Goal: Information Seeking & Learning: Learn about a topic

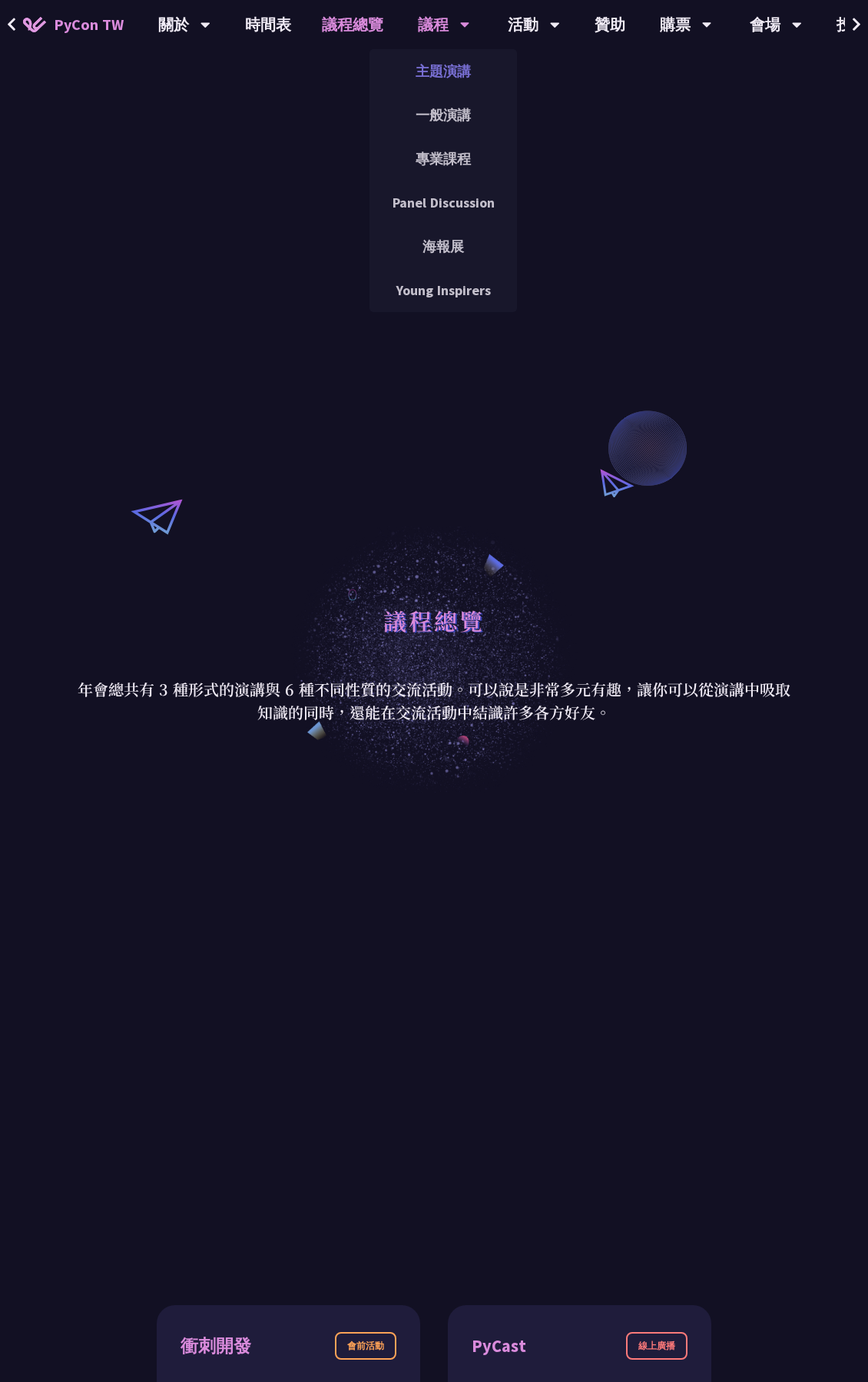
click at [448, 76] on link "主題演講" at bounding box center [444, 70] width 148 height 36
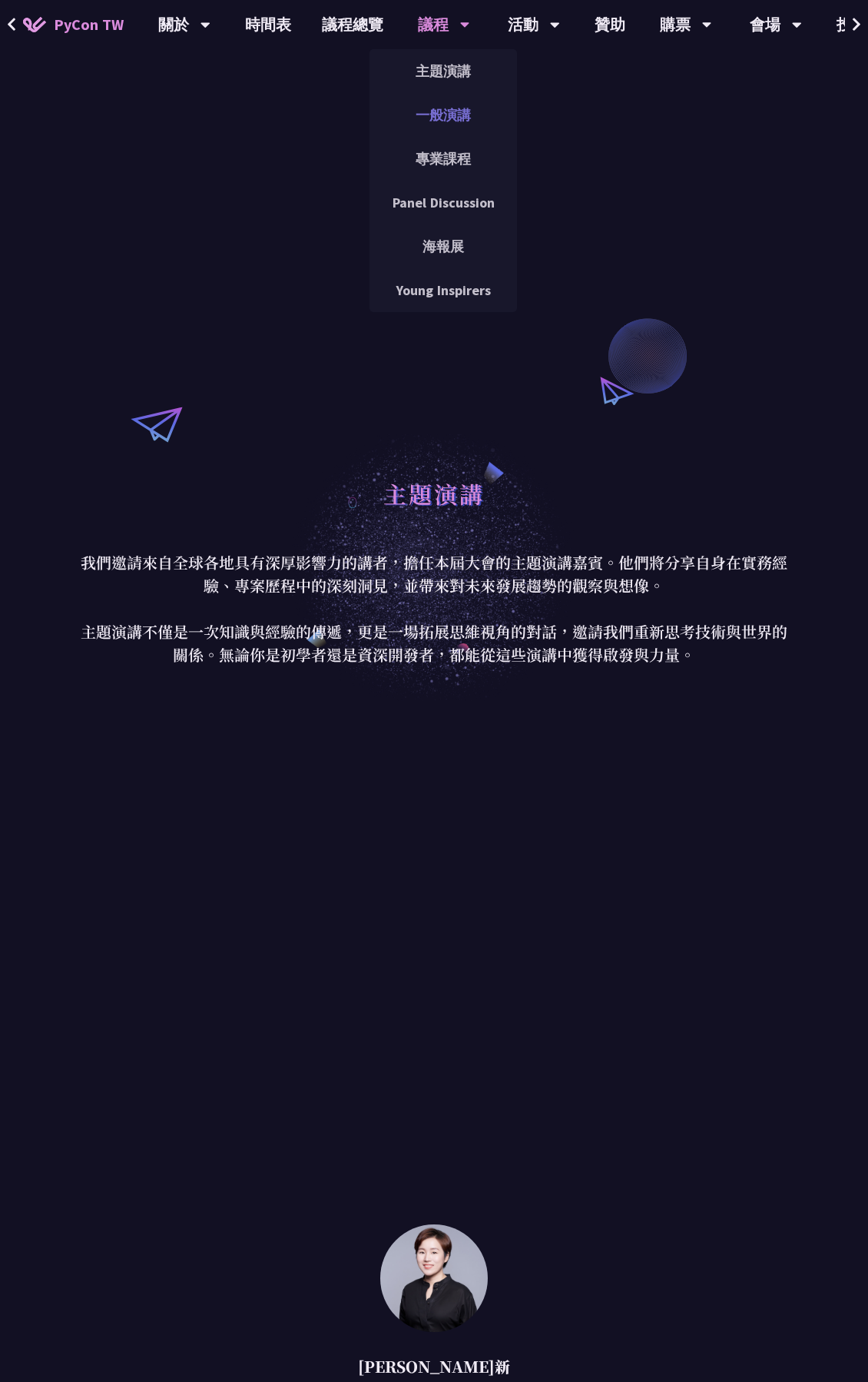
click at [429, 111] on link "一般演講" at bounding box center [444, 114] width 148 height 36
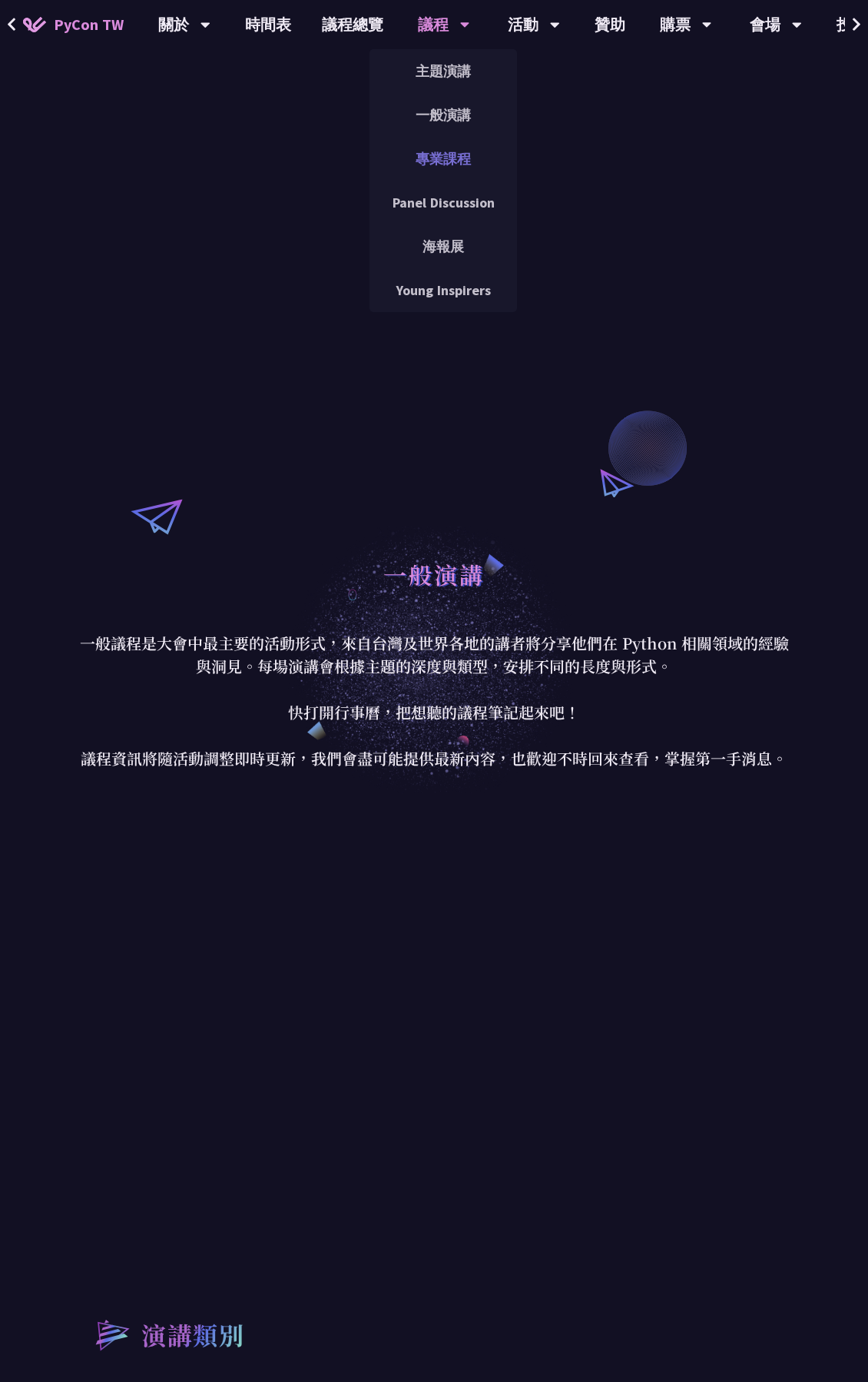
click at [435, 160] on link "專業課程" at bounding box center [444, 158] width 148 height 36
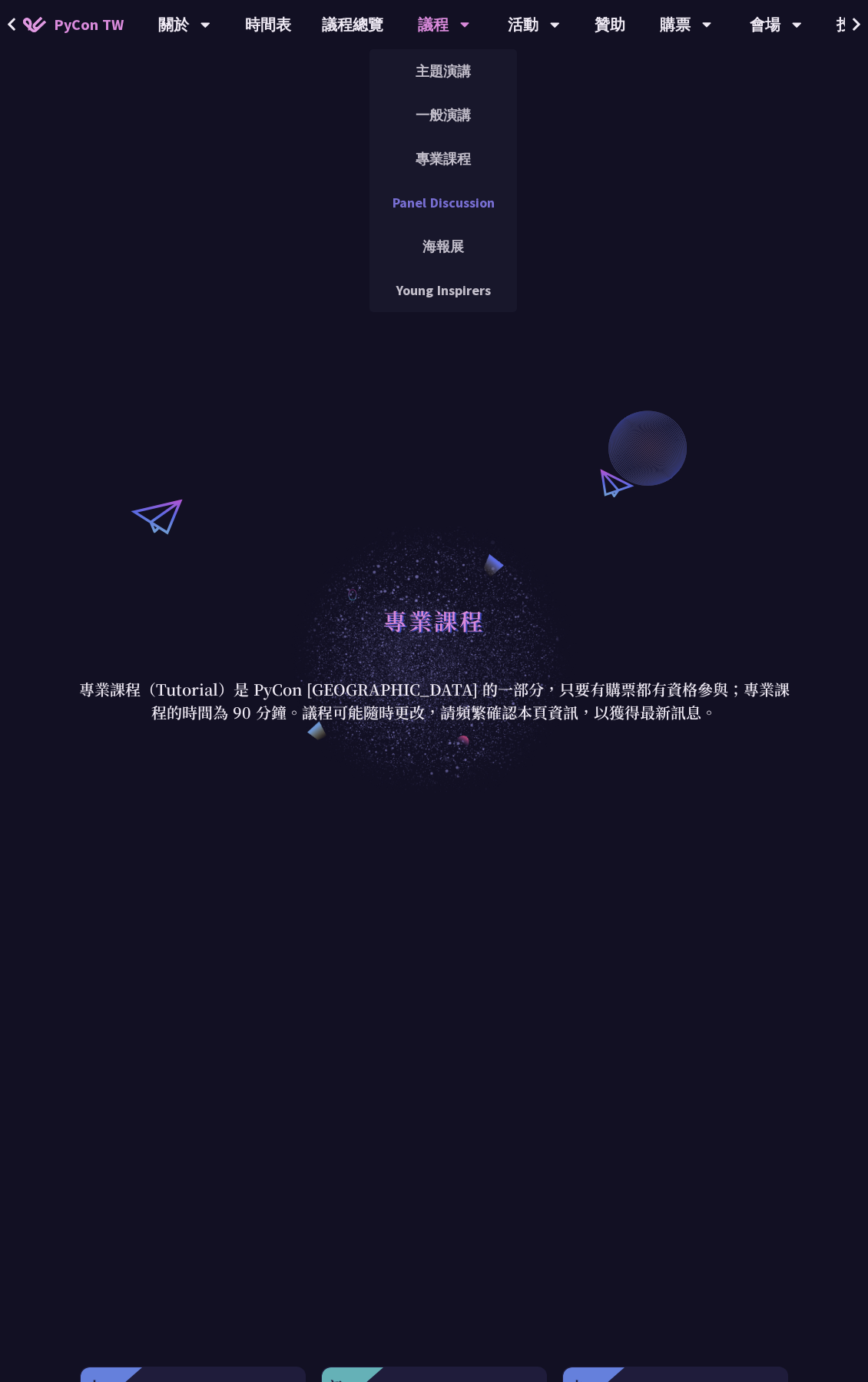
click at [430, 216] on link "Panel Discussion" at bounding box center [444, 202] width 148 height 36
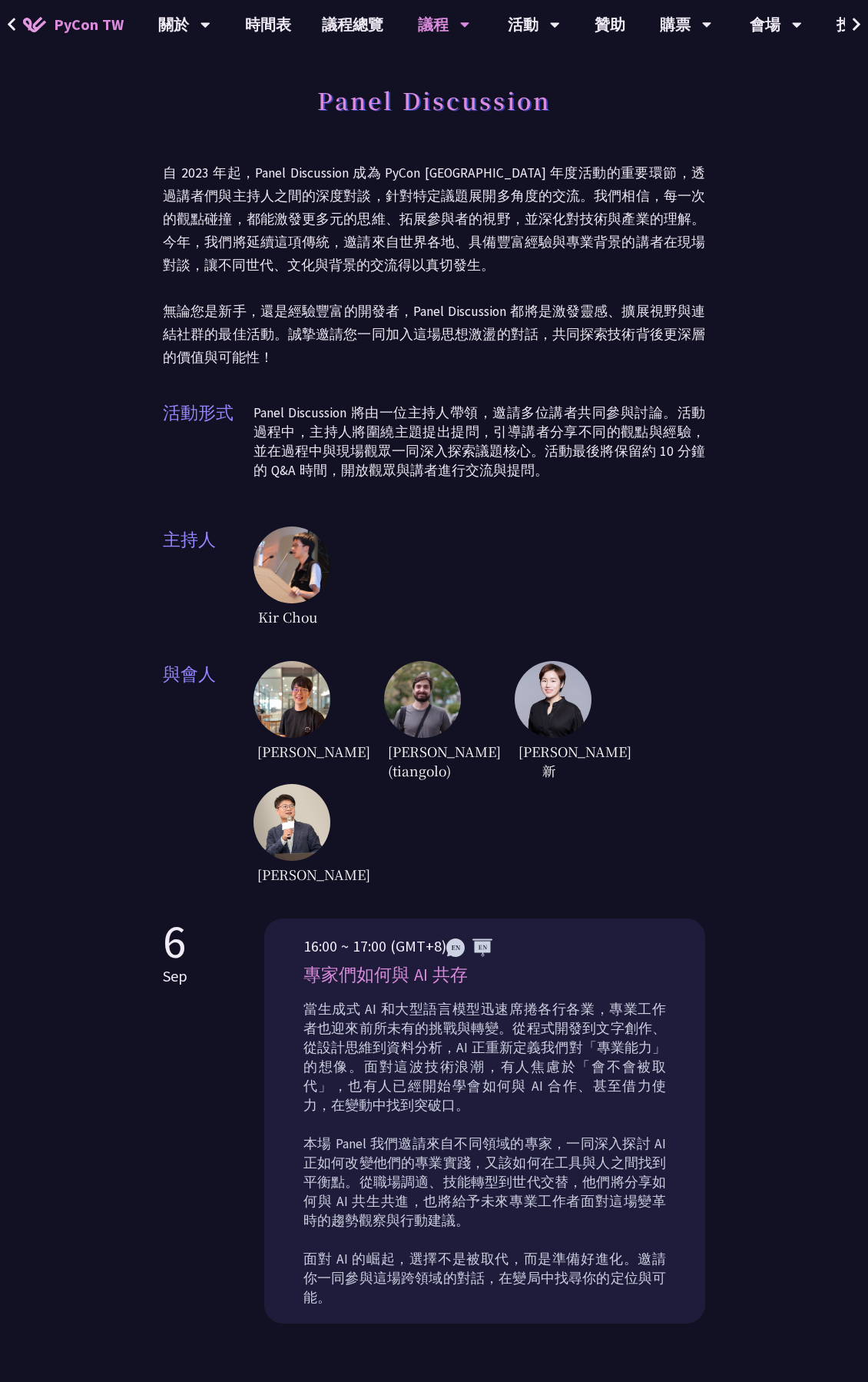
click at [490, 439] on p "Panel Discussion 將由一位主持人帶領，邀請多位講者共同參與討論。活動過程中，主持人將圍繞主題提出提問，引導講者分享不同的觀點與經驗，並在過程中…" at bounding box center [480, 441] width 452 height 77
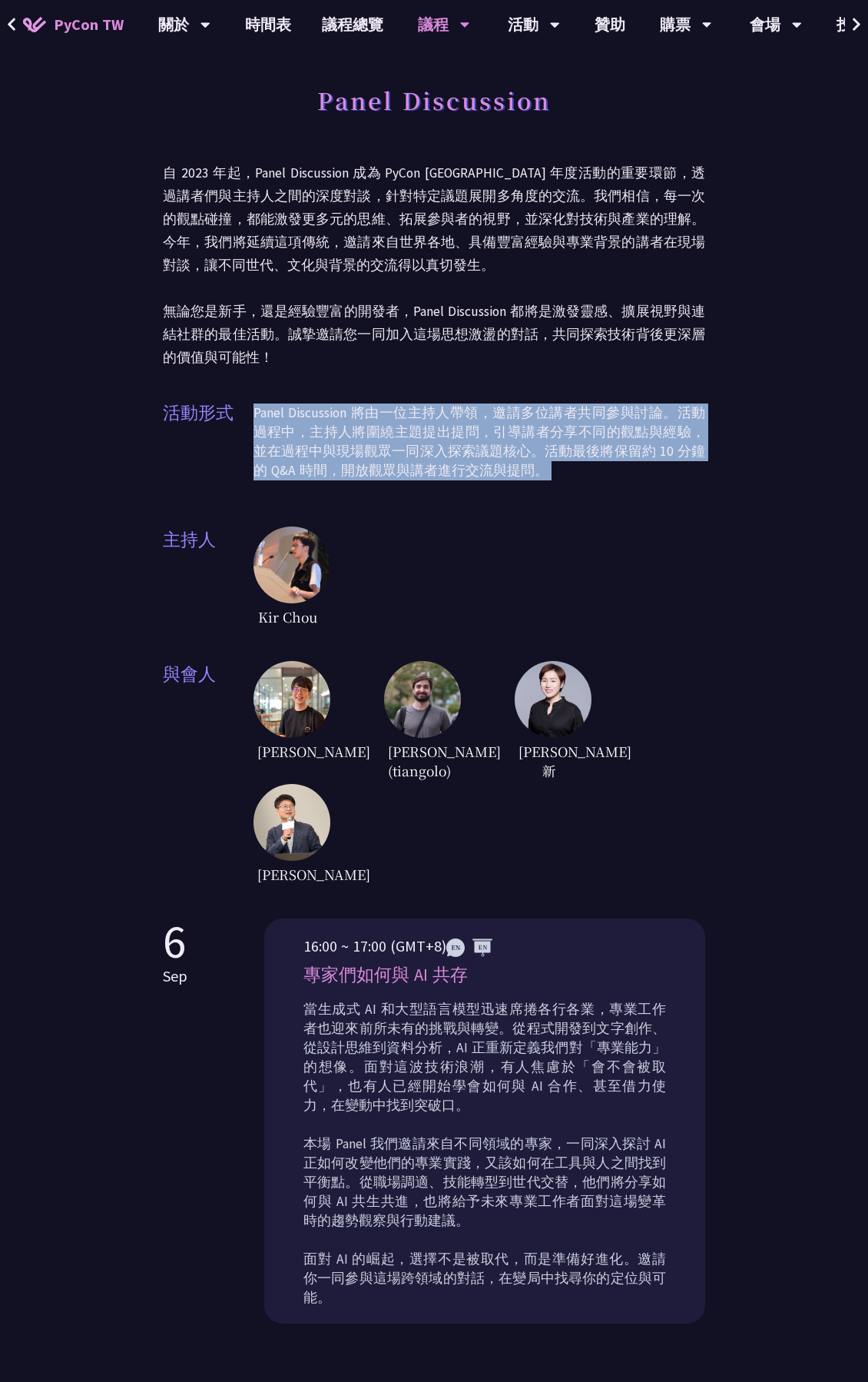
click at [490, 439] on p "Panel Discussion 將由一位主持人帶領，邀請多位講者共同參與討論。活動過程中，主持人將圍繞主題提出提問，引導講者分享不同的觀點與經驗，並在過程中…" at bounding box center [480, 441] width 452 height 77
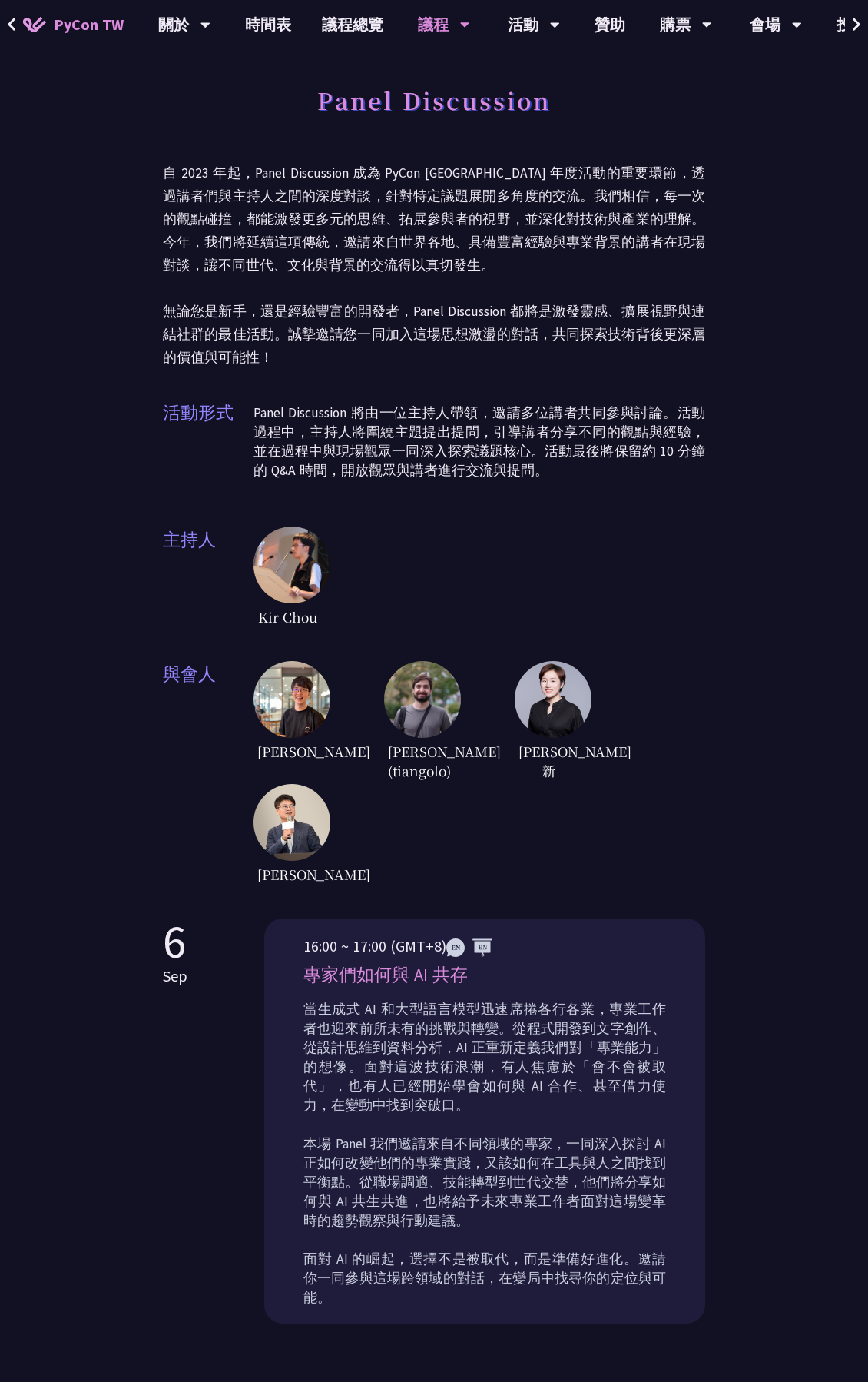
drag, startPoint x: 490, startPoint y: 439, endPoint x: 504, endPoint y: 504, distance: 66.5
click at [504, 504] on div "Panel Discussion 自 2023 年起，Panel Discussion 成為 PyCon Taiwan 年度活動的重要環節，透過講者們與主持人…" at bounding box center [434, 482] width 542 height 811
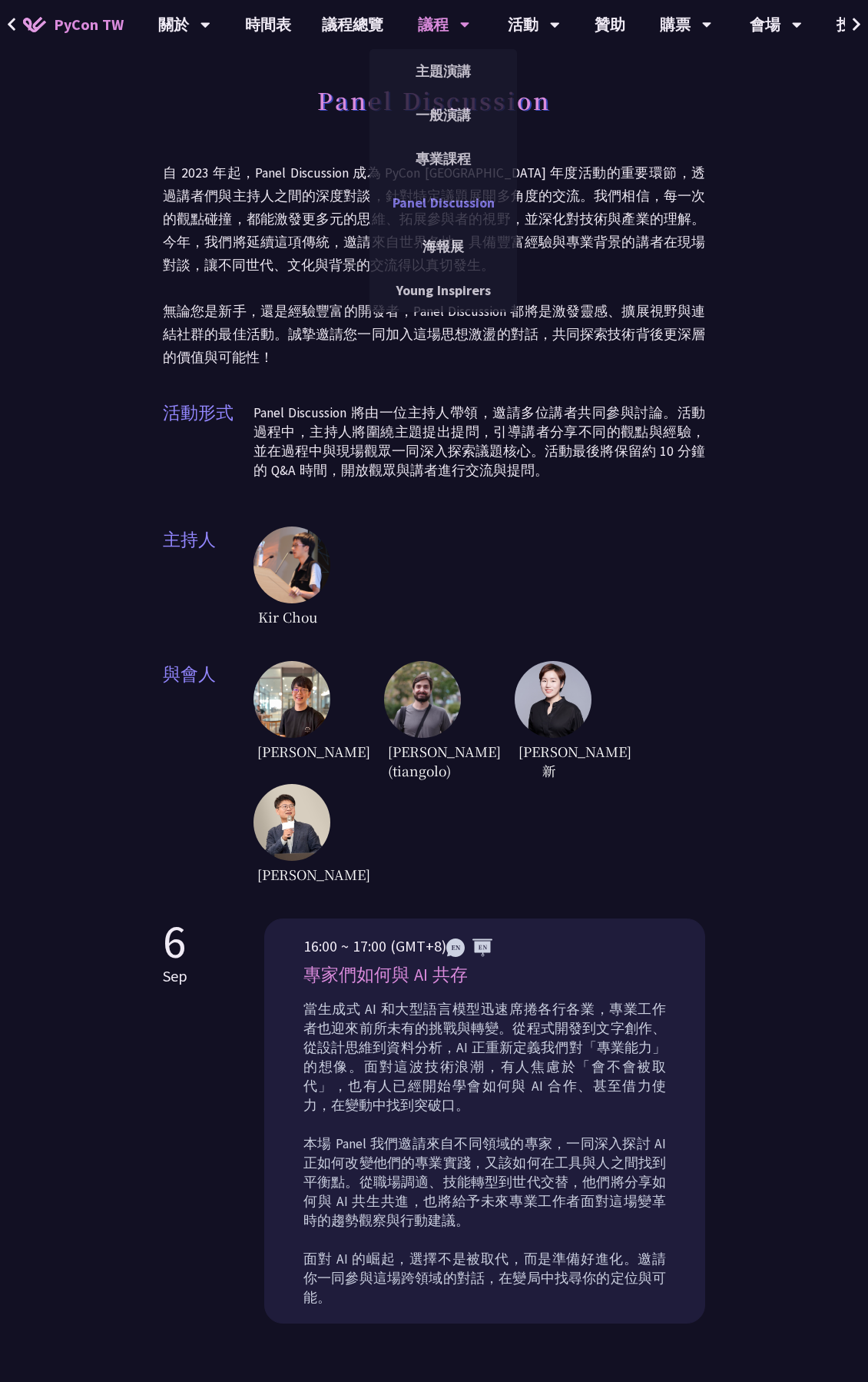
click at [434, 203] on link "Panel Discussion" at bounding box center [444, 202] width 148 height 36
click at [449, 149] on link "專業課程" at bounding box center [444, 158] width 148 height 36
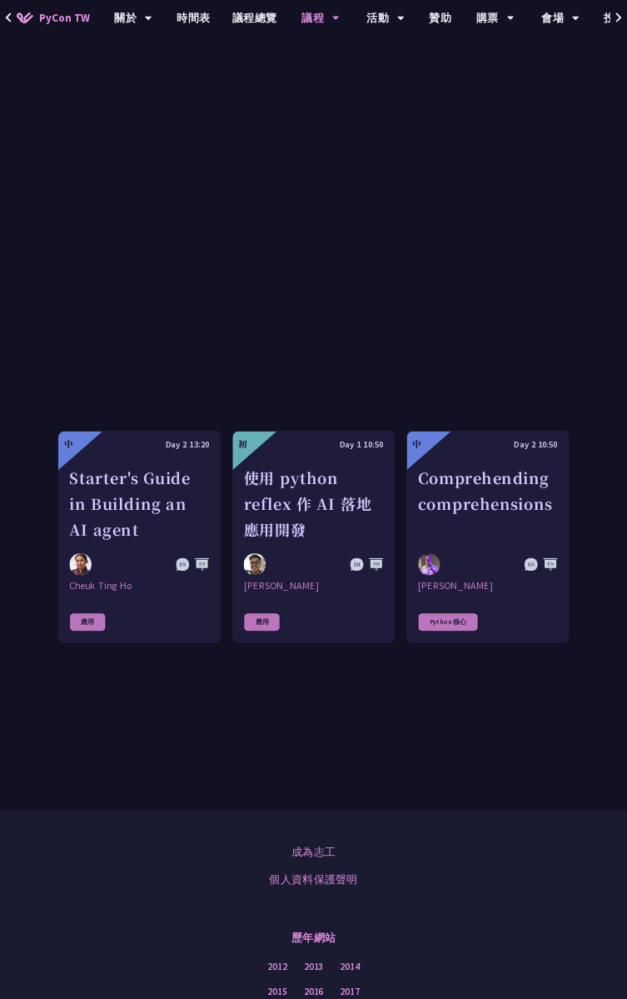
scroll to position [1129, 0]
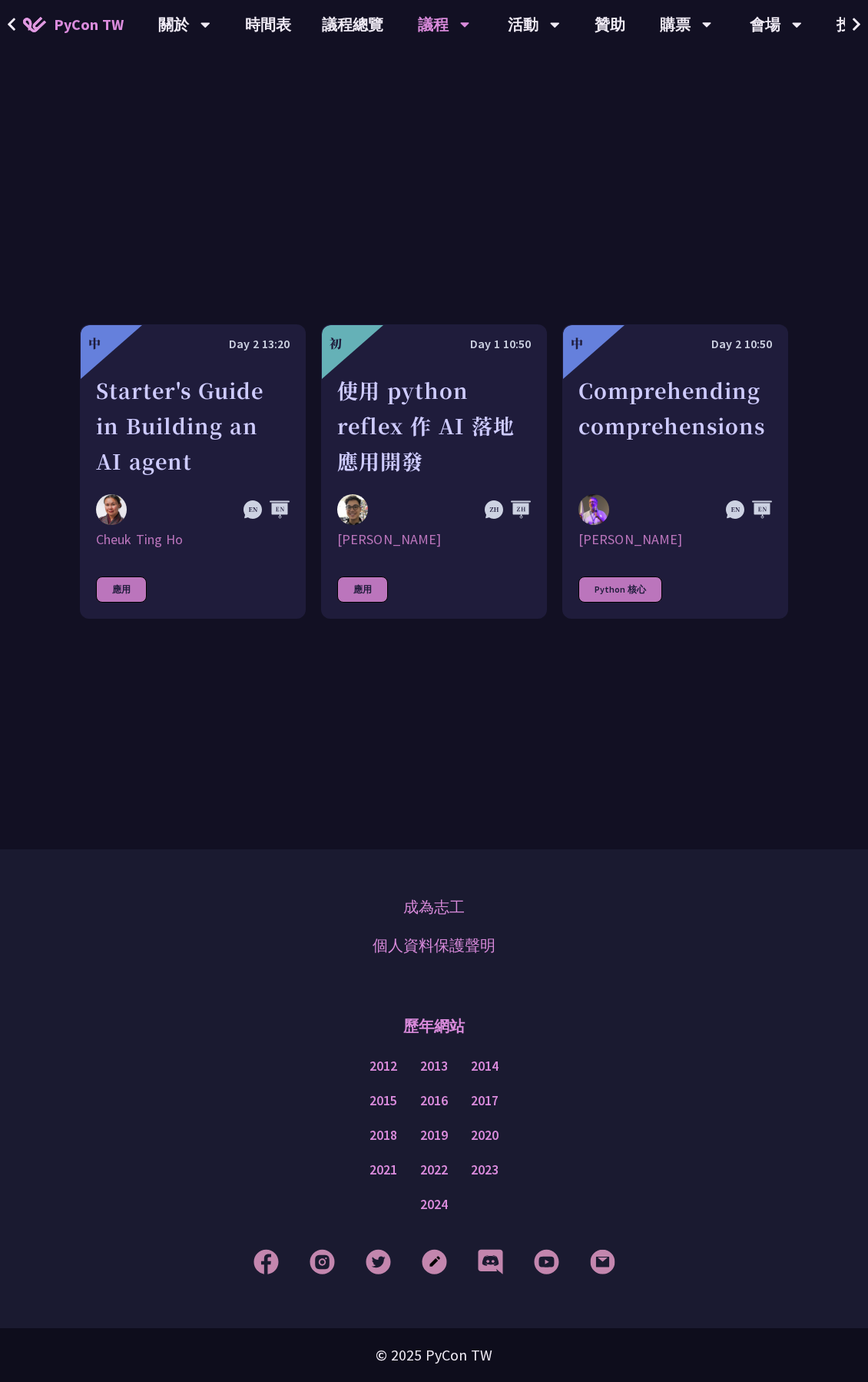
drag, startPoint x: 210, startPoint y: 435, endPoint x: 286, endPoint y: 246, distance: 203.7
click at [286, 246] on div "中 Day 2 13:20 Starter's Guide in Building an AI agent Cheuk Ting Ho 應用 初 Day 1 …" at bounding box center [434, 471] width 708 height 571
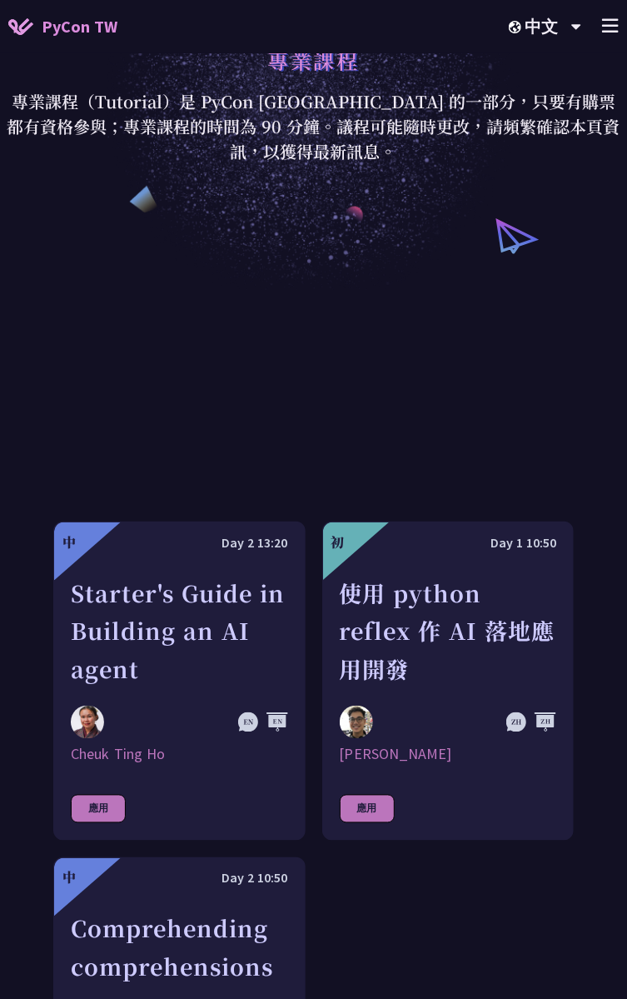
scroll to position [0, 0]
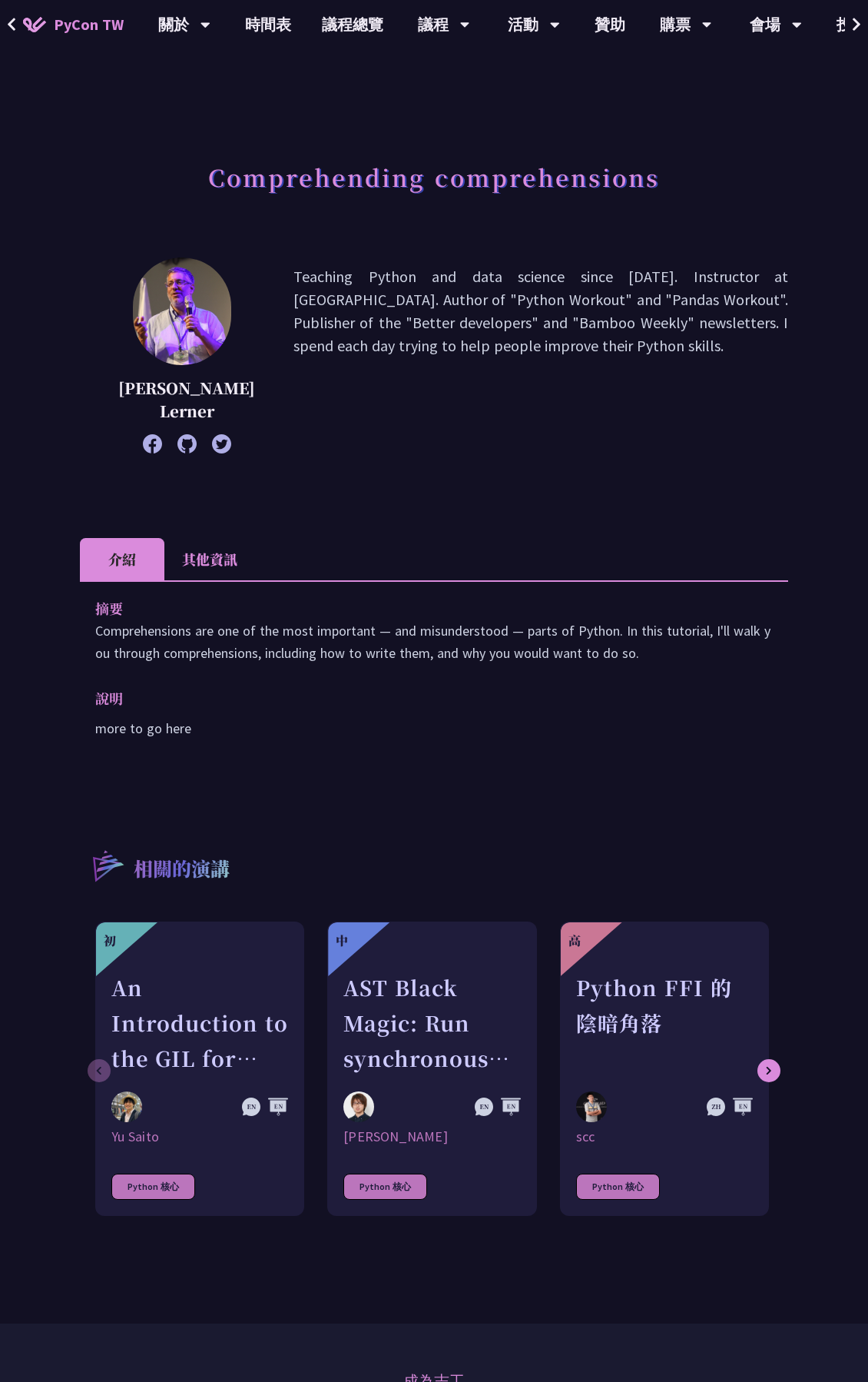
scroll to position [256, 0]
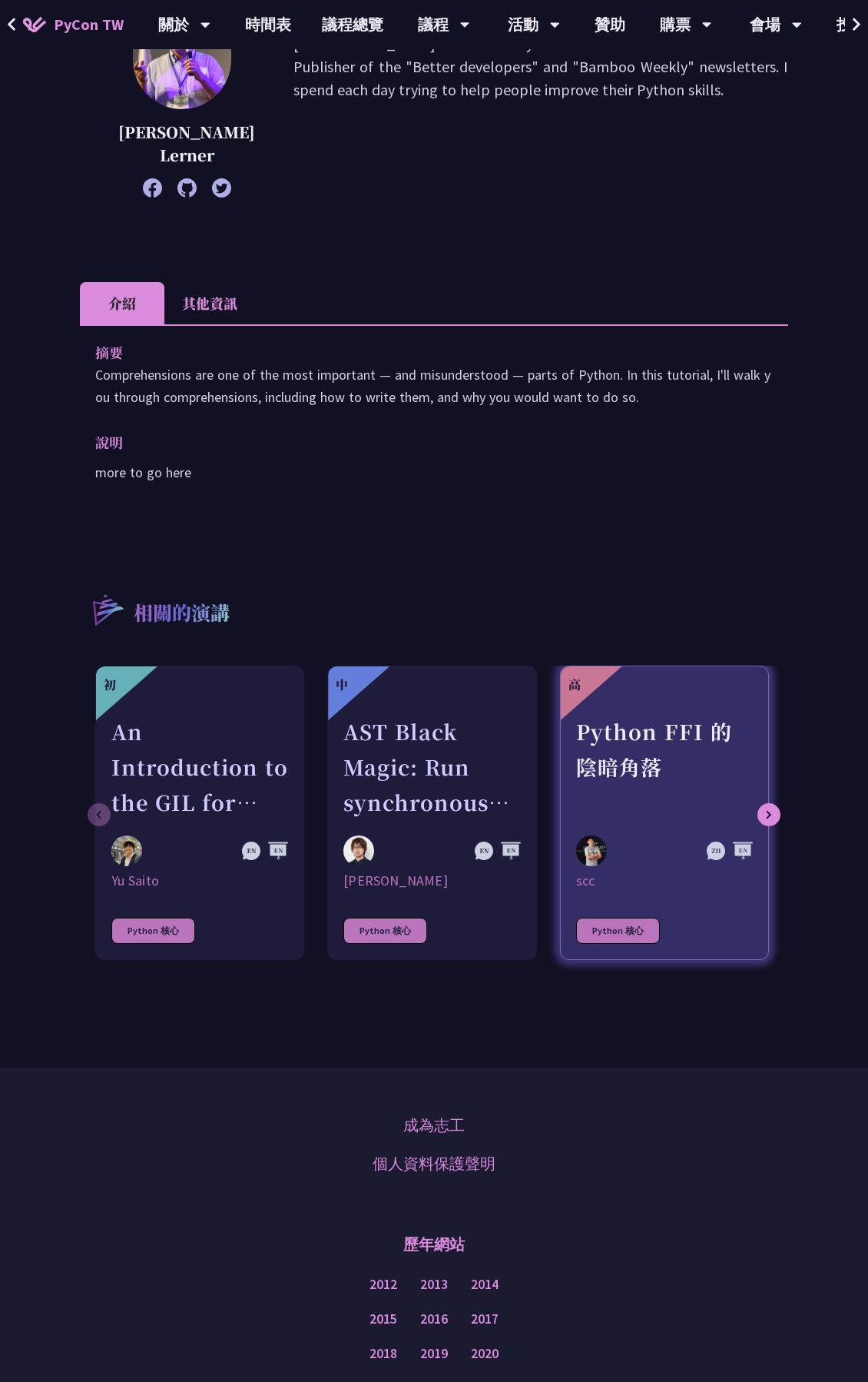
click at [651, 768] on div "Python FFI 的陰暗角落" at bounding box center [665, 767] width 177 height 106
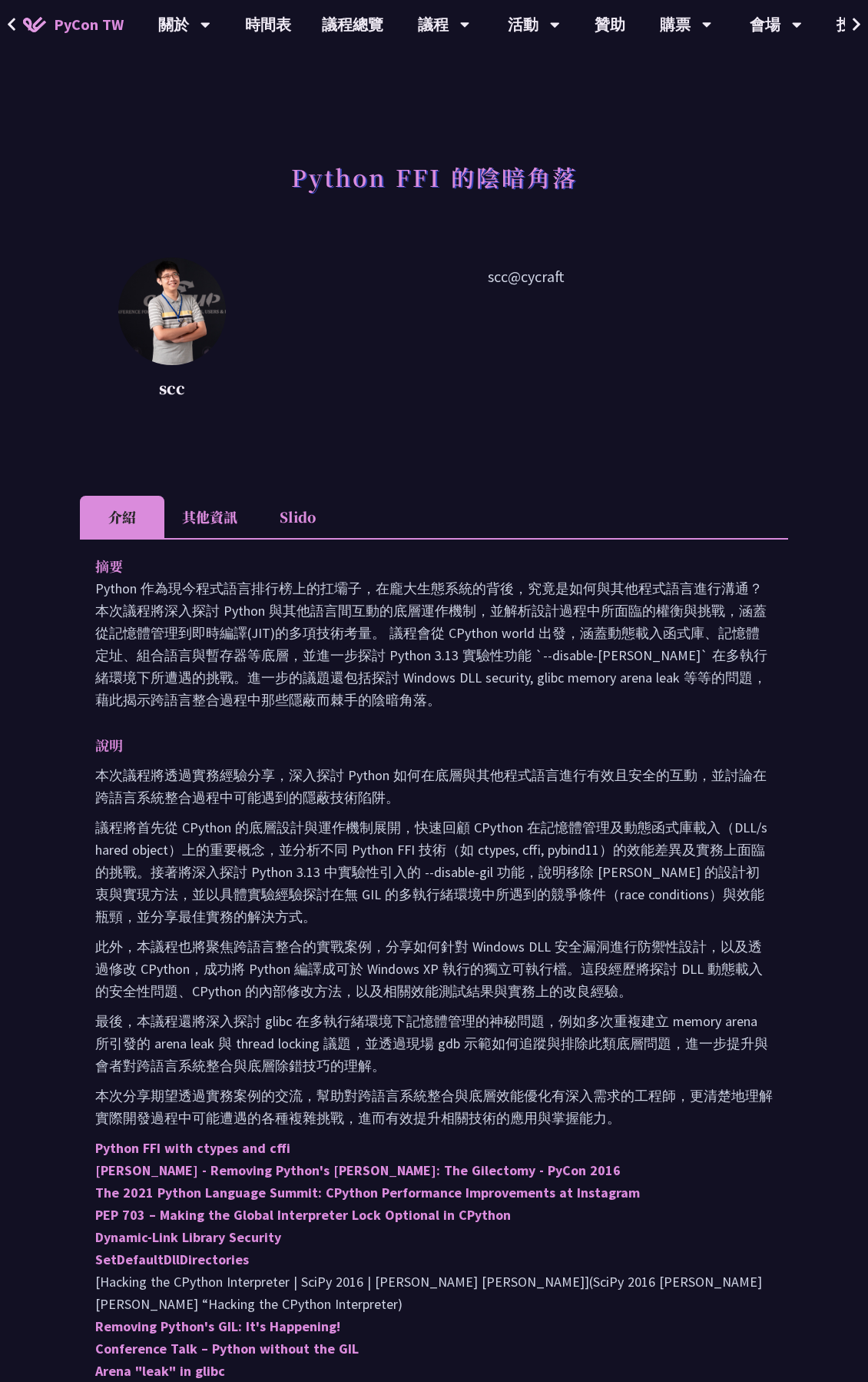
click at [393, 635] on p "Python 作為現今程式語言排行榜上的扛壩子，在龐大生態系統的背後，究竟是如何與其他程式語言進行溝通？本次議程將深入探討 Python 與其他語言間互動的底…" at bounding box center [434, 644] width 678 height 134
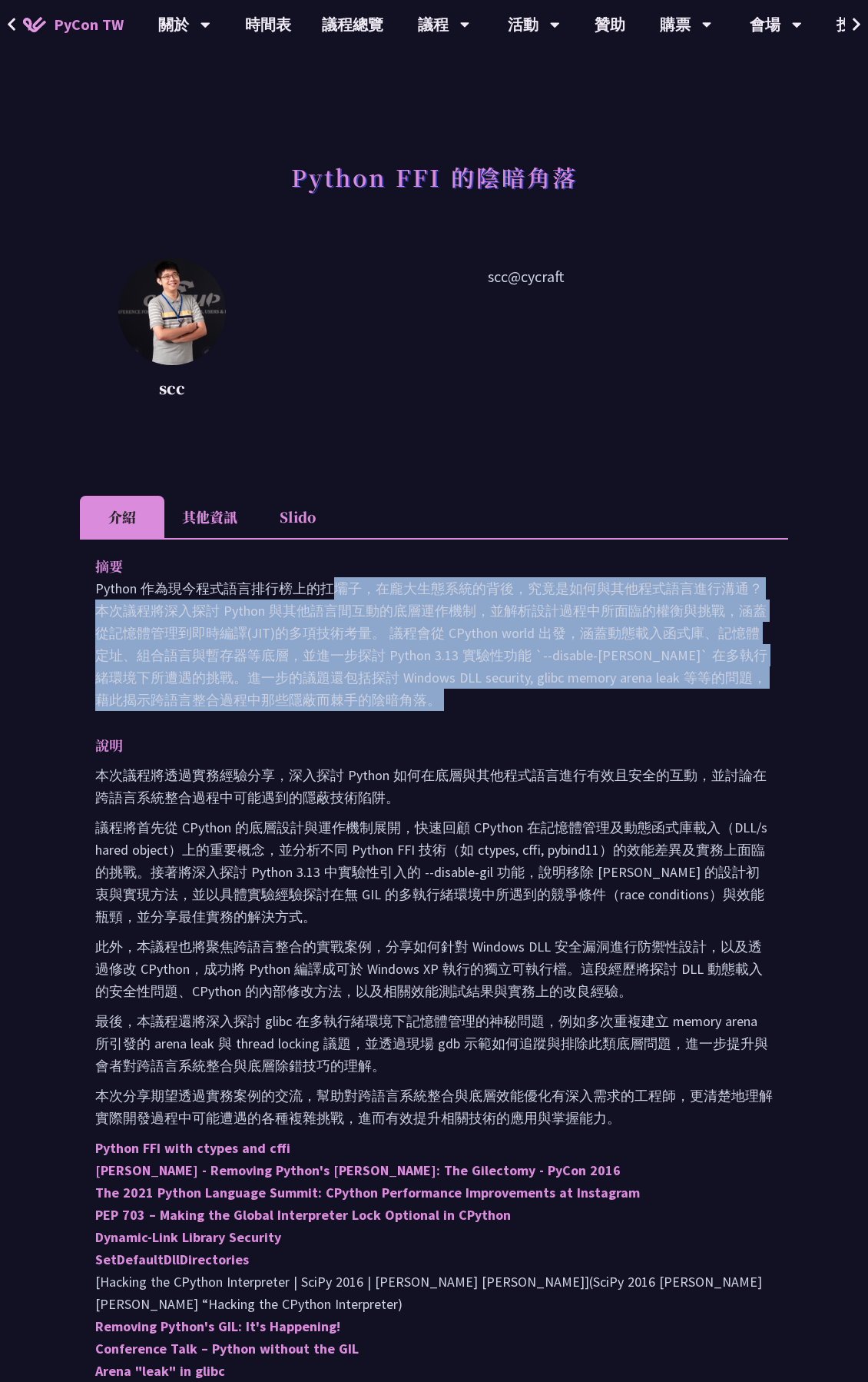
click at [393, 635] on p "Python 作為現今程式語言排行榜上的扛壩子，在龐大生態系統的背後，究竟是如何與其他程式語言進行溝通？本次議程將深入探討 Python 與其他語言間互動的底…" at bounding box center [434, 644] width 678 height 134
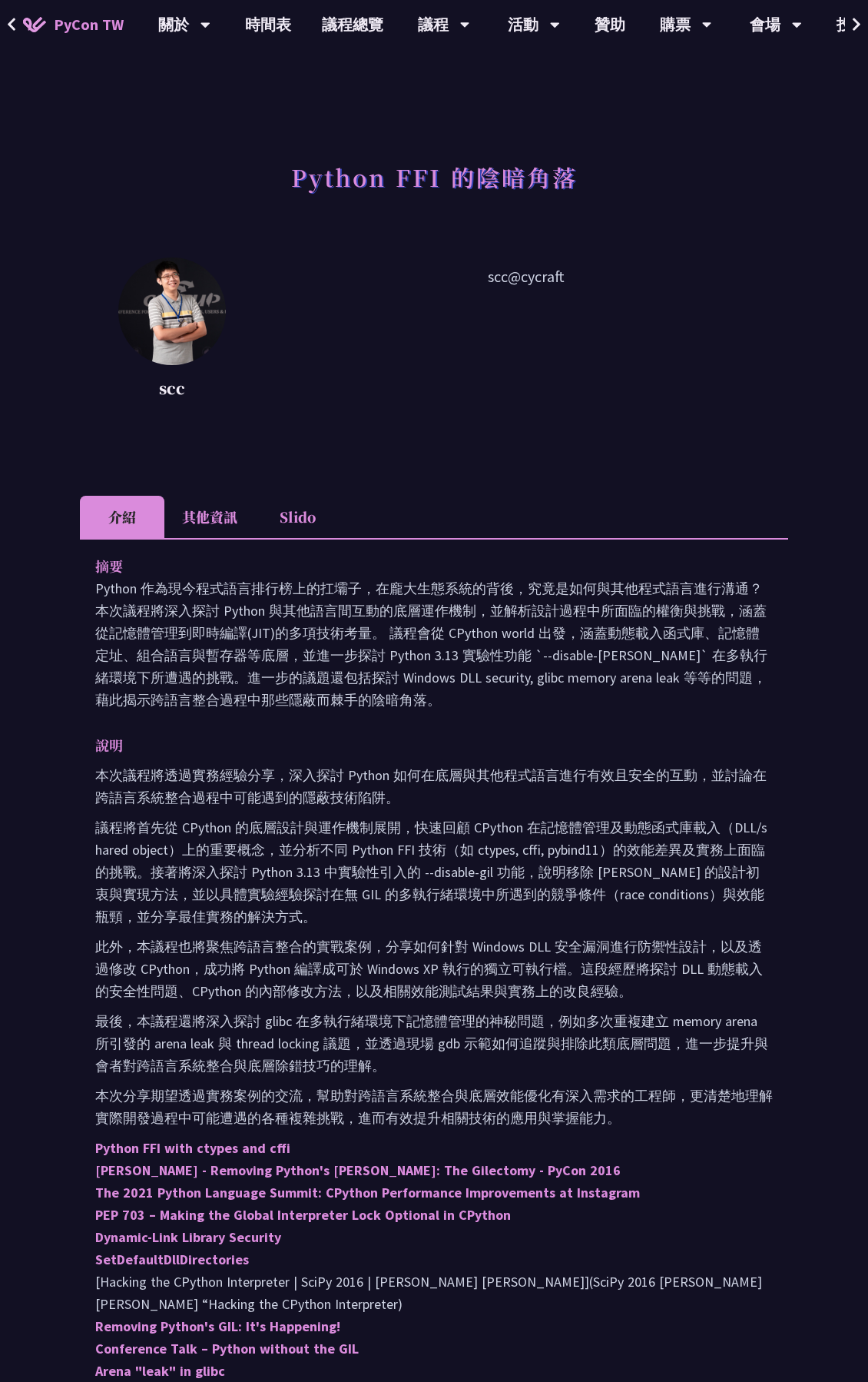
drag, startPoint x: 393, startPoint y: 635, endPoint x: 402, endPoint y: 721, distance: 86.5
click at [402, 721] on div "摘要 Python 作為現今程式語言排行榜上的扛壩子，在龐大生態系統的背後，究竟是如何與其他程式語言進行溝通？本次議程將深入探討 Python 與其他語言間互…" at bounding box center [434, 979] width 708 height 882
drag, startPoint x: 480, startPoint y: 829, endPoint x: 690, endPoint y: 926, distance: 231.3
click at [690, 926] on div "說明 本次議程將透過實務經驗分享，深入探討 Python 如何在底層與其他程式語言進行有效且安全的互動，並討論在跨語言系統整合過程中可能遇到的隱蔽技術陷阱。 …" at bounding box center [434, 1057] width 678 height 648
click at [690, 926] on p "議程將首先從 CPython 的底層設計與運作機制展開，快速回顧 CPython 在記憶體管理及動態函式庫載入（DLL/shared object）上的重要概…" at bounding box center [434, 872] width 678 height 112
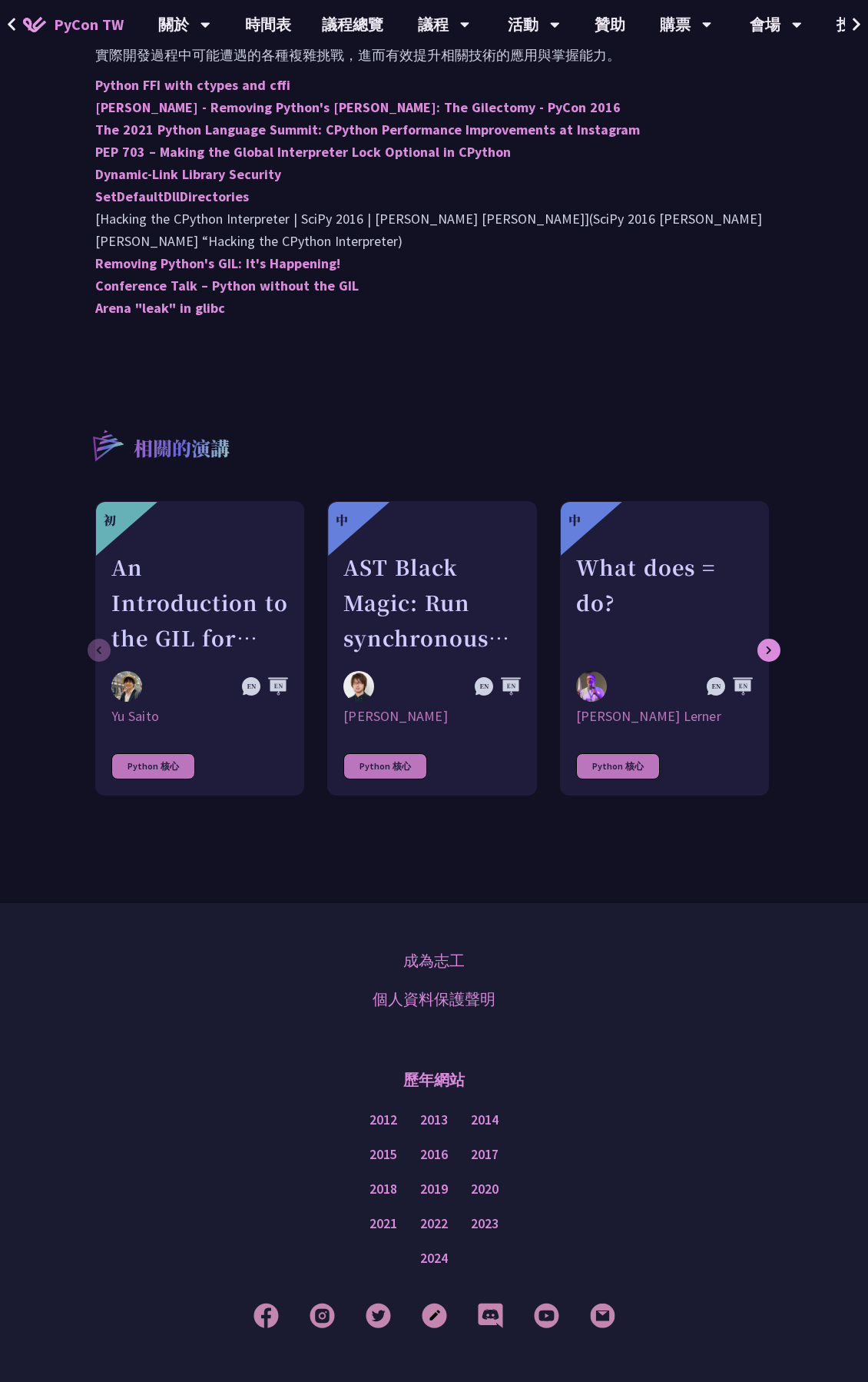
scroll to position [1116, 0]
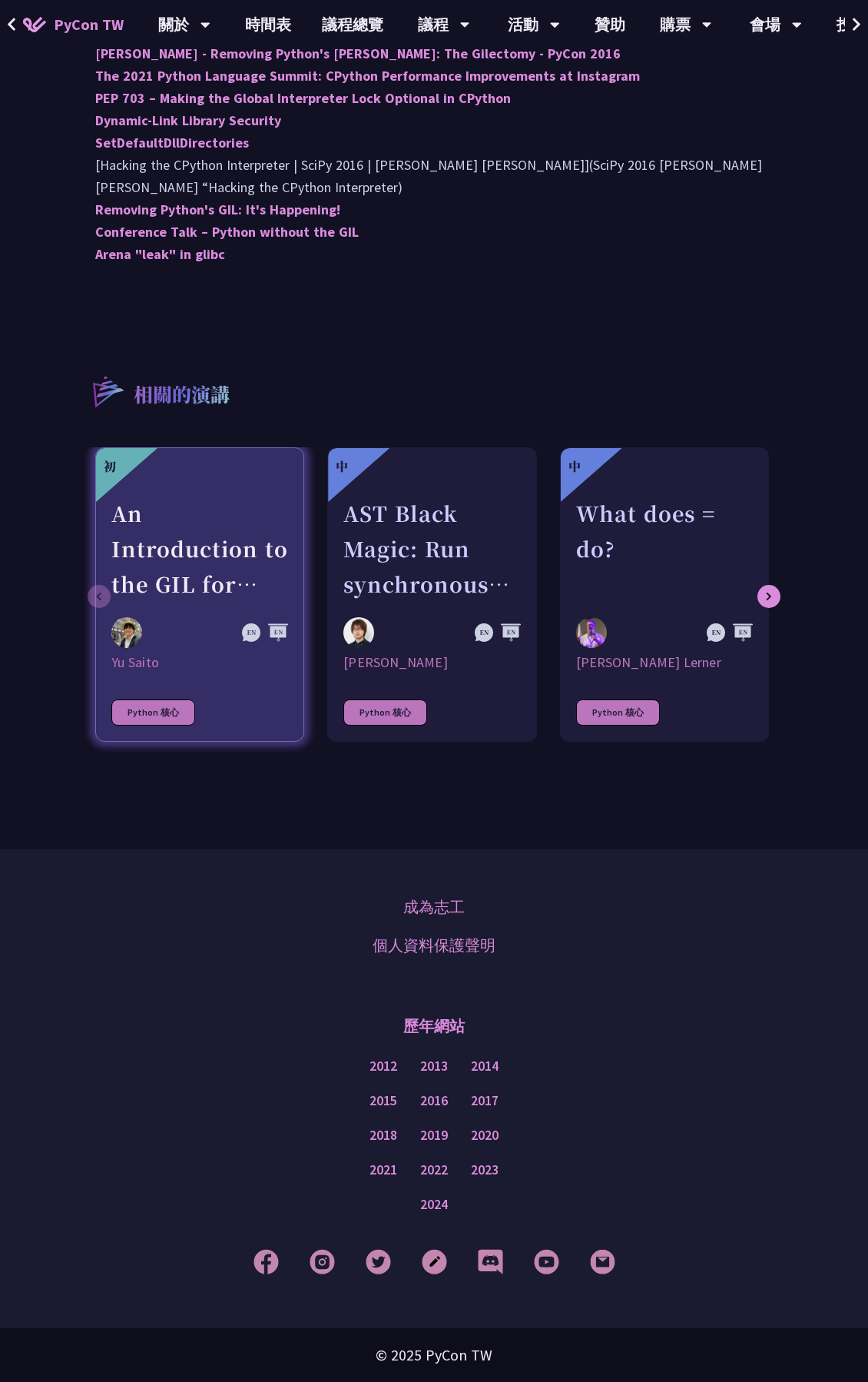
click at [246, 581] on div "An Introduction to the GIL for Python Beginners: Disabling It in Python 3.13 an…" at bounding box center [200, 548] width 177 height 106
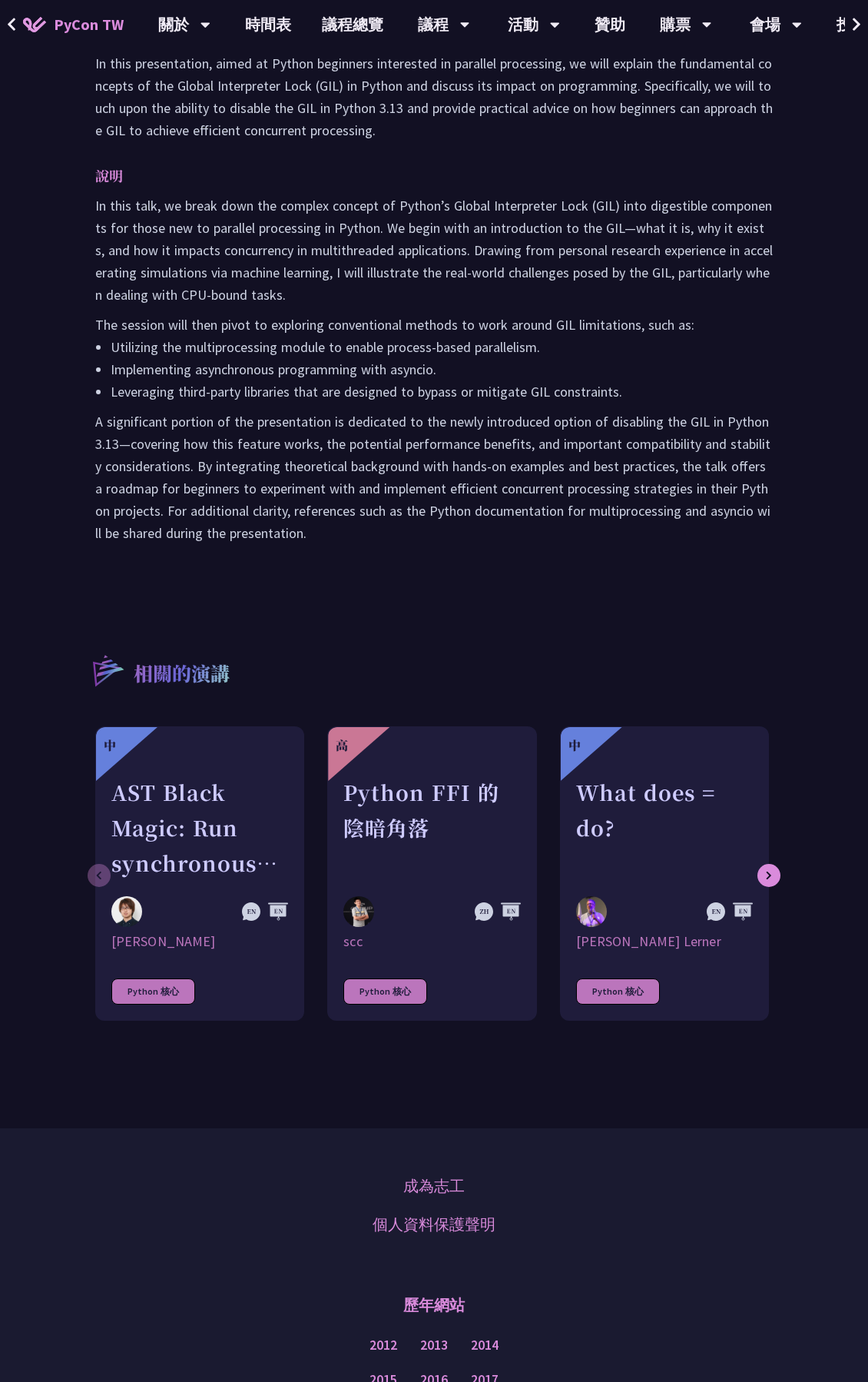
scroll to position [768, 0]
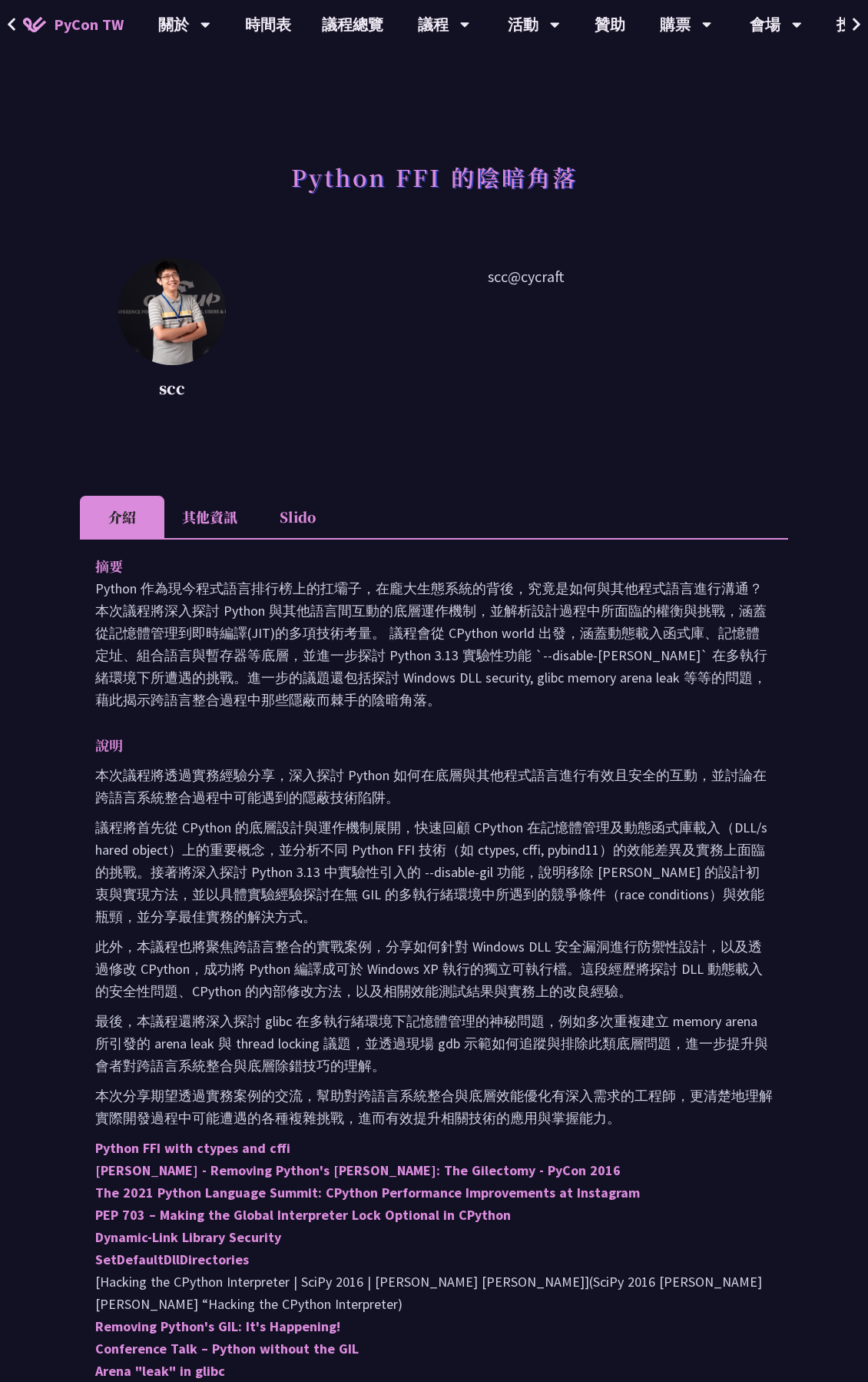
click at [219, 530] on li "其他資訊" at bounding box center [209, 517] width 90 height 42
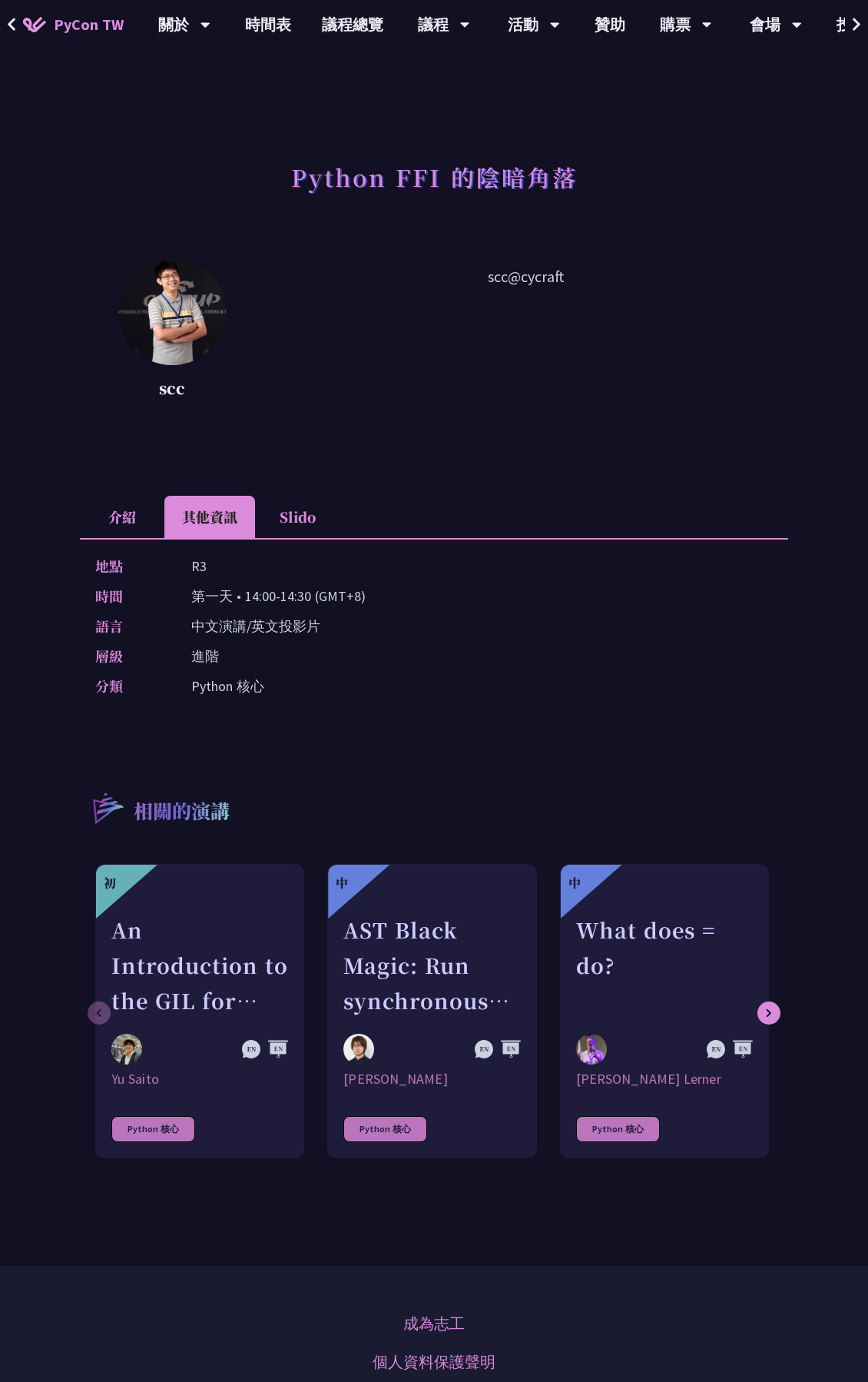
click at [541, 280] on p "scc@cycraft" at bounding box center [527, 334] width 524 height 138
click at [306, 527] on li "Slido" at bounding box center [298, 517] width 85 height 42
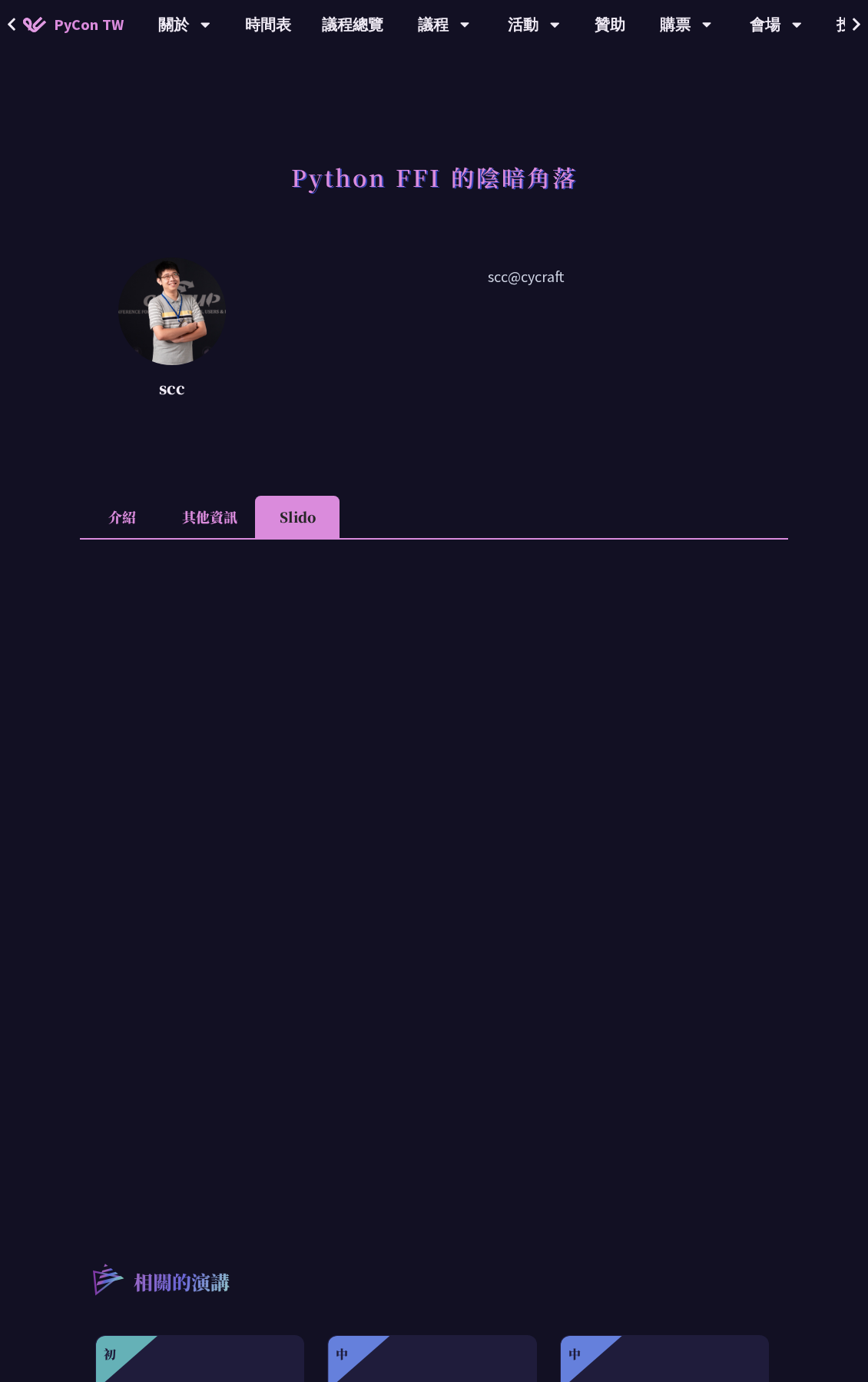
click at [228, 528] on li "其他資訊" at bounding box center [209, 517] width 90 height 42
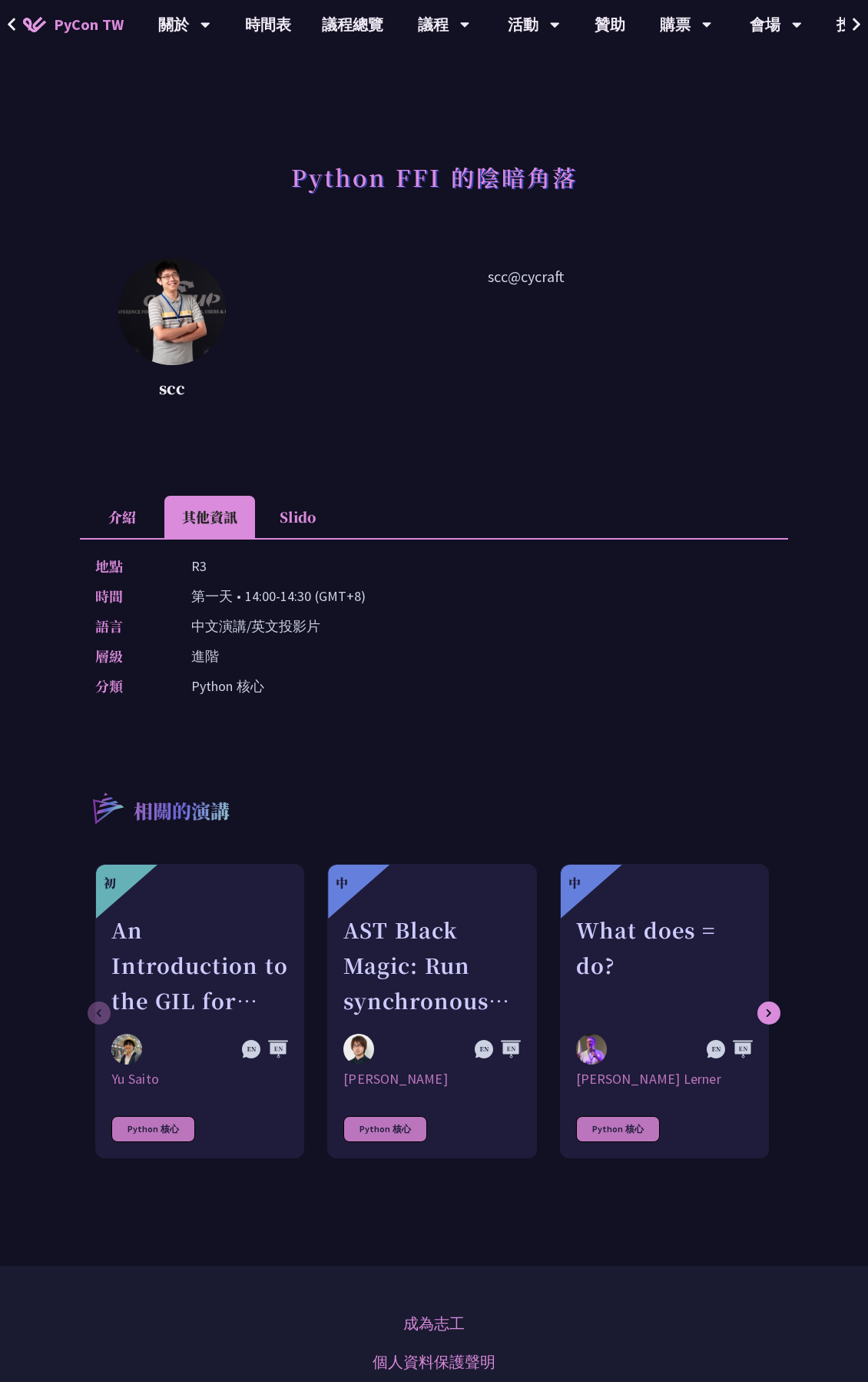
click at [113, 531] on li "介紹" at bounding box center [123, 517] width 85 height 42
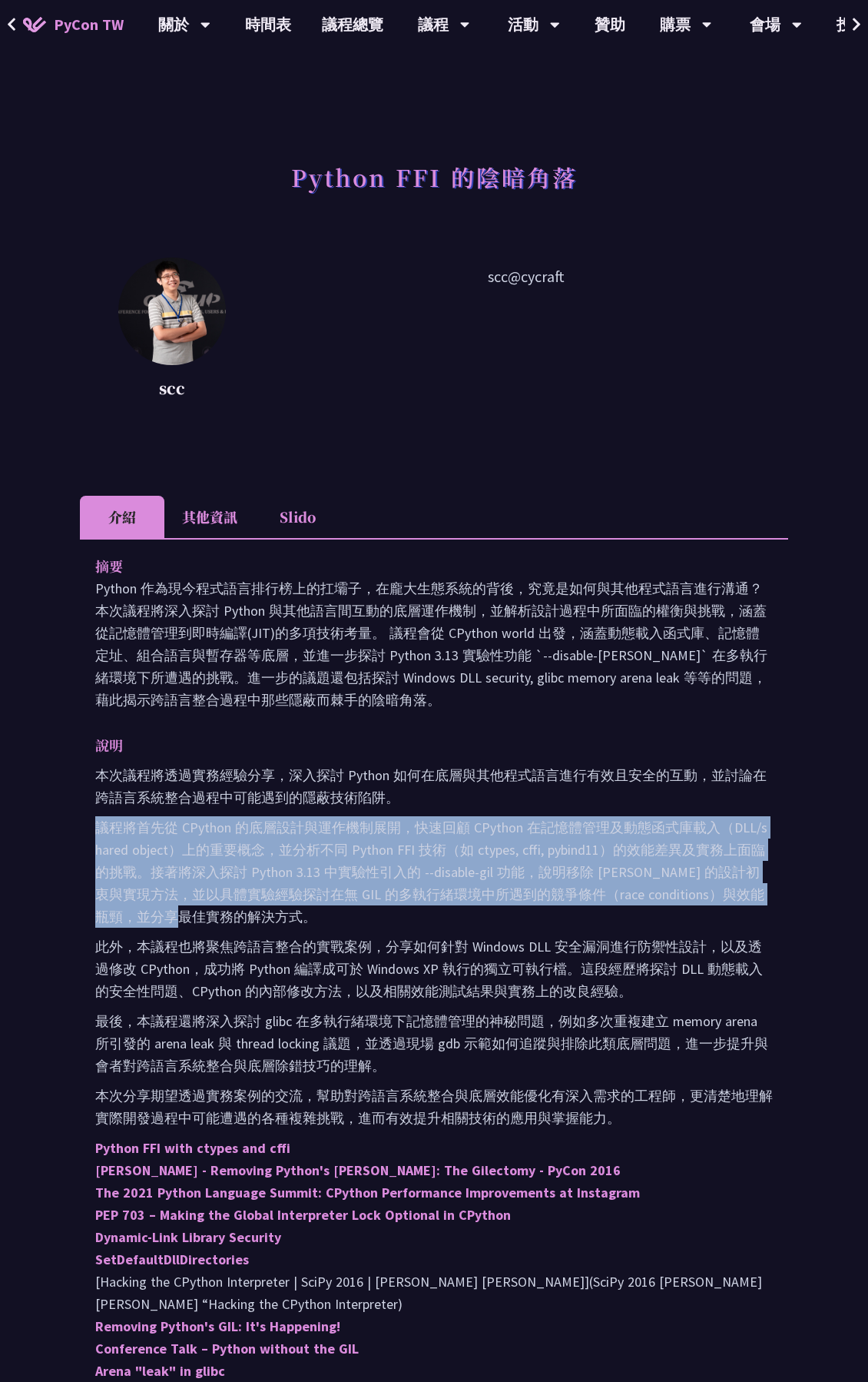
drag, startPoint x: 465, startPoint y: 799, endPoint x: 596, endPoint y: 913, distance: 173.7
click at [596, 913] on div "本次議程將透過實務經驗分享，深入探討 Python 如何在底層與其他程式語言進行有效且安全的互動，並討論在跨語言系統整合過程中可能遇到的隱蔽技術陷阱。 議程將…" at bounding box center [434, 1073] width 678 height 618
click at [596, 913] on p "議程將首先從 CPython 的底層設計與運作機制展開，快速回顧 CPython 在記憶體管理及動態函式庫載入（DLL/shared object）上的重要概…" at bounding box center [434, 872] width 678 height 112
drag, startPoint x: 596, startPoint y: 913, endPoint x: 605, endPoint y: 790, distance: 123.3
click at [605, 790] on div "本次議程將透過實務經驗分享，深入探討 Python 如何在底層與其他程式語言進行有效且安全的互動，並討論在跨語言系統整合過程中可能遇到的隱蔽技術陷阱。 議程將…" at bounding box center [434, 1073] width 678 height 618
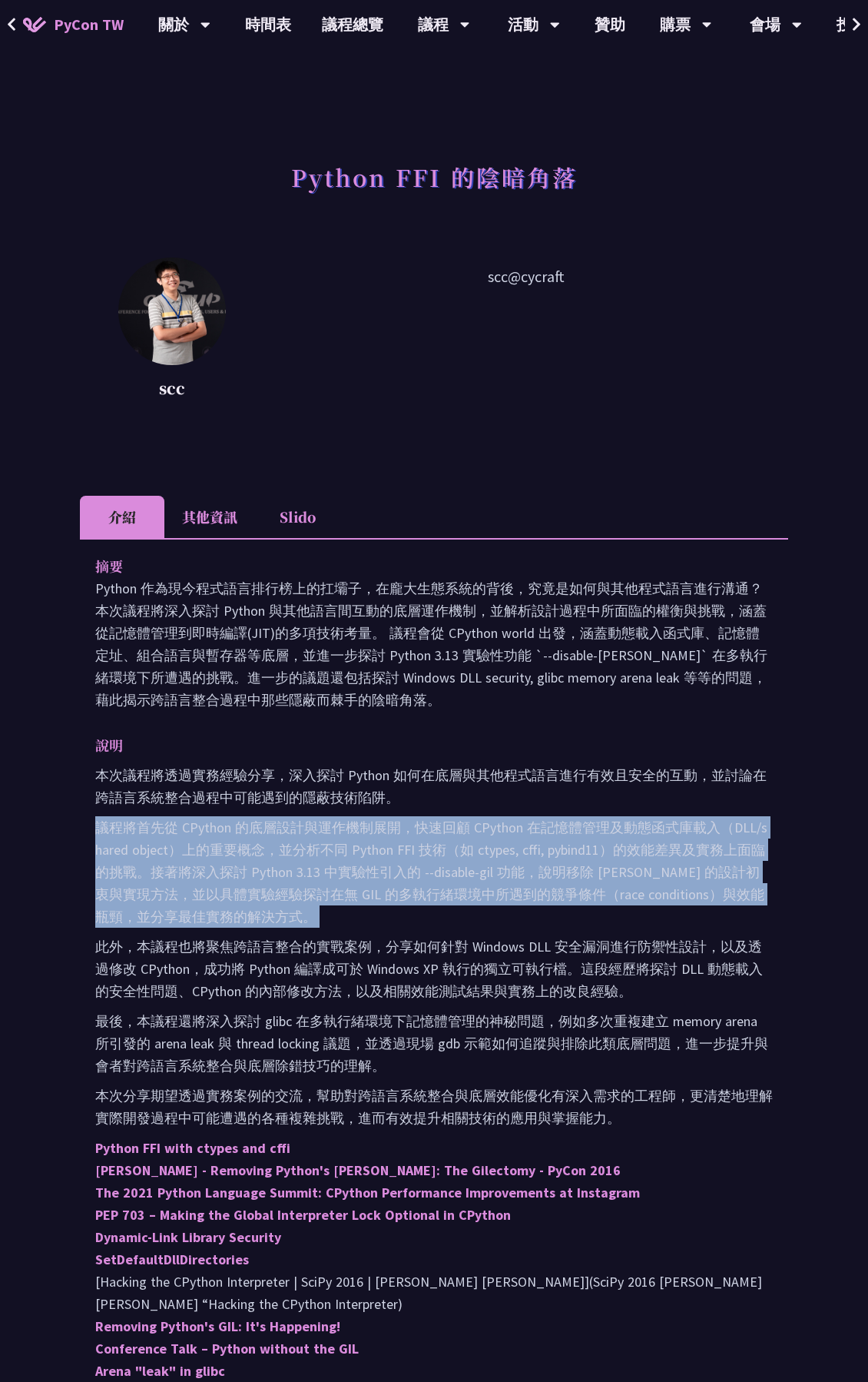
click at [605, 790] on p "本次議程將透過實務經驗分享，深入探討 Python 如何在底層與其他程式語言進行有效且安全的互動，並討論在跨語言系統整合過程中可能遇到的隱蔽技術陷阱。" at bounding box center [434, 786] width 678 height 44
drag, startPoint x: 605, startPoint y: 790, endPoint x: 621, endPoint y: 918, distance: 129.0
click at [621, 918] on div "本次議程將透過實務經驗分享，深入探討 Python 如何在底層與其他程式語言進行有效且安全的互動，並討論在跨語言系統整合過程中可能遇到的隱蔽技術陷阱。 議程將…" at bounding box center [434, 1073] width 678 height 618
click at [621, 918] on p "議程將首先從 CPython 的底層設計與運作機制展開，快速回顧 CPython 在記憶體管理及動態函式庫載入（DLL/shared object）上的重要概…" at bounding box center [434, 872] width 678 height 112
drag, startPoint x: 621, startPoint y: 918, endPoint x: 610, endPoint y: 788, distance: 130.5
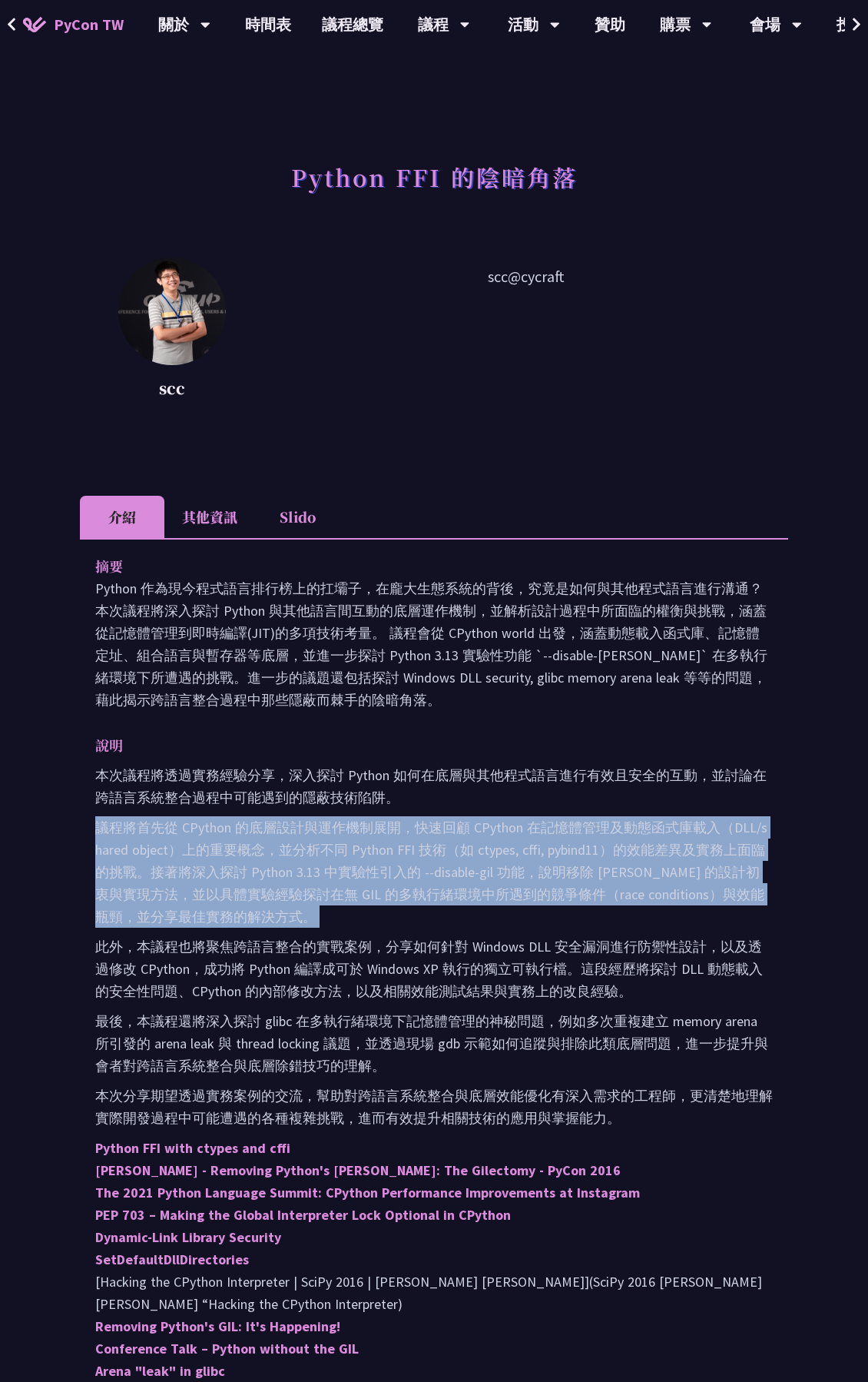
click at [610, 788] on div "本次議程將透過實務經驗分享，深入探討 Python 如何在底層與其他程式語言進行有效且安全的互動，並討論在跨語言系統整合過程中可能遇到的隱蔽技術陷阱。 議程將…" at bounding box center [434, 1073] width 678 height 618
click at [605, 790] on p "本次議程將透過實務經驗分享，深入探討 Python 如何在底層與其他程式語言進行有效且安全的互動，並討論在跨語言系統整合過程中可能遇到的隱蔽技術陷阱。" at bounding box center [434, 786] width 678 height 44
drag, startPoint x: 600, startPoint y: 793, endPoint x: 611, endPoint y: 909, distance: 116.5
click at [611, 909] on div "本次議程將透過實務經驗分享，深入探討 Python 如何在底層與其他程式語言進行有效且安全的互動，並討論在跨語言系統整合過程中可能遇到的隱蔽技術陷阱。 議程將…" at bounding box center [434, 1073] width 678 height 618
click at [611, 909] on p "議程將首先從 CPython 的底層設計與運作機制展開，快速回顧 CPython 在記憶體管理及動態函式庫載入（DLL/shared object）上的重要概…" at bounding box center [434, 872] width 678 height 112
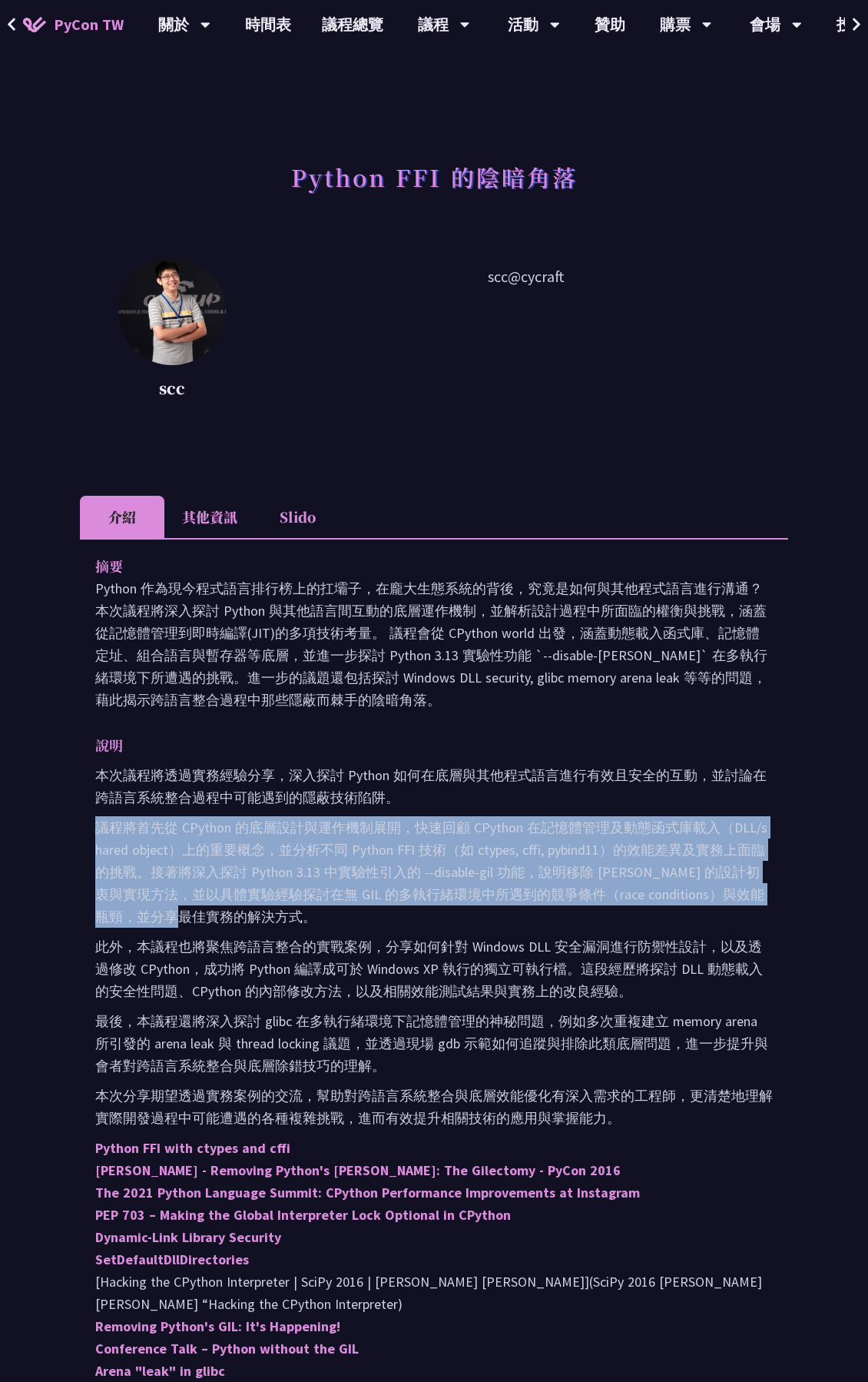
drag, startPoint x: 609, startPoint y: 910, endPoint x: 616, endPoint y: 806, distance: 104.2
click at [616, 806] on div "本次議程將透過實務經驗分享，深入探討 Python 如何在底層與其他程式語言進行有效且安全的互動，並討論在跨語言系統整合過程中可能遇到的隱蔽技術陷阱。 議程將…" at bounding box center [434, 1073] width 678 height 618
click at [616, 806] on p "本次議程將透過實務經驗分享，深入探討 Python 如何在底層與其他程式語言進行有效且安全的互動，並討論在跨語言系統整合過程中可能遇到的隱蔽技術陷阱。" at bounding box center [434, 786] width 678 height 44
drag, startPoint x: 616, startPoint y: 806, endPoint x: 633, endPoint y: 914, distance: 109.3
click at [633, 914] on div "本次議程將透過實務經驗分享，深入探討 Python 如何在底層與其他程式語言進行有效且安全的互動，並討論在跨語言系統整合過程中可能遇到的隱蔽技術陷阱。 議程將…" at bounding box center [434, 1073] width 678 height 618
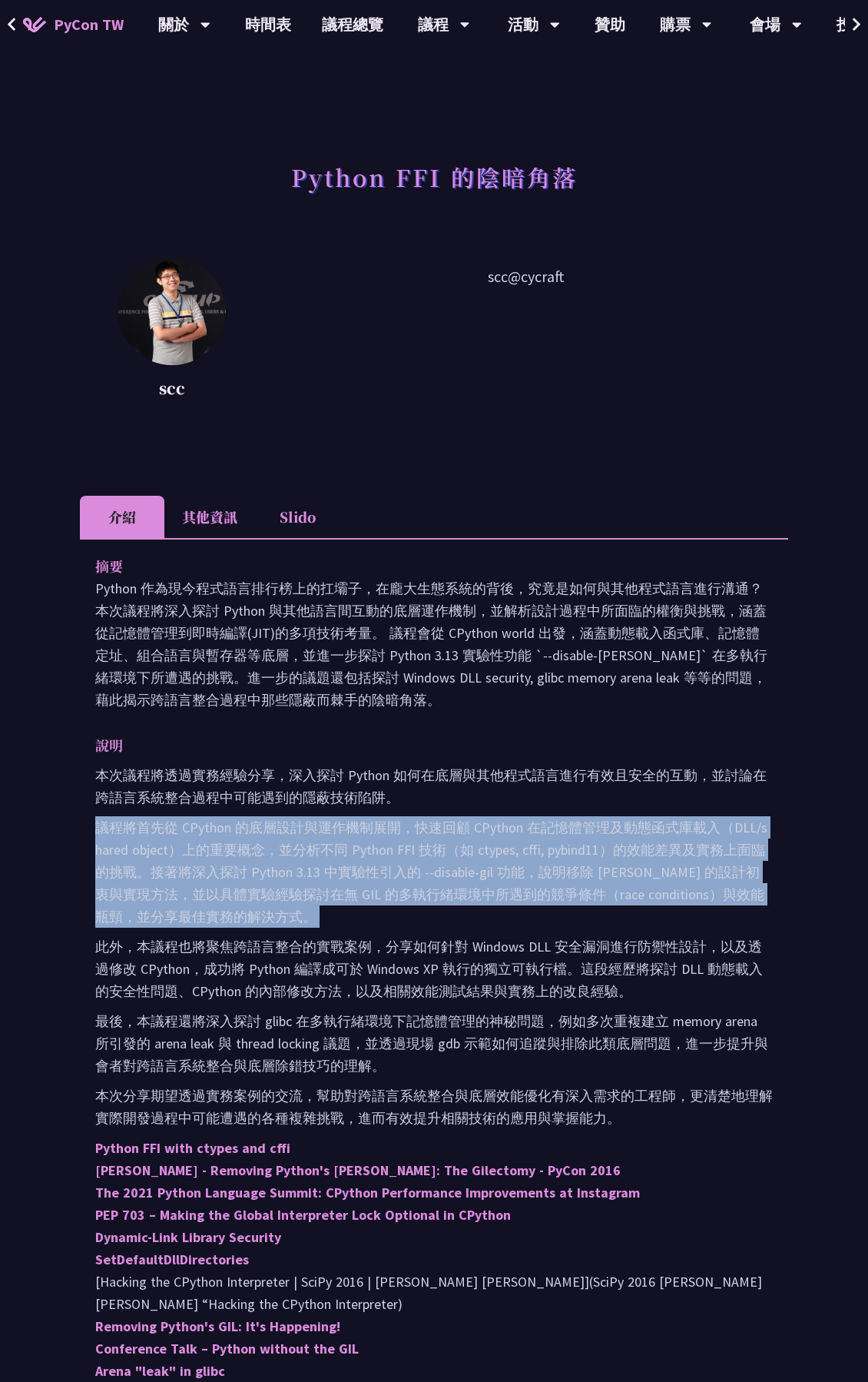
click at [633, 914] on p "議程將首先從 CPython 的底層設計與運作機制展開，快速回顧 CPython 在記憶體管理及動態函式庫載入（DLL/shared object）上的重要概…" at bounding box center [434, 872] width 678 height 112
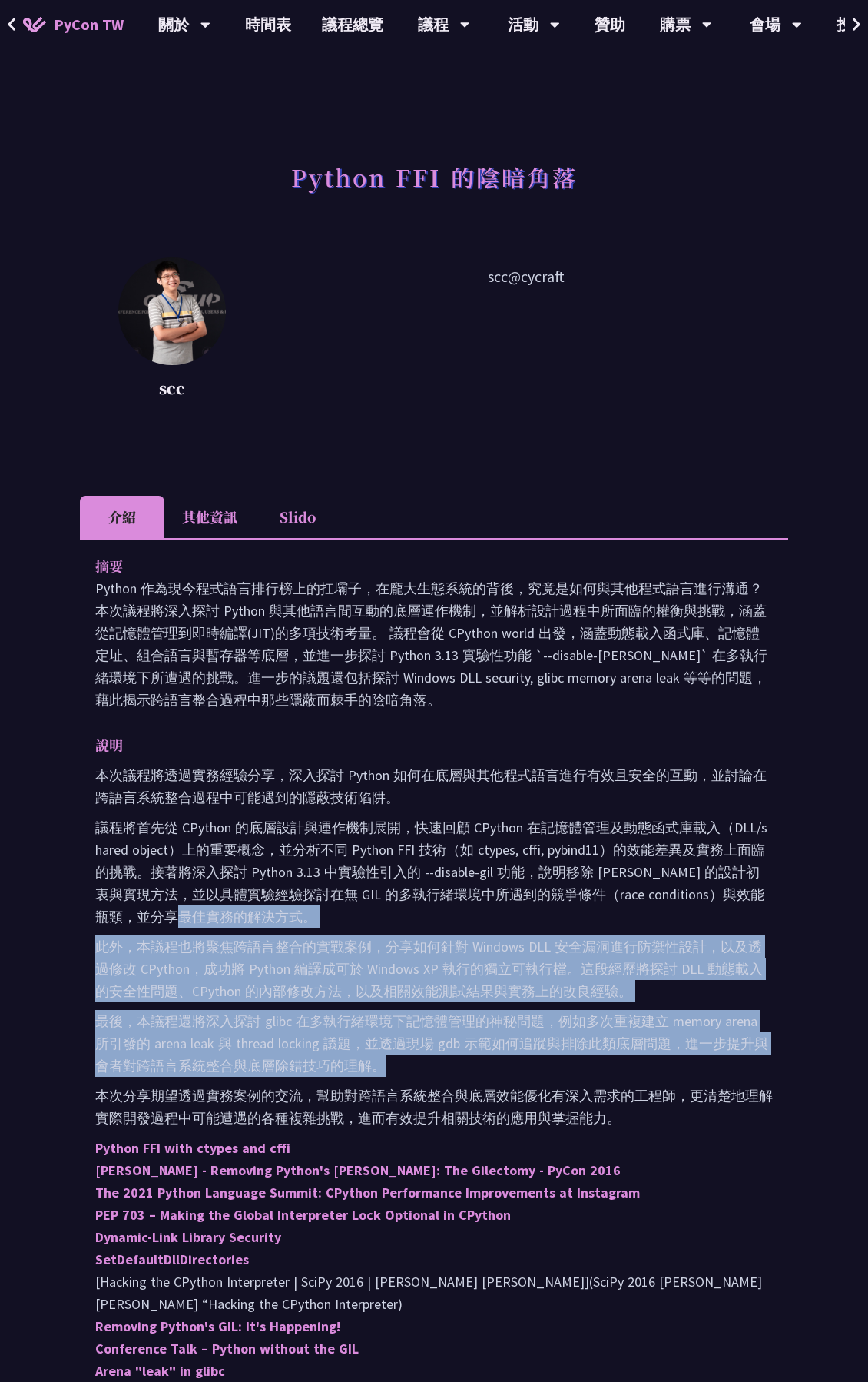
drag, startPoint x: 633, startPoint y: 920, endPoint x: 668, endPoint y: 1069, distance: 153.1
click at [668, 1069] on div "本次議程將透過實務經驗分享，深入探討 Python 如何在底層與其他程式語言進行有效且安全的互動，並討論在跨語言系統整合過程中可能遇到的隱蔽技術陷阱。 議程將…" at bounding box center [434, 1073] width 678 height 618
click at [668, 1069] on p "最後，本議程還將深入探討 glibc 在多執行緒環境下記憶體管理的神秘問題，例如多次重複建立 memory arena 所引發的 arena leak 與 t…" at bounding box center [434, 1043] width 678 height 66
drag, startPoint x: 668, startPoint y: 1069, endPoint x: 678, endPoint y: 918, distance: 151.3
click at [678, 918] on div "本次議程將透過實務經驗分享，深入探討 Python 如何在底層與其他程式語言進行有效且安全的互動，並討論在跨語言系統整合過程中可能遇到的隱蔽技術陷阱。 議程將…" at bounding box center [434, 1073] width 678 height 618
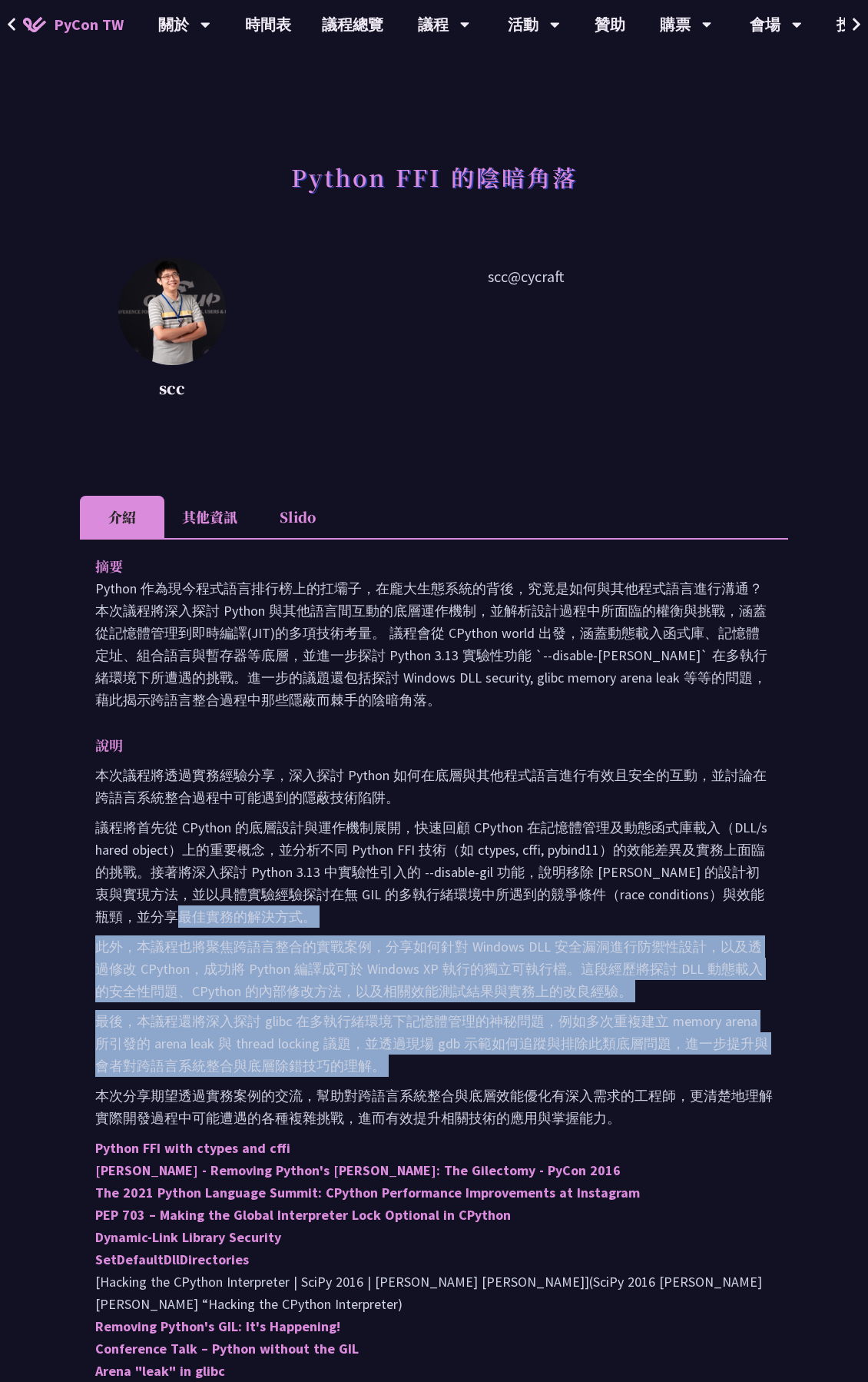
click at [678, 918] on p "議程將首先從 CPython 的底層設計與運作機制展開，快速回顧 CPython 在記憶體管理及動態函式庫載入（DLL/shared object）上的重要概…" at bounding box center [434, 872] width 678 height 112
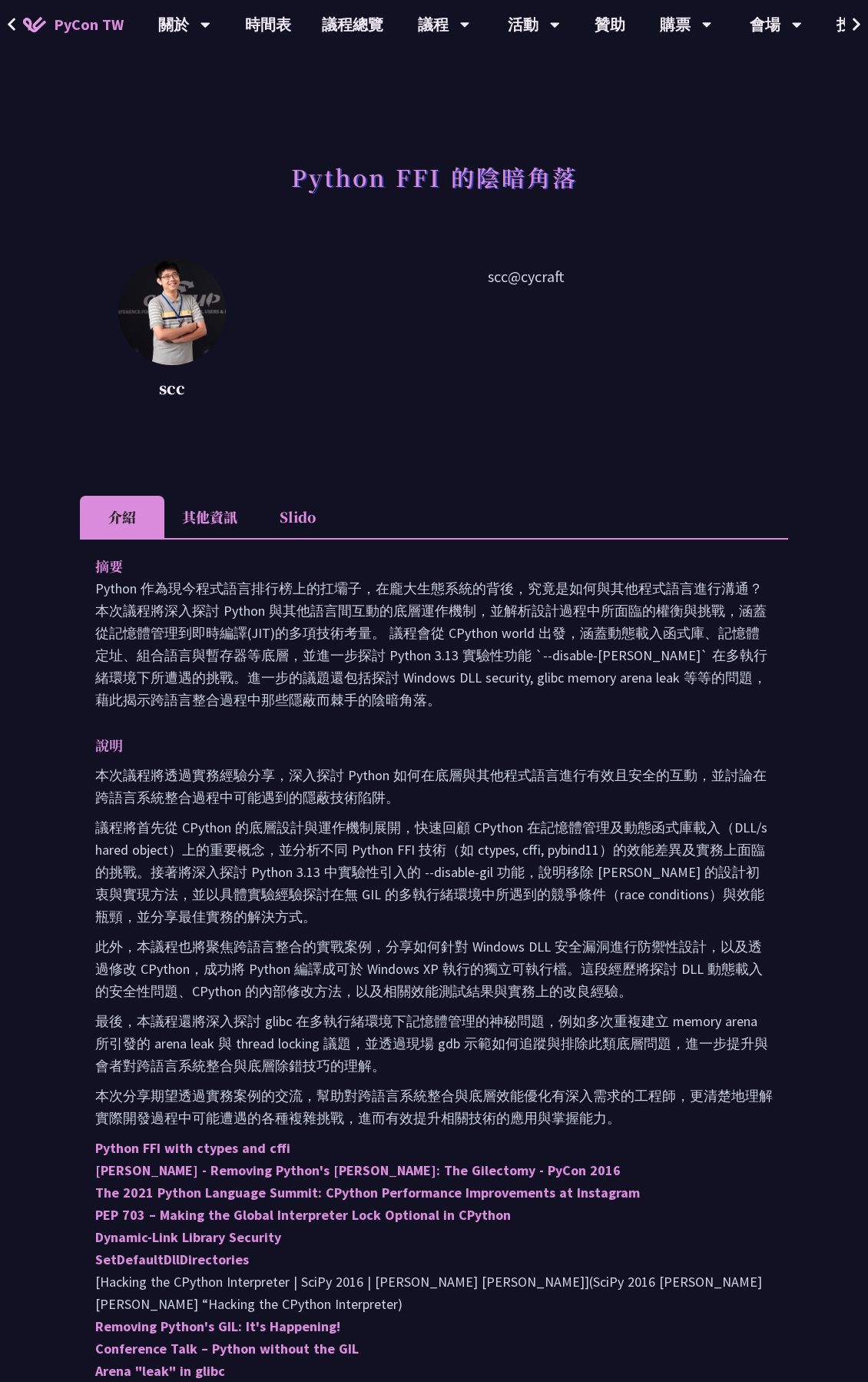
click at [329, 634] on p "Python 作為現今程式語言排行榜上的扛壩子，在龐大生態系統的背後，究竟是如何與其他程式語言進行溝通？本次議程將深入探討 Python 與其他語言間互動的底…" at bounding box center [434, 644] width 678 height 134
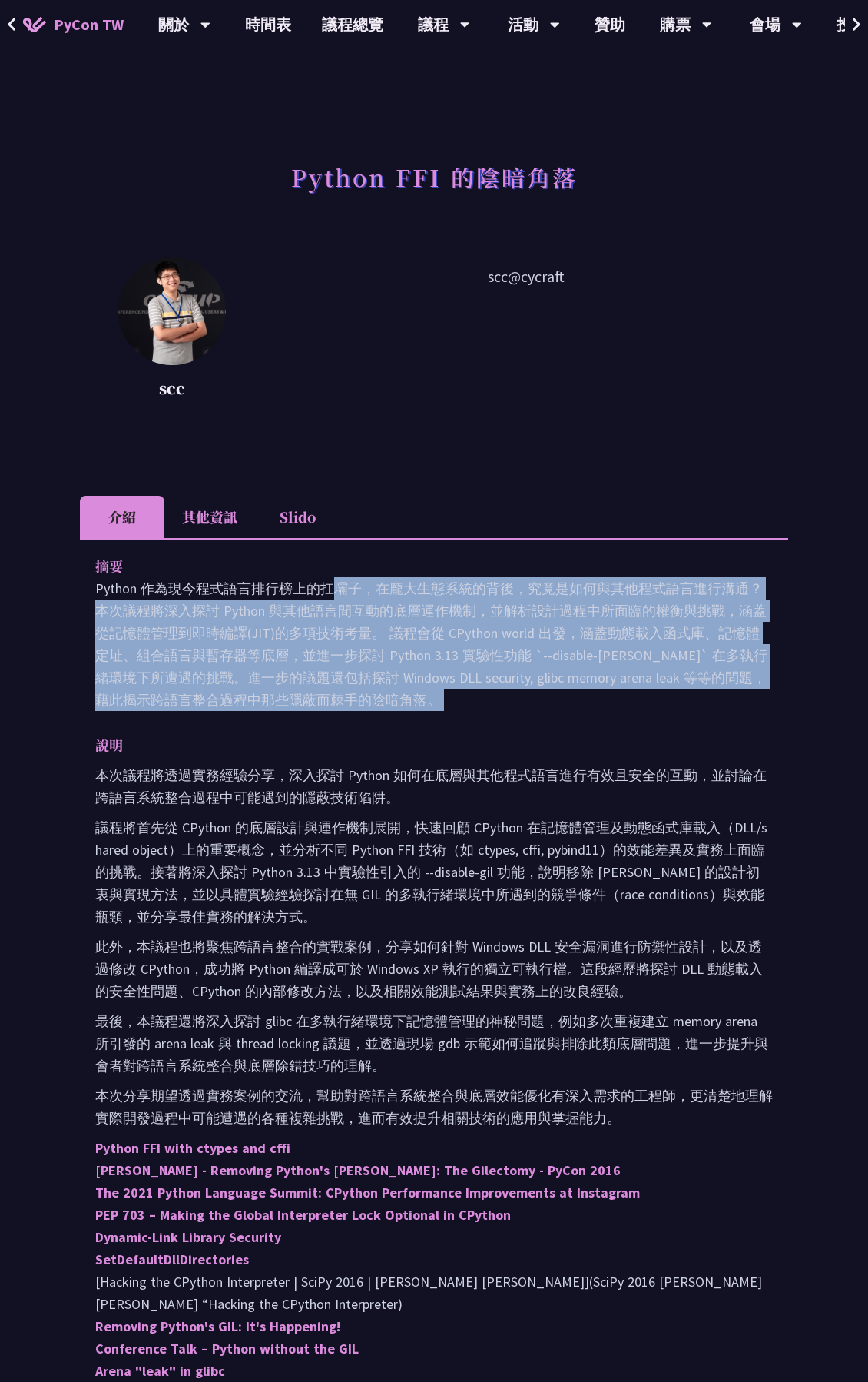
click at [329, 634] on p "Python 作為現今程式語言排行榜上的扛壩子，在龐大生態系統的背後，究竟是如何與其他程式語言進行溝通？本次議程將深入探討 Python 與其他語言間互動的底…" at bounding box center [434, 644] width 678 height 134
drag, startPoint x: 329, startPoint y: 634, endPoint x: 382, endPoint y: 697, distance: 82.3
click at [382, 697] on p "Python 作為現今程式語言排行榜上的扛壩子，在龐大生態系統的背後，究竟是如何與其他程式語言進行溝通？本次議程將深入探討 Python 與其他語言間互動的底…" at bounding box center [434, 644] width 678 height 134
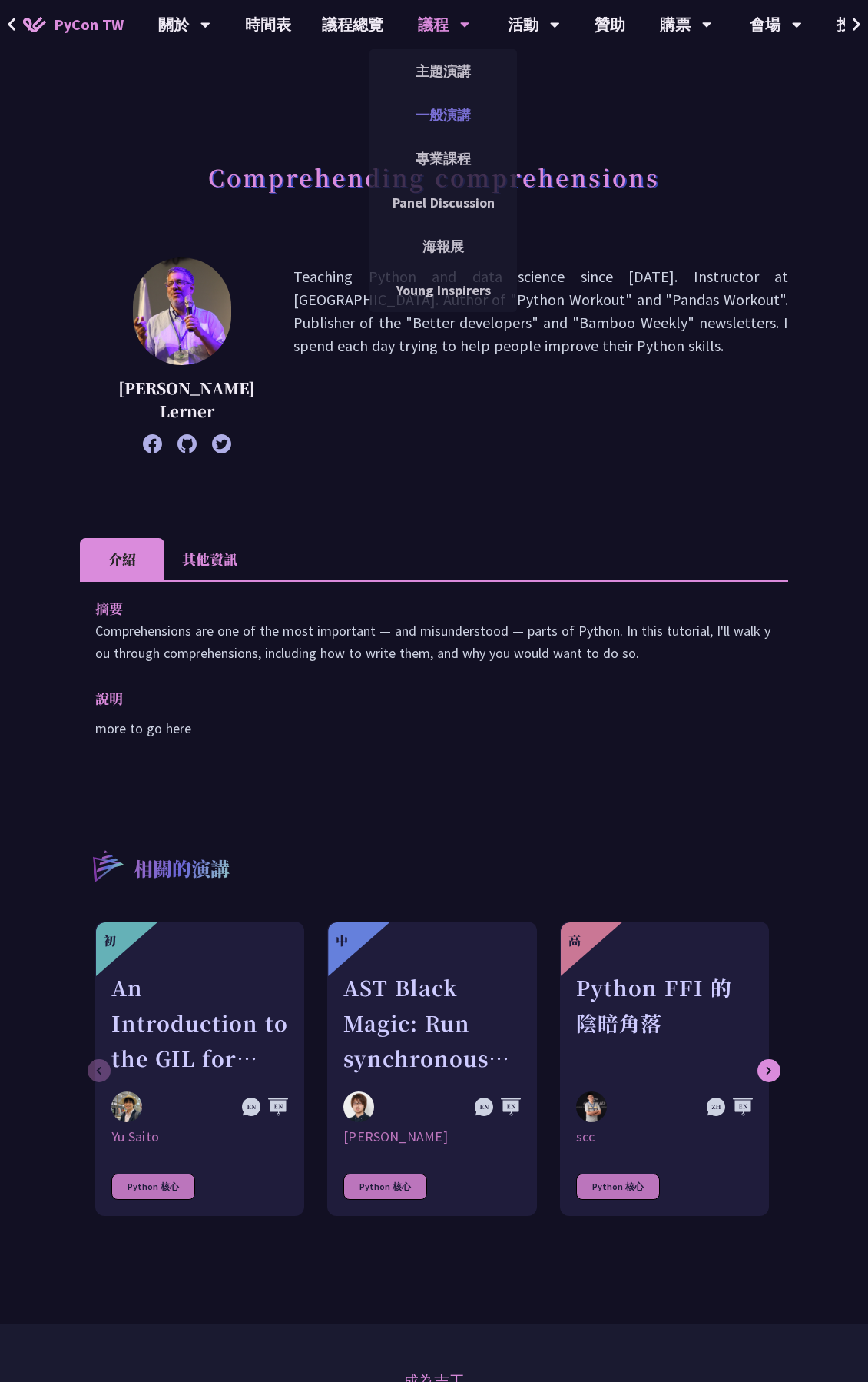
click at [441, 127] on link "一般演講" at bounding box center [444, 114] width 148 height 36
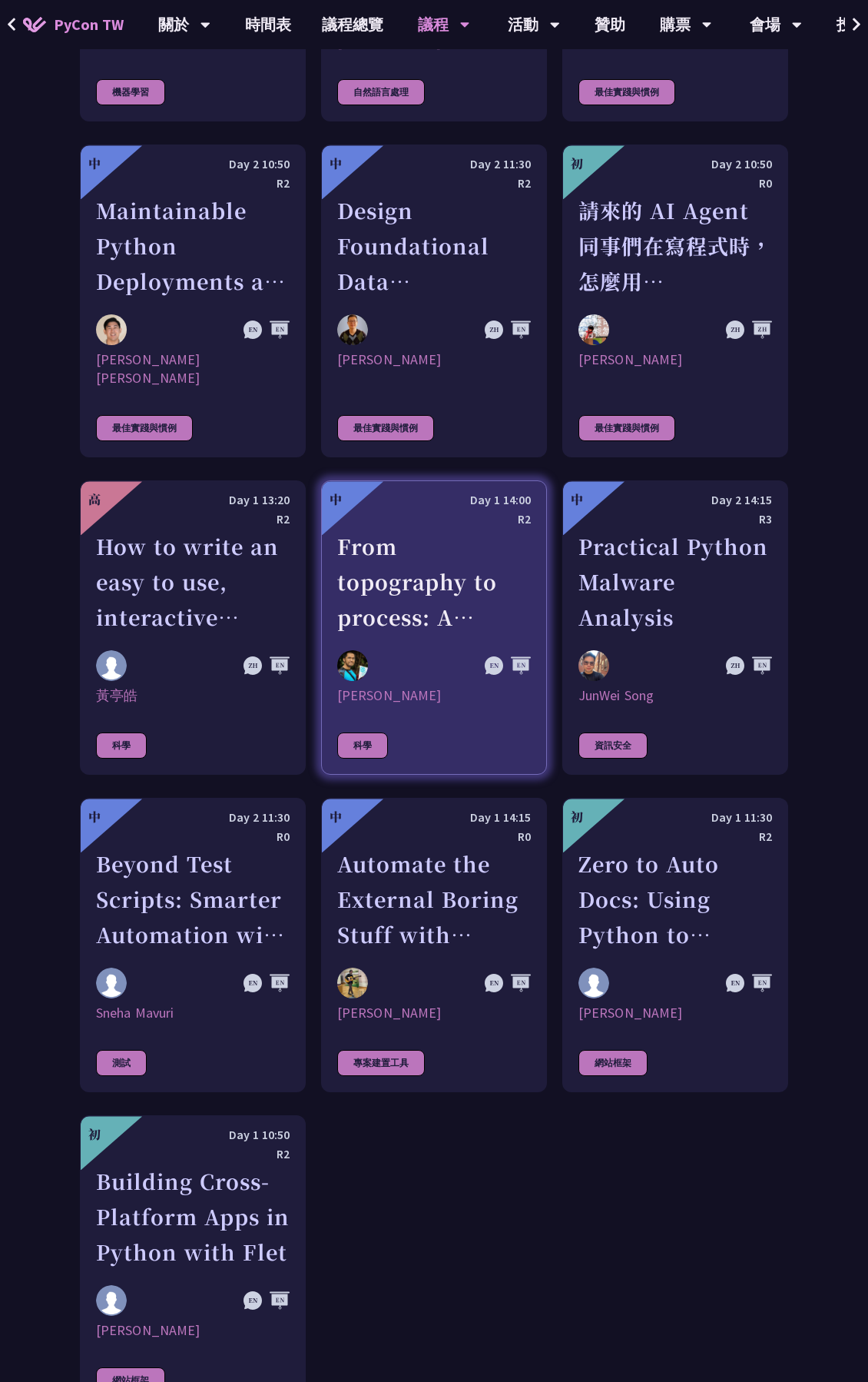
scroll to position [4585, 0]
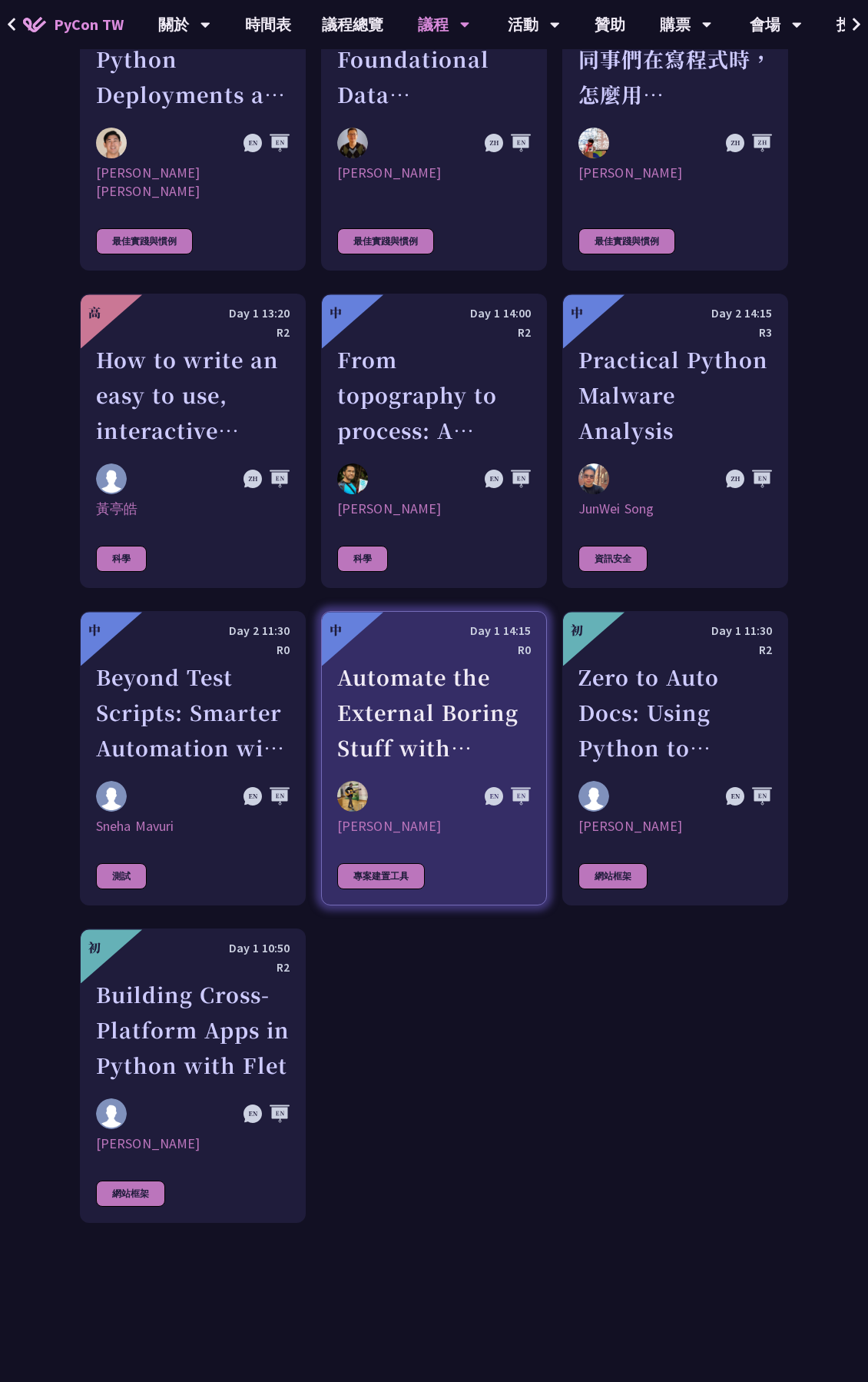
click at [416, 660] on div "Automate the External Boring Stuff with Python: Exploring Model Context Protoco…" at bounding box center [434, 712] width 194 height 106
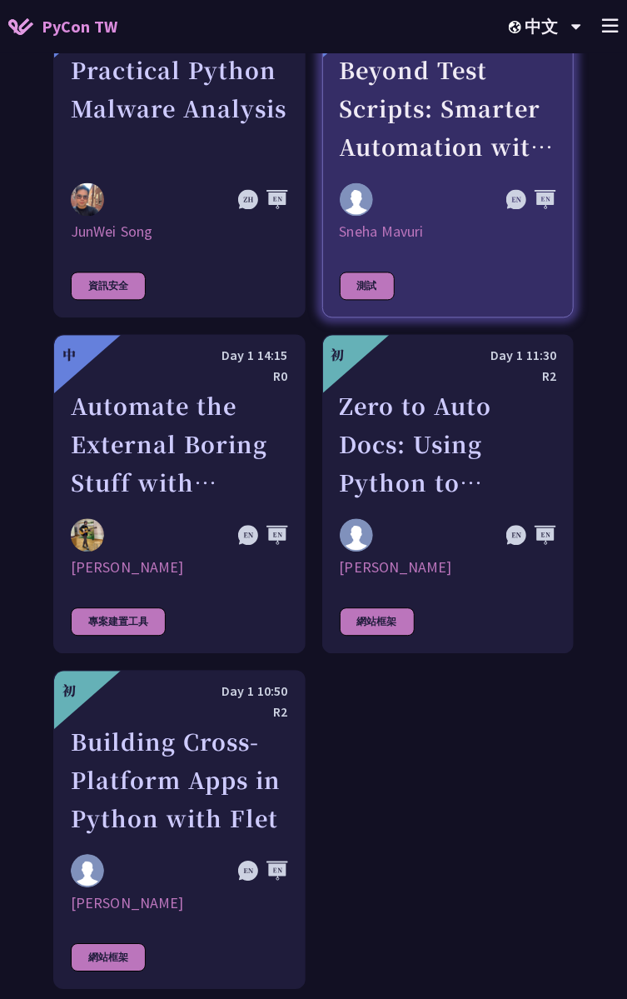
scroll to position [6543, 0]
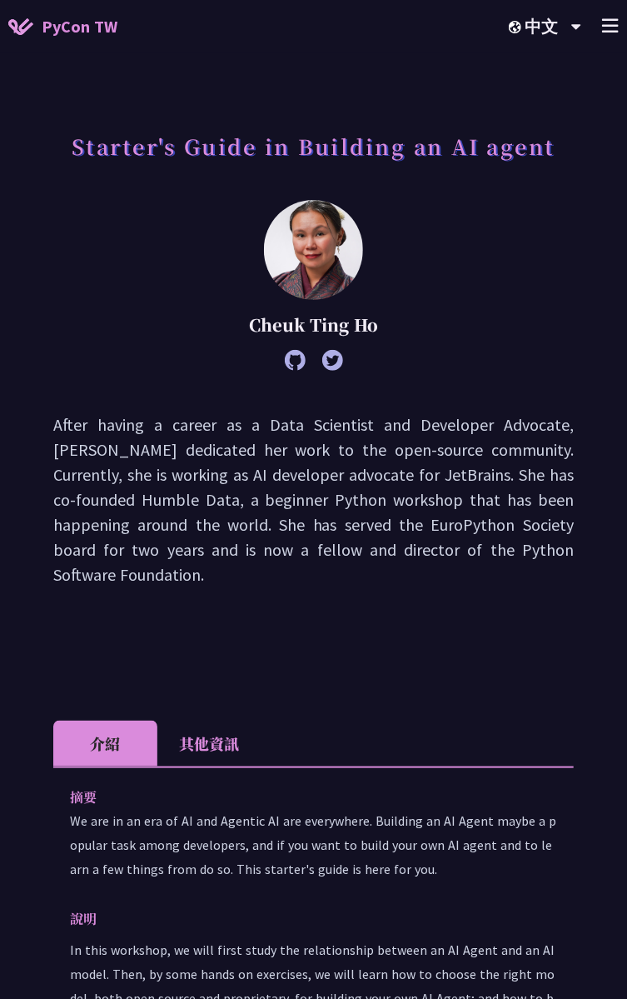
click at [455, 460] on p "After having a career as a Data Scientist and Developer Advocate, Cheuk dedicat…" at bounding box center [313, 499] width 521 height 175
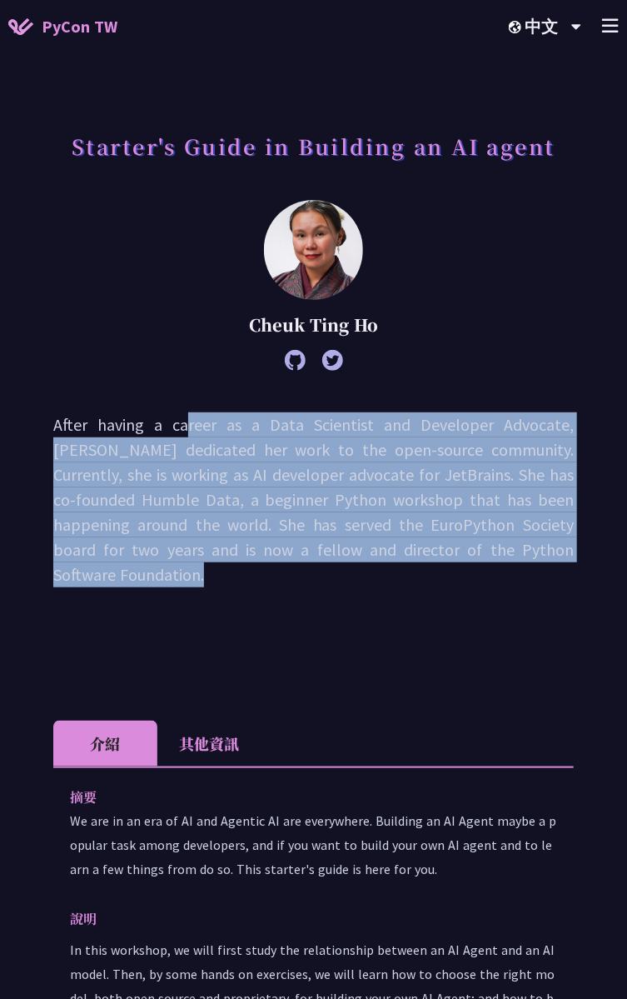
click at [455, 460] on p "After having a career as a Data Scientist and Developer Advocate, Cheuk dedicat…" at bounding box center [313, 499] width 521 height 175
drag, startPoint x: 455, startPoint y: 460, endPoint x: 409, endPoint y: 517, distance: 73.5
click at [409, 517] on p "After having a career as a Data Scientist and Developer Advocate, Cheuk dedicat…" at bounding box center [313, 499] width 521 height 175
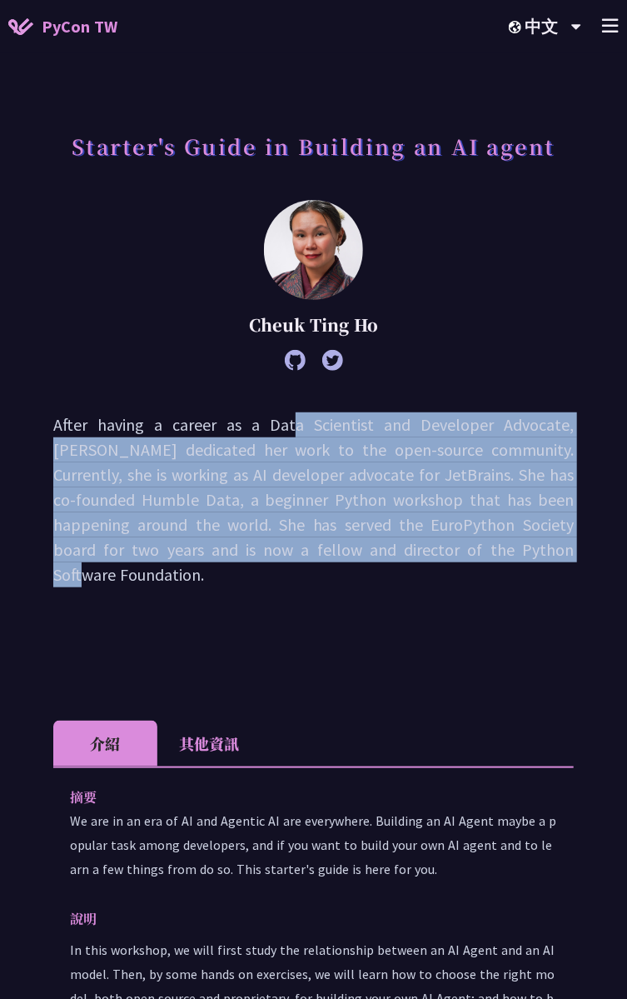
drag, startPoint x: 147, startPoint y: 421, endPoint x: 383, endPoint y: 555, distance: 271.9
click at [383, 555] on p "After having a career as a Data Scientist and Developer Advocate, Cheuk dedicat…" at bounding box center [313, 499] width 521 height 175
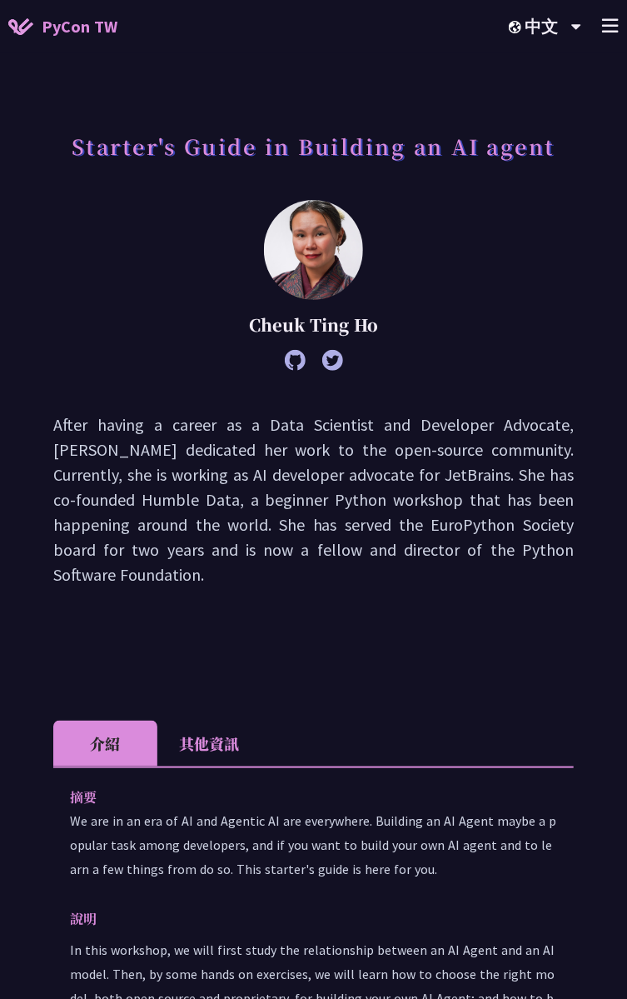
click at [469, 424] on p "After having a career as a Data Scientist and Developer Advocate, Cheuk dedicat…" at bounding box center [313, 499] width 521 height 175
copy p "Advocate"
click at [422, 472] on p "After having a career as a Data Scientist and Developer Advocate, Cheuk dedicat…" at bounding box center [313, 499] width 521 height 175
click at [558, 429] on p "After having a career as a Data Scientist and Developer Advocate, Cheuk dedicat…" at bounding box center [313, 499] width 521 height 175
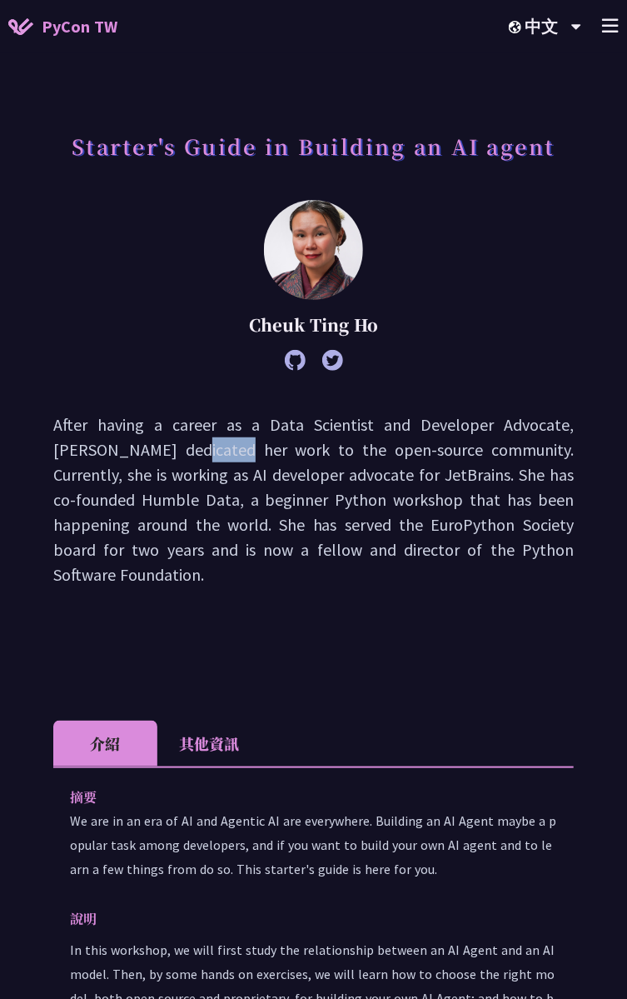
click at [558, 429] on p "After having a career as a Data Scientist and Developer Advocate, Cheuk dedicat…" at bounding box center [313, 499] width 521 height 175
drag, startPoint x: 558, startPoint y: 429, endPoint x: 485, endPoint y: 485, distance: 92.1
click at [485, 485] on p "After having a career as a Data Scientist and Developer Advocate, Cheuk dedicat…" at bounding box center [313, 499] width 521 height 175
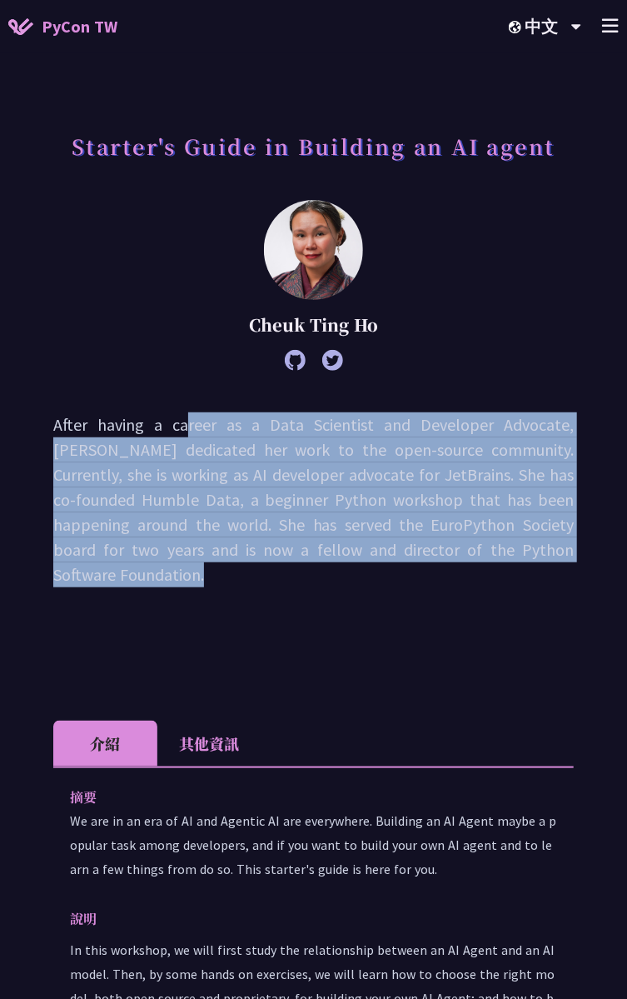
click at [485, 485] on p "After having a career as a Data Scientist and Developer Advocate, Cheuk dedicat…" at bounding box center [313, 499] width 521 height 175
click at [484, 488] on p "After having a career as a Data Scientist and Developer Advocate, Cheuk dedicat…" at bounding box center [313, 499] width 521 height 175
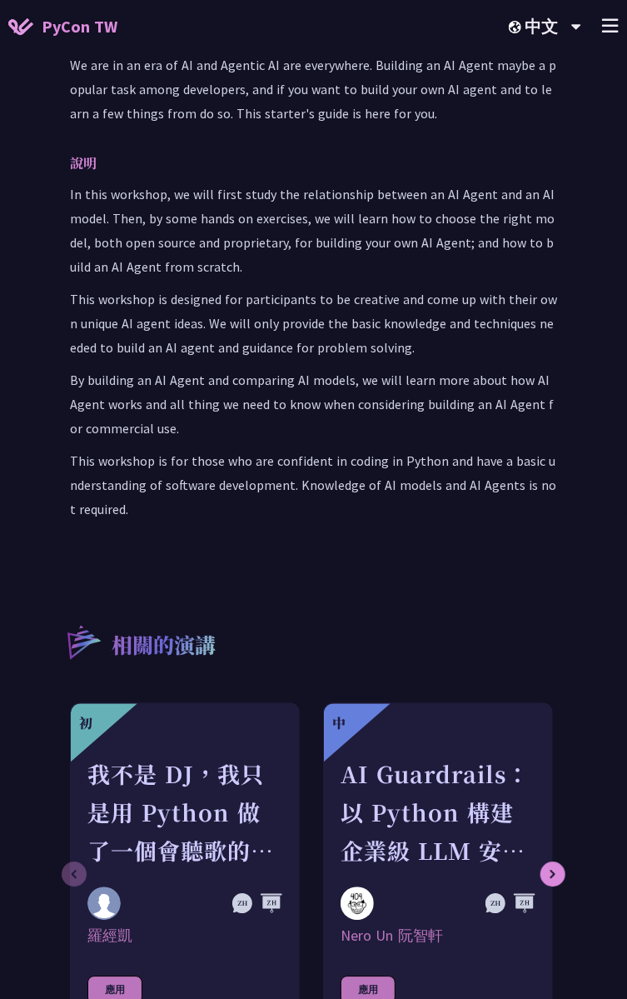
scroll to position [471, 0]
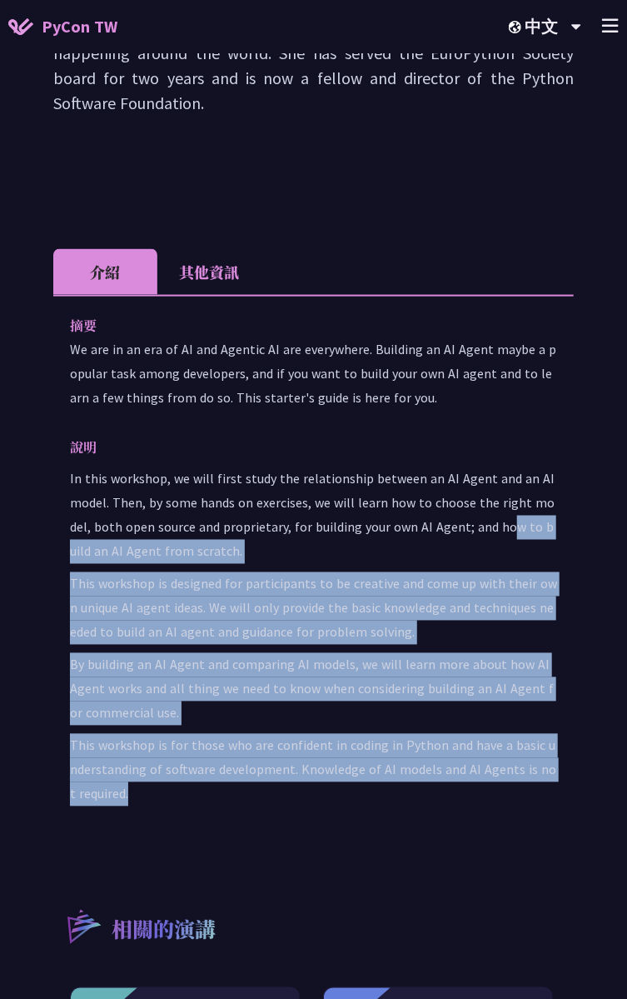
drag, startPoint x: 483, startPoint y: 528, endPoint x: 481, endPoint y: 770, distance: 242.4
click at [481, 770] on div "In this workshop, we will first study the relationship between an AI Agent and …" at bounding box center [313, 636] width 487 height 339
click at [481, 770] on p "This workshop is for those who are confident in coding in Python and have a bas…" at bounding box center [313, 770] width 487 height 72
drag, startPoint x: 470, startPoint y: 706, endPoint x: 446, endPoint y: 416, distance: 290.8
click at [446, 435] on div "說明 In this workshop, we will first study the relationship between an AI Agent a…" at bounding box center [313, 620] width 487 height 371
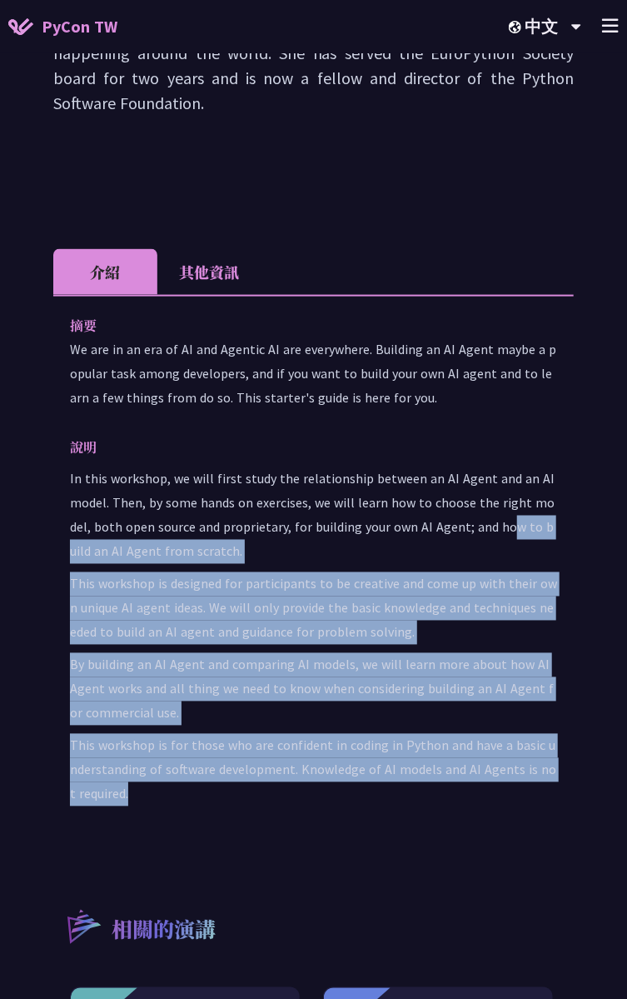
click at [446, 435] on p "說明" at bounding box center [297, 447] width 454 height 24
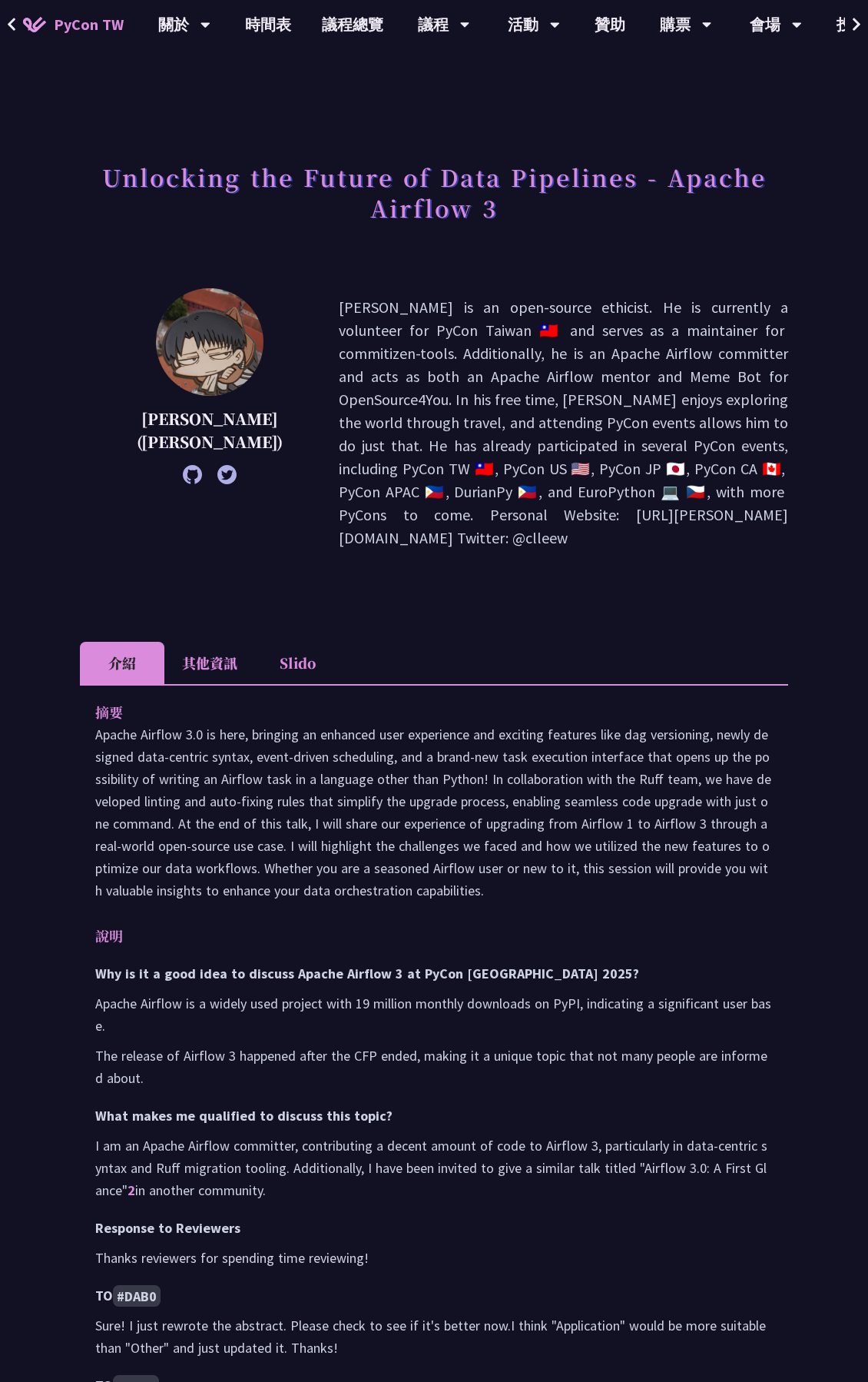
click at [339, 334] on p "Wei Lee is an open-source ethicist. He is currently a volunteer for PyCon Taiwa…" at bounding box center [563, 423] width 449 height 254
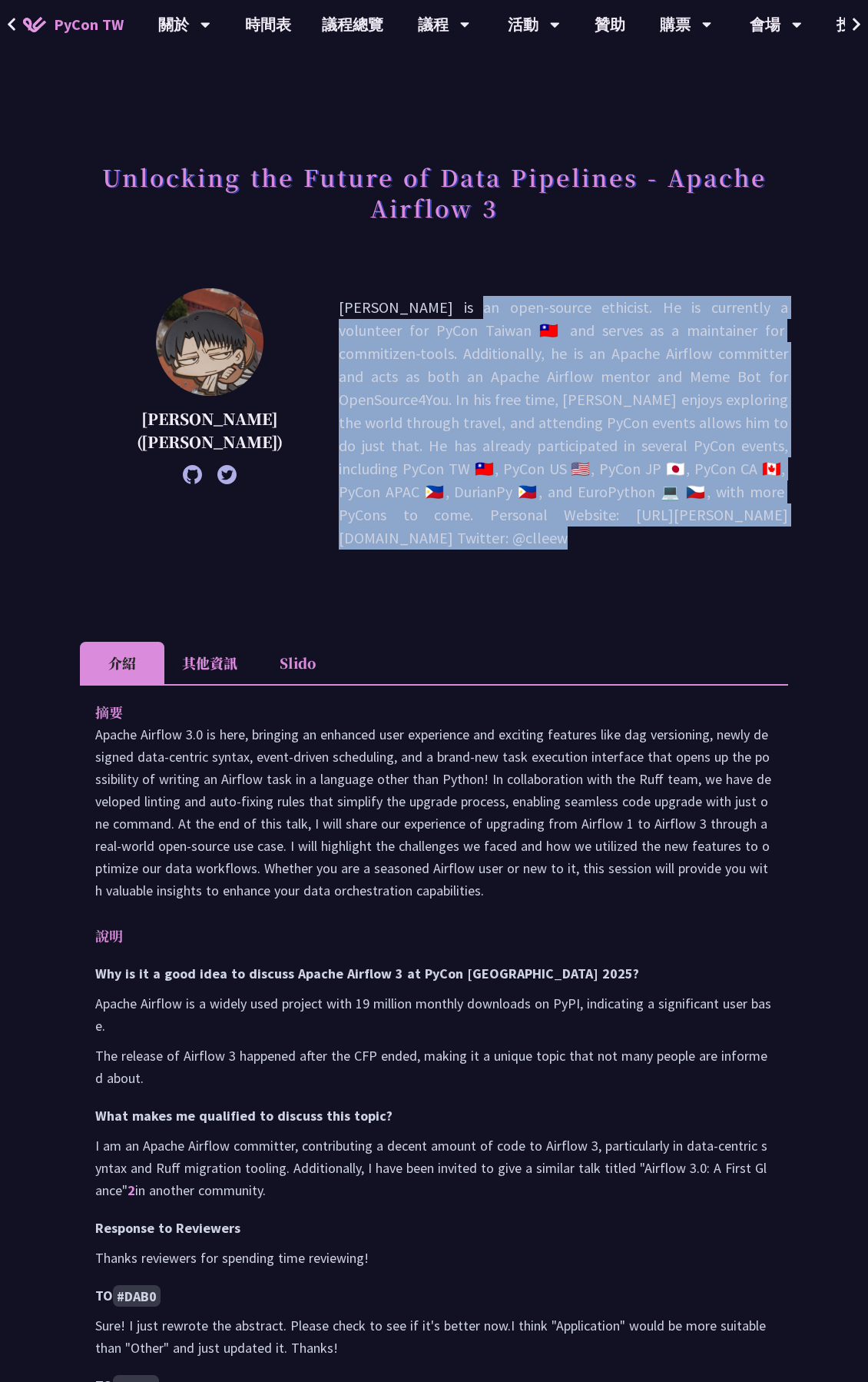
click at [339, 334] on p "Wei Lee is an open-source ethicist. He is currently a volunteer for PyCon Taiwa…" at bounding box center [563, 423] width 449 height 254
drag, startPoint x: 326, startPoint y: 334, endPoint x: 444, endPoint y: 409, distance: 139.8
click at [444, 409] on p "Wei Lee is an open-source ethicist. He is currently a volunteer for PyCon Taiwa…" at bounding box center [563, 423] width 449 height 254
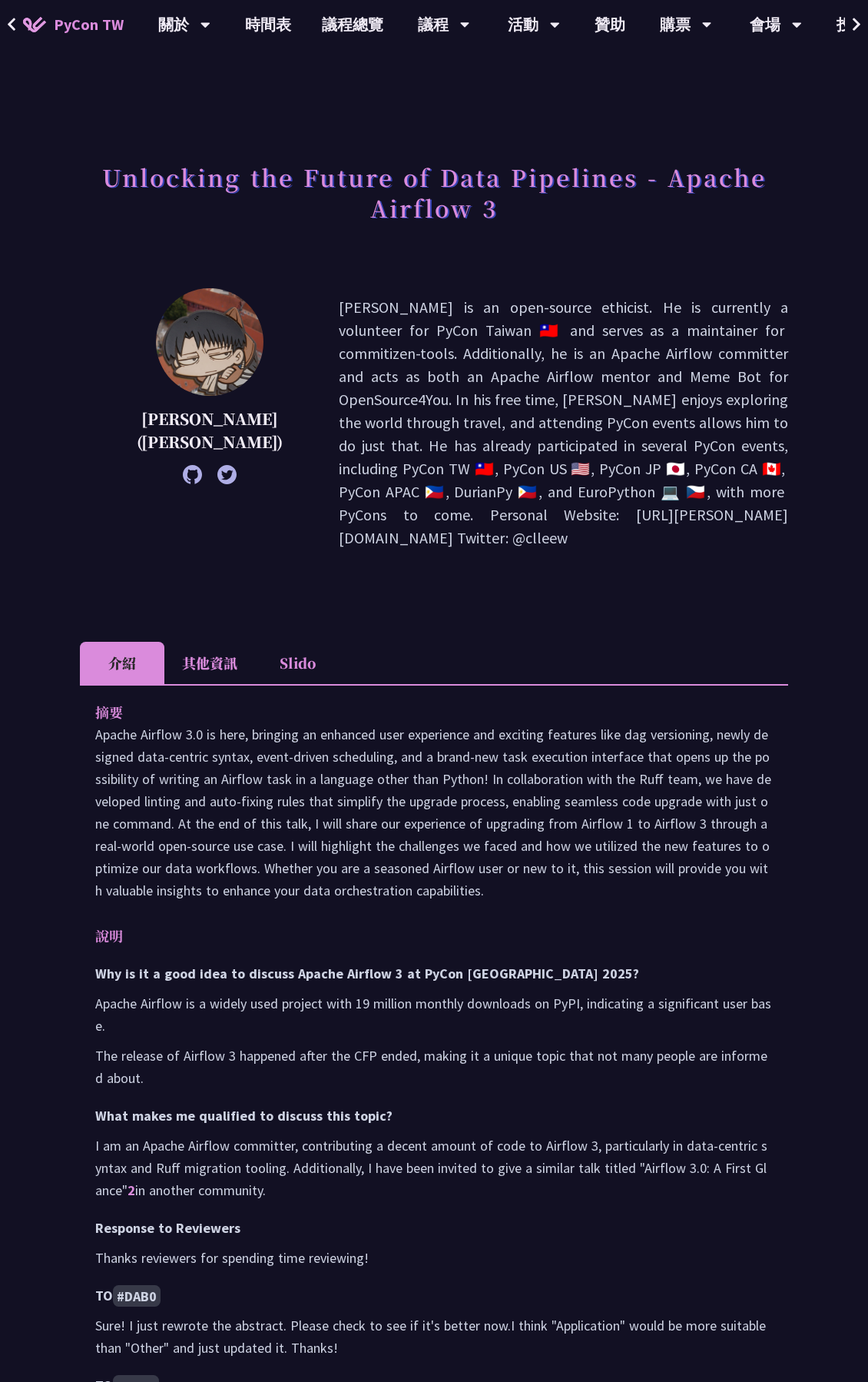
click at [496, 723] on p "Apache Airflow 3.0 is here, bringing an enhanced user experience and exciting f…" at bounding box center [434, 812] width 678 height 178
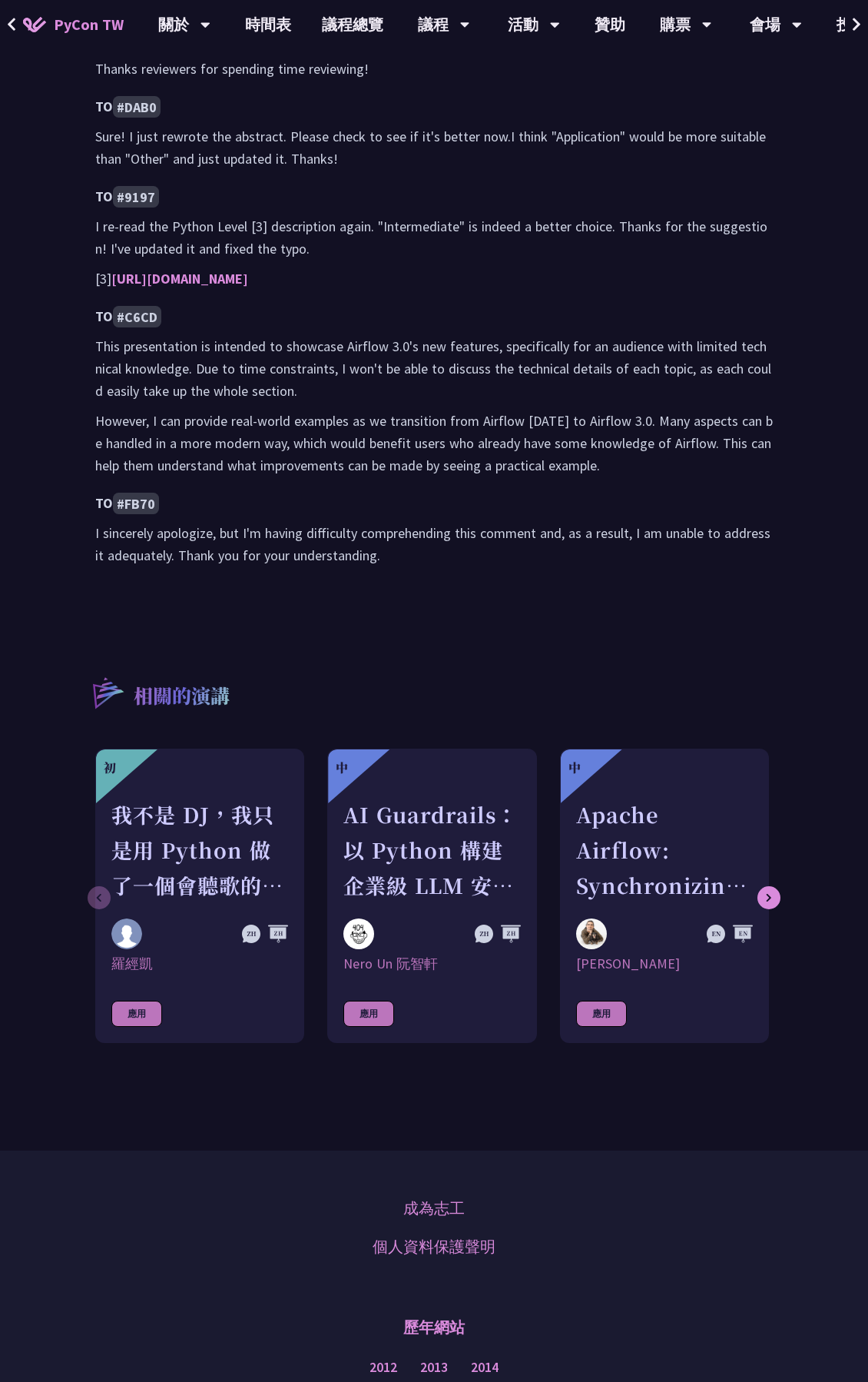
scroll to position [1281, 0]
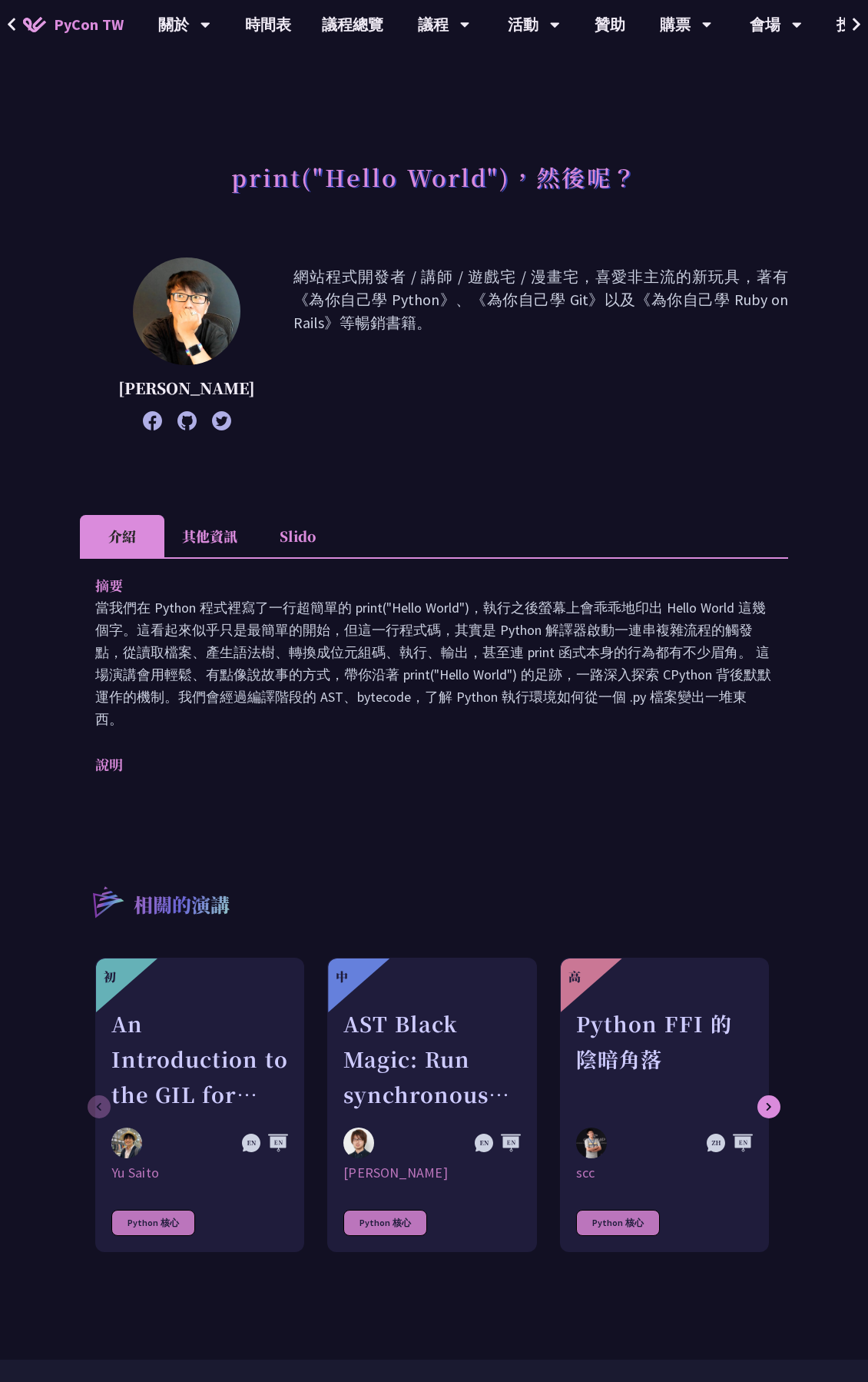
click at [325, 632] on p "當我們在 Python 程式裡寫了一行超簡單的 print("Hello World")，執行之後螢幕上會乖乖地印出 Hello World 這幾個字。這看起…" at bounding box center [434, 662] width 678 height 134
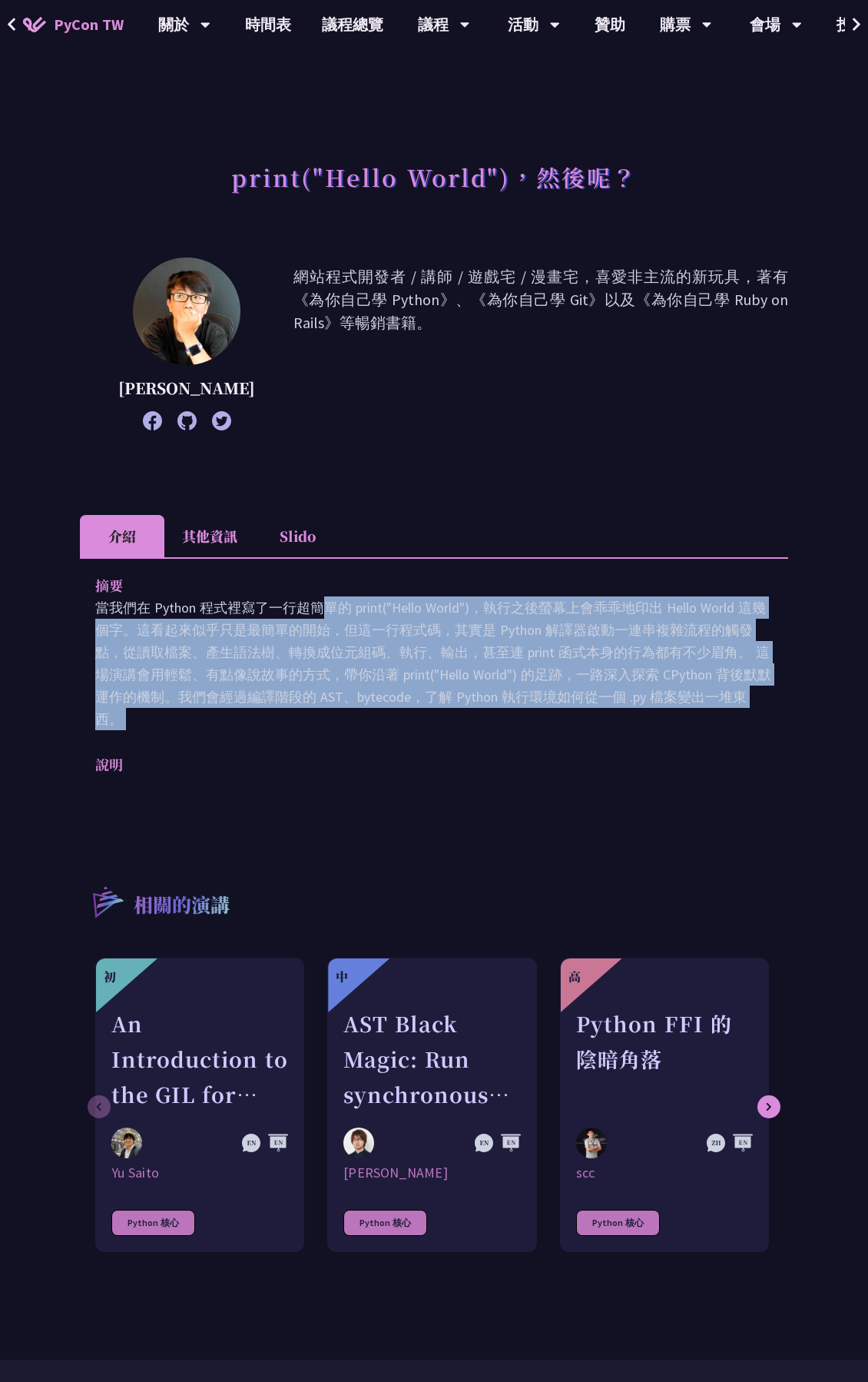
click at [325, 632] on p "當我們在 Python 程式裡寫了一行超簡單的 print("Hello World")，執行之後螢幕上會乖乖地印出 Hello World 這幾個字。這看起…" at bounding box center [434, 662] width 678 height 134
drag, startPoint x: 325, startPoint y: 632, endPoint x: 424, endPoint y: 696, distance: 117.9
click at [424, 696] on p "當我們在 Python 程式裡寫了一行超簡單的 print("Hello World")，執行之後螢幕上會乖乖地印出 Hello World 這幾個字。這看起…" at bounding box center [434, 662] width 678 height 134
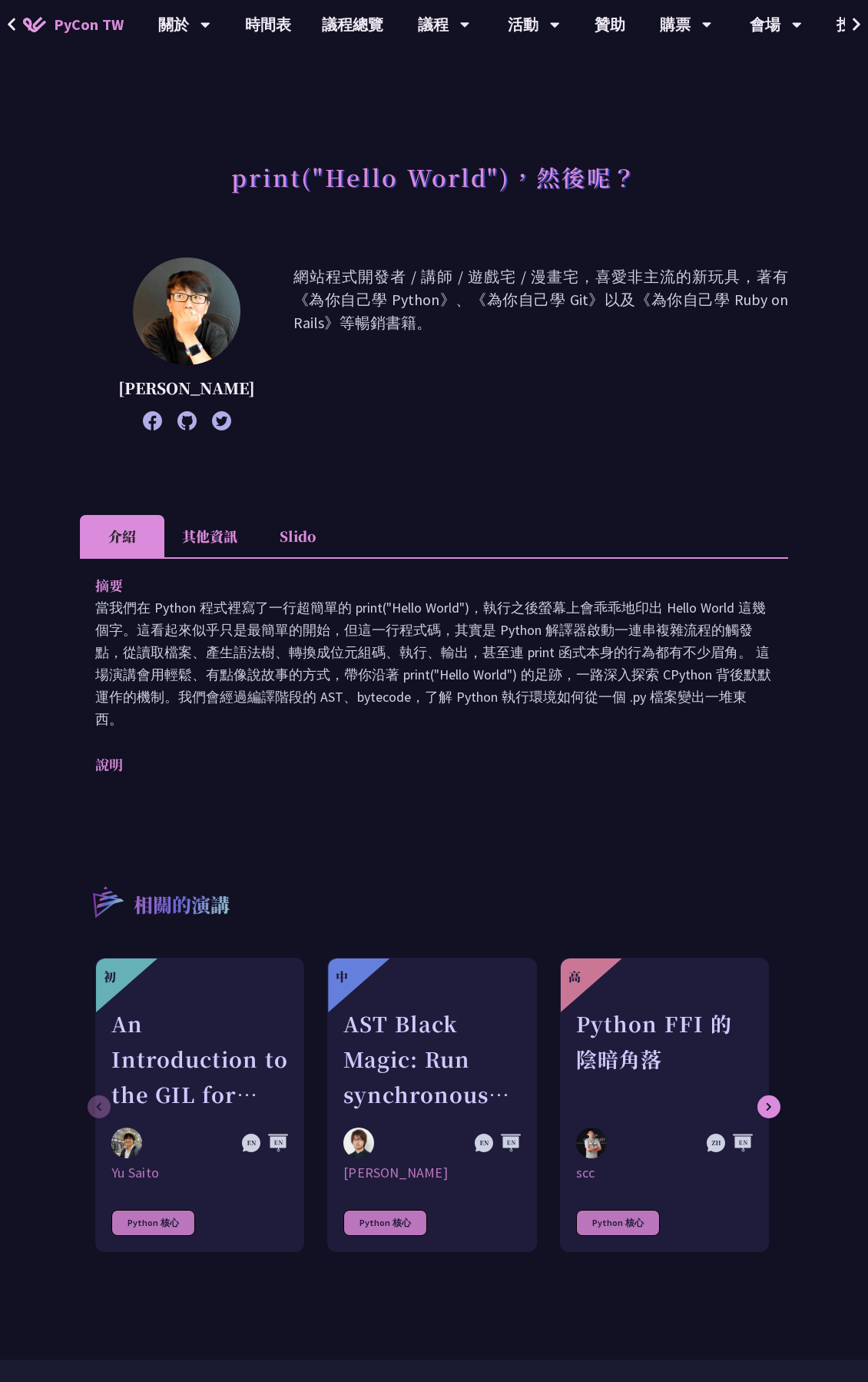
click at [530, 685] on p "當我們在 Python 程式裡寫了一行超簡單的 print("Hello World")，執行之後螢幕上會乖乖地印出 Hello World 這幾個字。這看起…" at bounding box center [434, 662] width 678 height 134
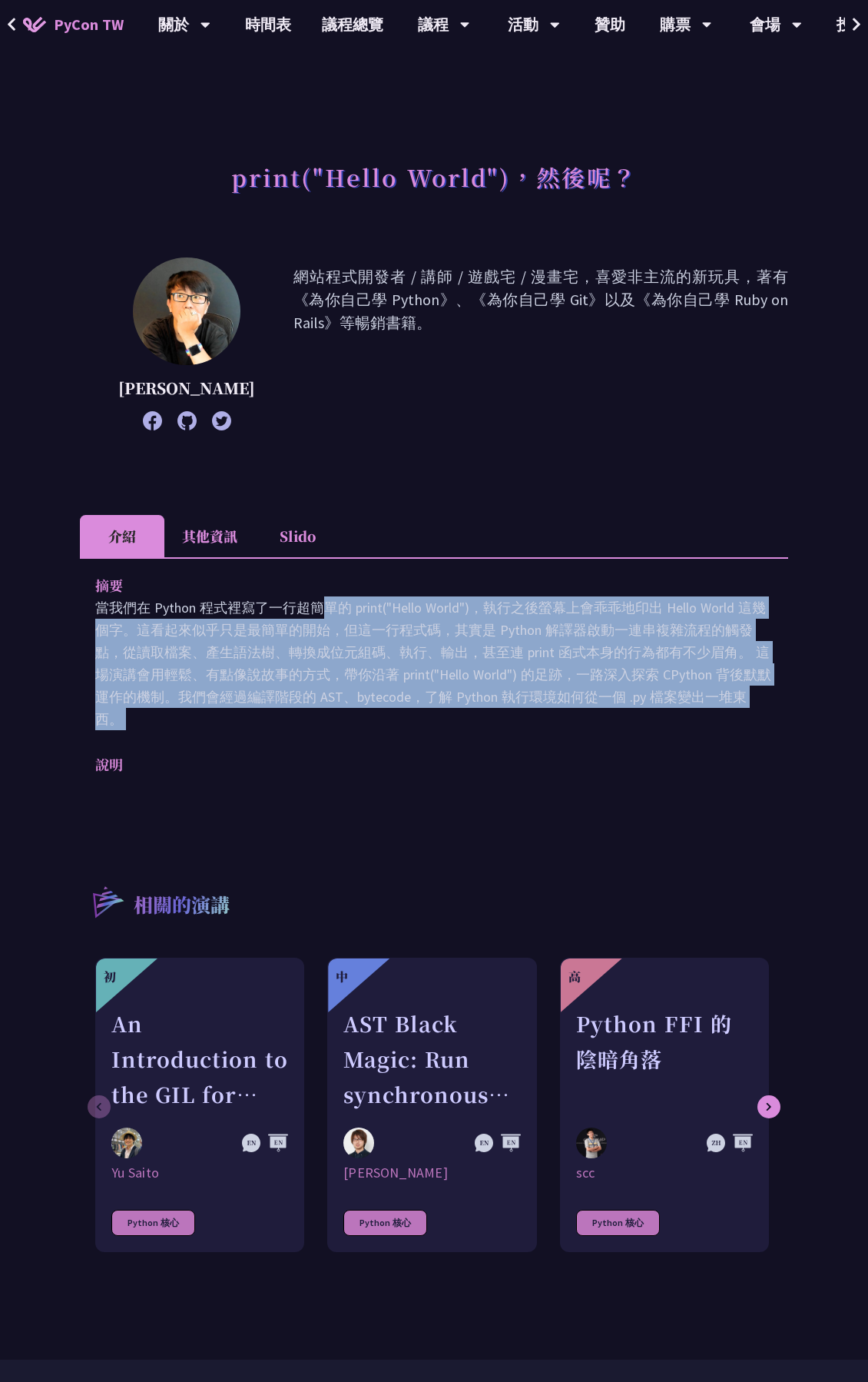
click at [530, 685] on p "當我們在 Python 程式裡寫了一行超簡單的 print("Hello World")，執行之後螢幕上會乖乖地印出 Hello World 這幾個字。這看起…" at bounding box center [434, 662] width 678 height 134
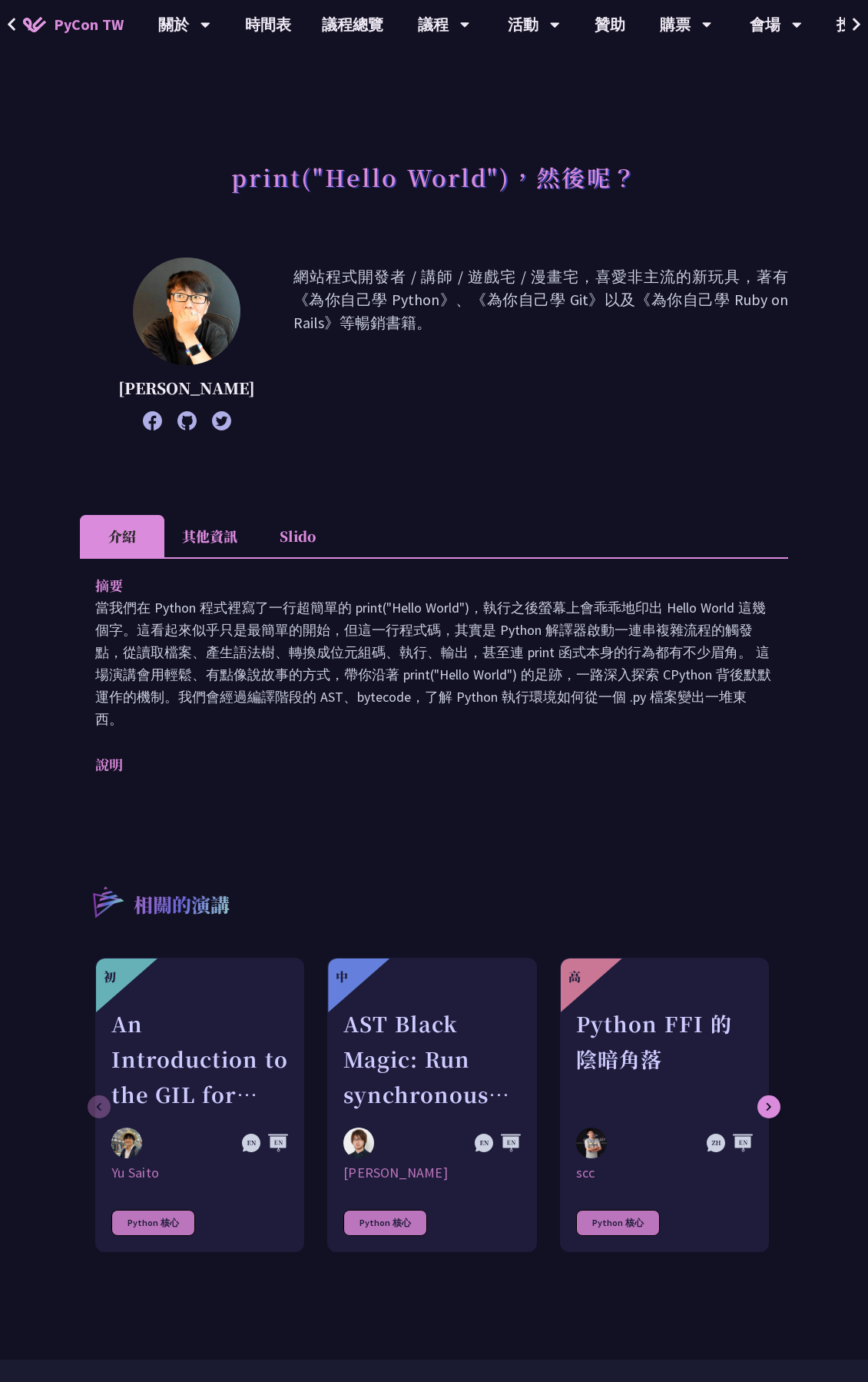
drag, startPoint x: 530, startPoint y: 685, endPoint x: 484, endPoint y: 741, distance: 72.5
click at [484, 741] on div "摘要 當我們在 Python 程式裡寫了一行超簡單的 print("Hello World")，執行之後螢幕上會乖乖地印出 Hello World 這幾個字。…" at bounding box center [434, 685] width 708 height 256
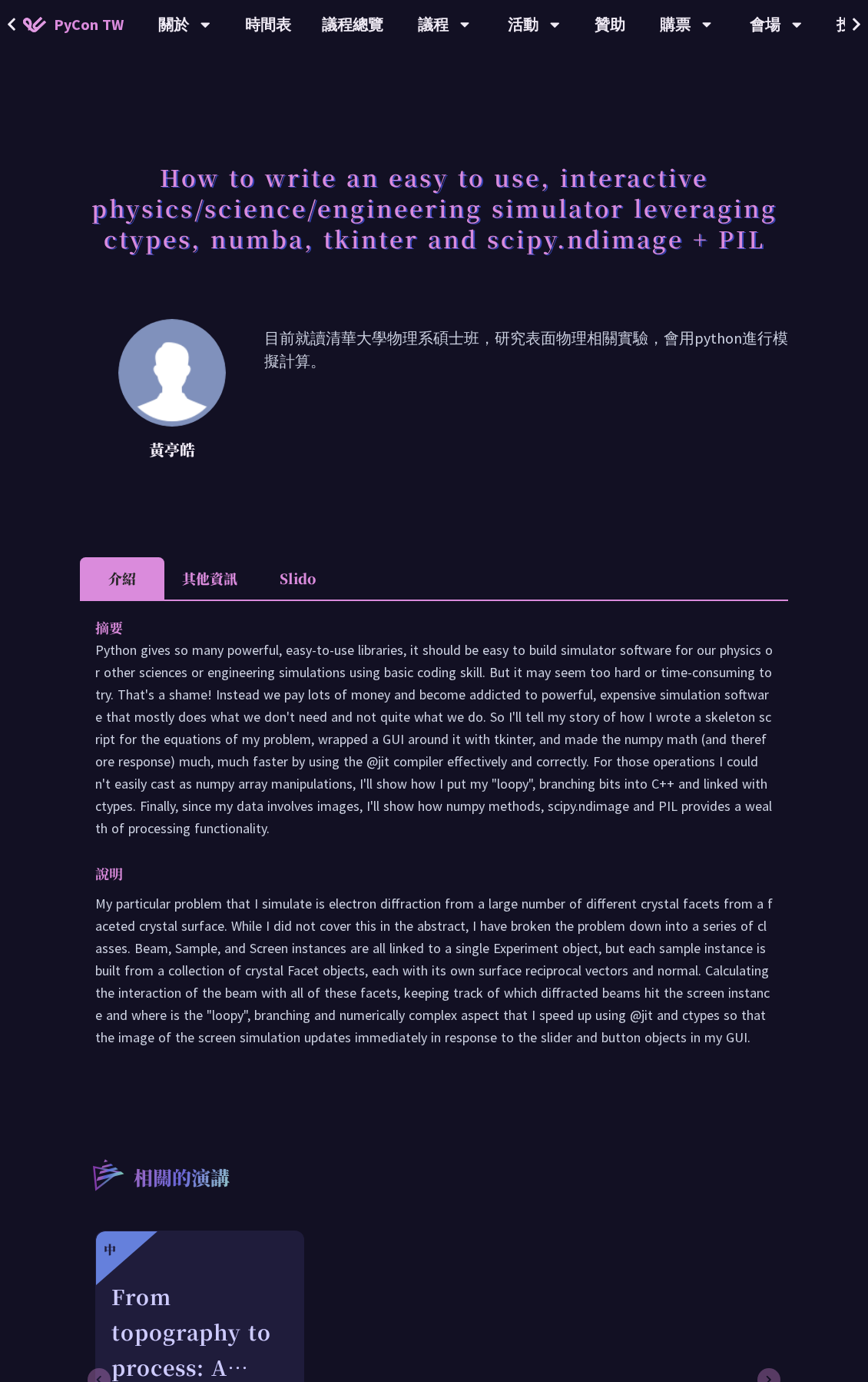
click at [421, 351] on p "目前就讀清華大學物理系碩士班，研究表面物理相關實驗，會用python進行模擬計算。" at bounding box center [527, 396] width 524 height 138
drag, startPoint x: 421, startPoint y: 351, endPoint x: 414, endPoint y: 426, distance: 75.3
click at [414, 426] on p "目前就讀清華大學物理系碩士班，研究表面物理相關實驗，會用python進行模擬計算。" at bounding box center [527, 396] width 524 height 138
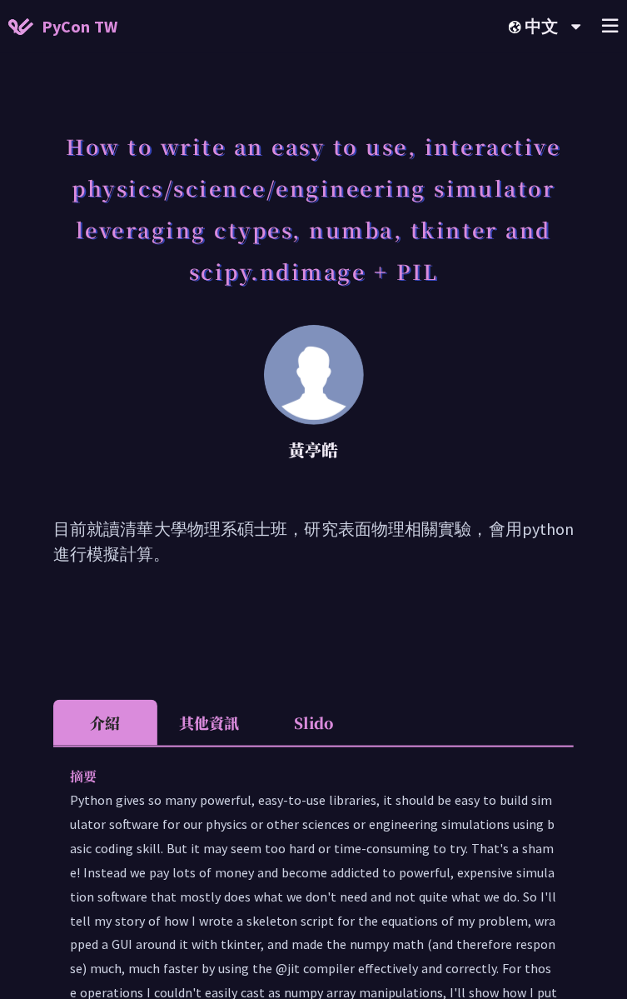
click at [505, 424] on div "黃亭皓" at bounding box center [313, 400] width 437 height 150
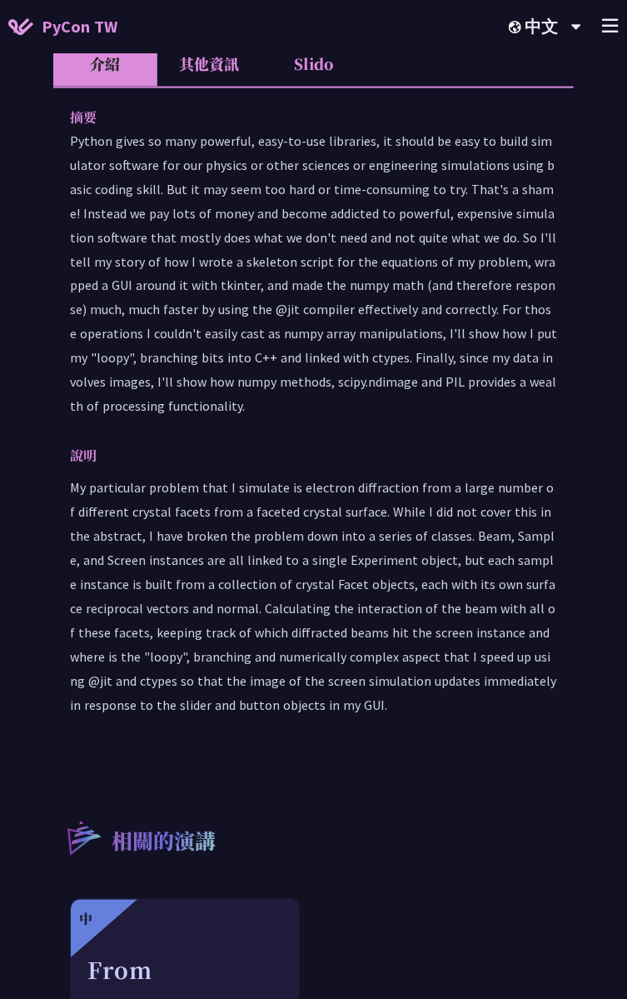
scroll to position [1295, 0]
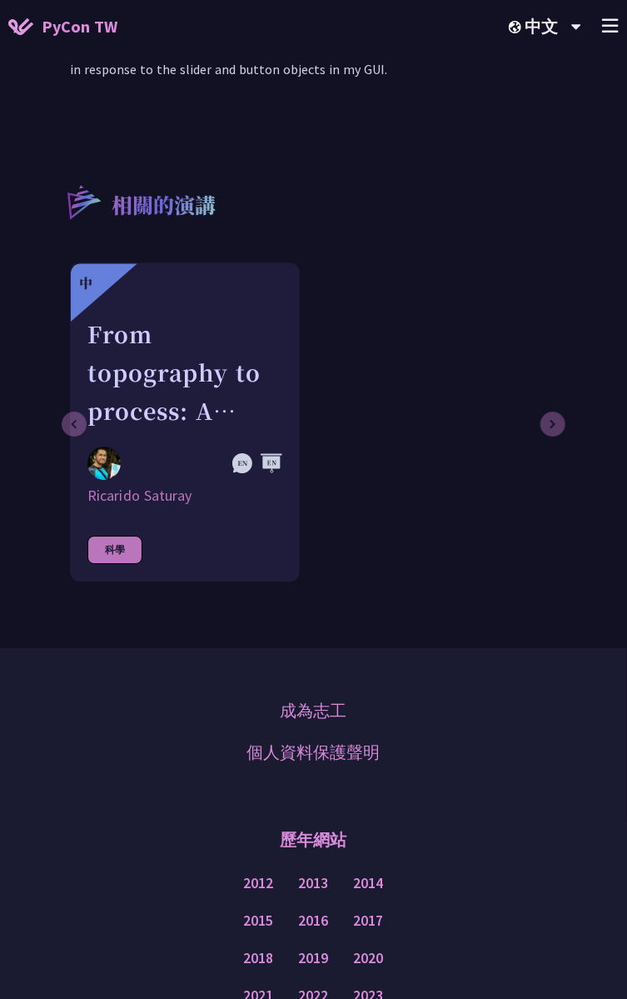
click at [446, 416] on div "中 From topography to process: A Python toolkit for landscape evolution analysis…" at bounding box center [311, 421] width 483 height 319
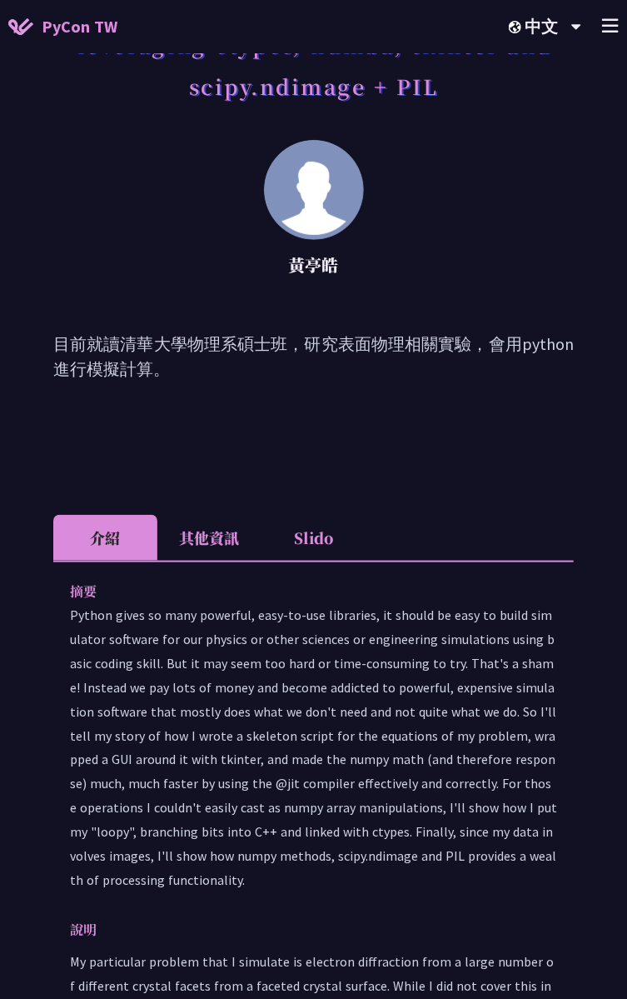
scroll to position [0, 0]
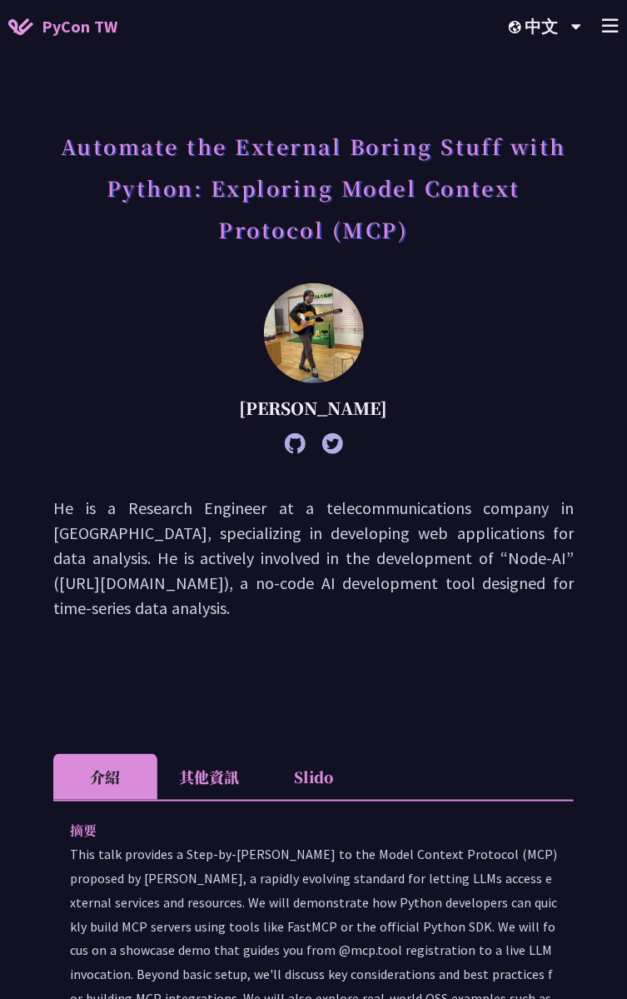
click at [476, 508] on p "He is a Research Engineer at a telecommunications company in [GEOGRAPHIC_DATA],…" at bounding box center [313, 558] width 521 height 125
drag, startPoint x: 476, startPoint y: 508, endPoint x: 470, endPoint y: 558, distance: 50.4
click at [470, 558] on p "He is a Research Engineer at a telecommunications company in [GEOGRAPHIC_DATA],…" at bounding box center [313, 558] width 521 height 125
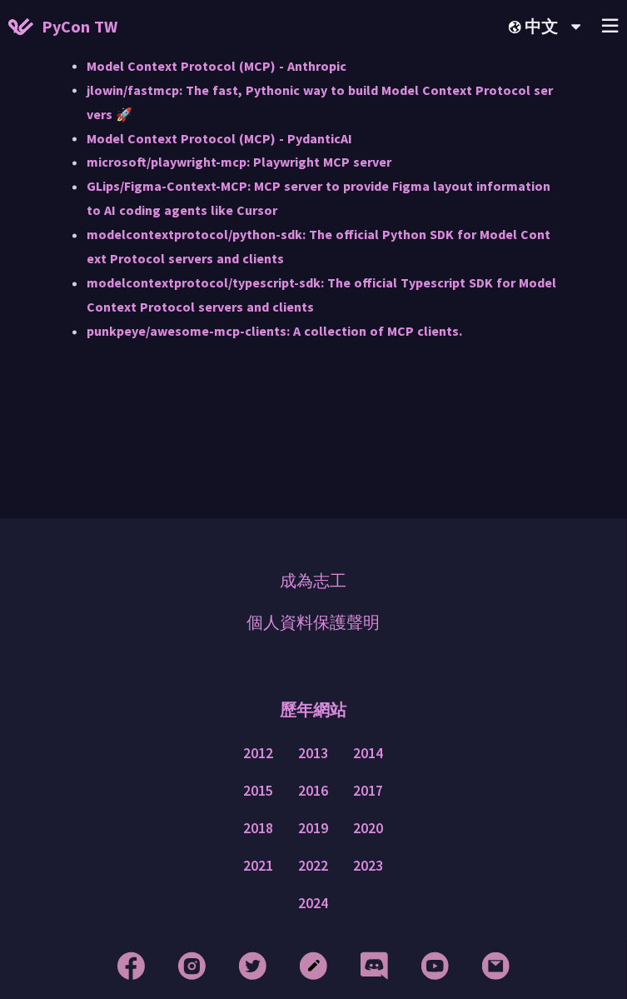
scroll to position [1548, 0]
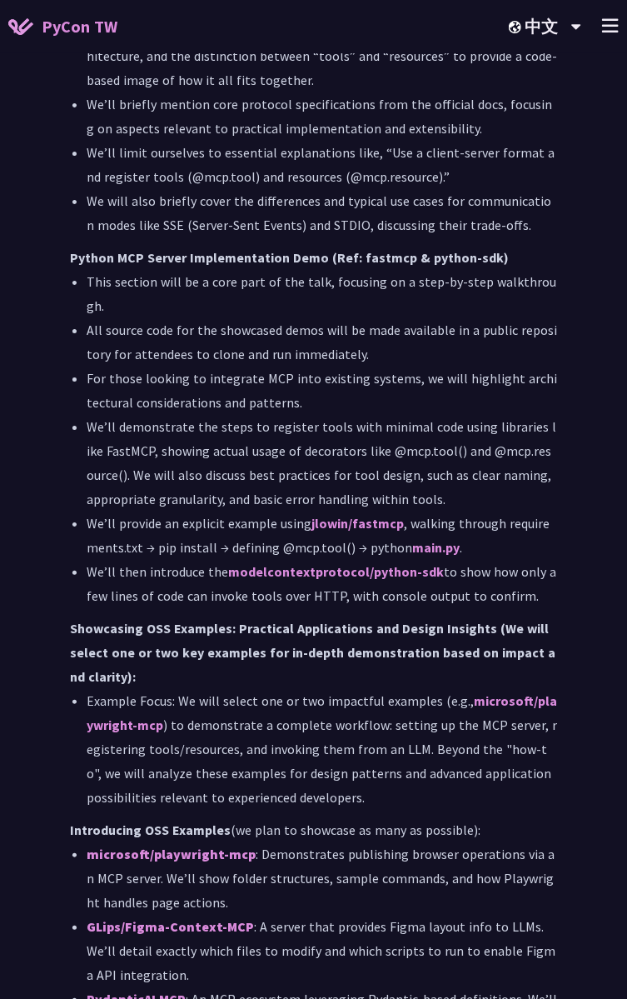
click at [247, 511] on li "We’ll provide an explicit example using jlowin/fastmcp , walking through requir…" at bounding box center [322, 535] width 471 height 48
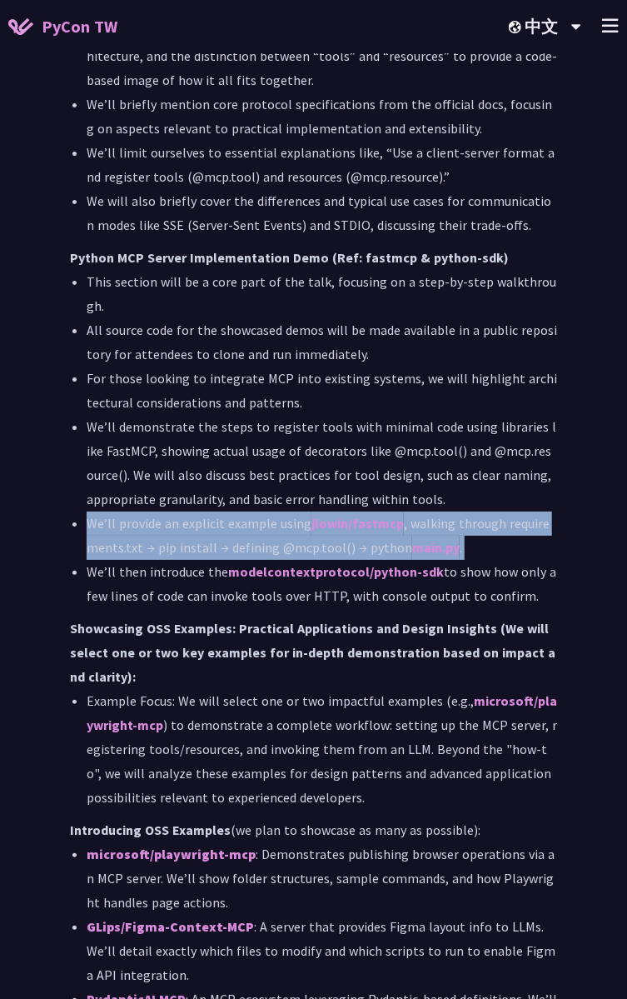
click at [247, 511] on li "We’ll provide an explicit example using jlowin/fastmcp , walking through requir…" at bounding box center [322, 535] width 471 height 48
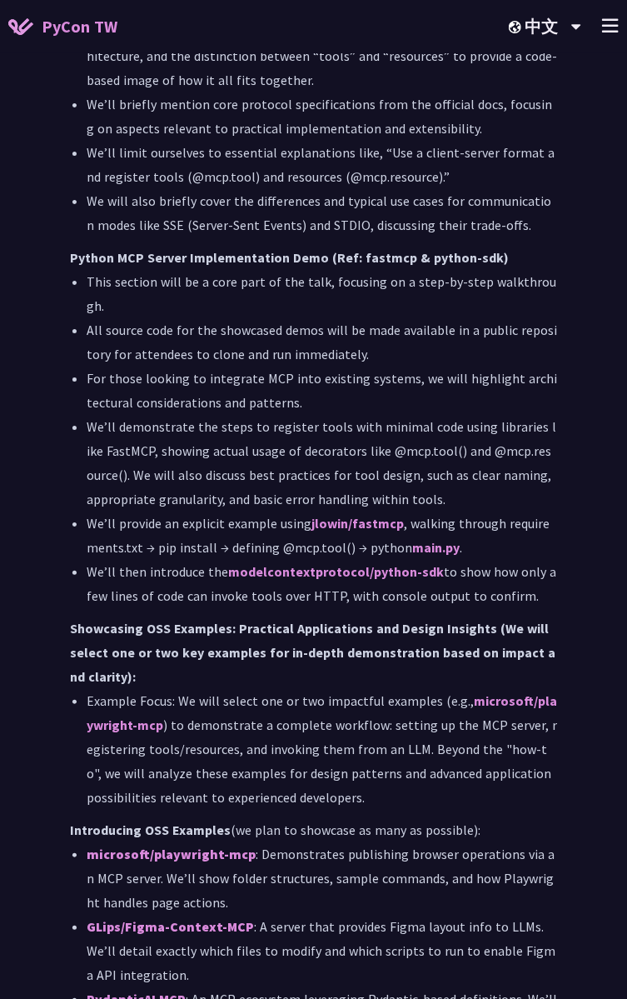
drag, startPoint x: 247, startPoint y: 423, endPoint x: 185, endPoint y: 479, distance: 83.1
click at [185, 560] on li "We’ll then introduce the modelcontextprotocol/python-sdk to show how only a few…" at bounding box center [322, 584] width 471 height 48
click at [143, 511] on li "We’ll provide an explicit example using jlowin/fastmcp , walking through requir…" at bounding box center [322, 535] width 471 height 48
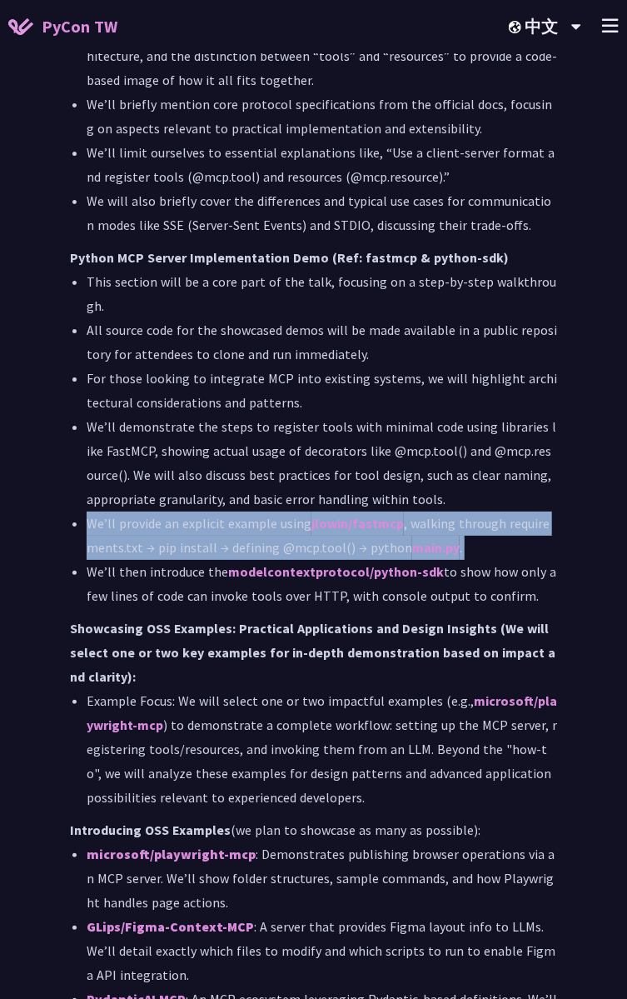
click at [143, 511] on li "We’ll provide an explicit example using jlowin/fastmcp , walking through requir…" at bounding box center [322, 535] width 471 height 48
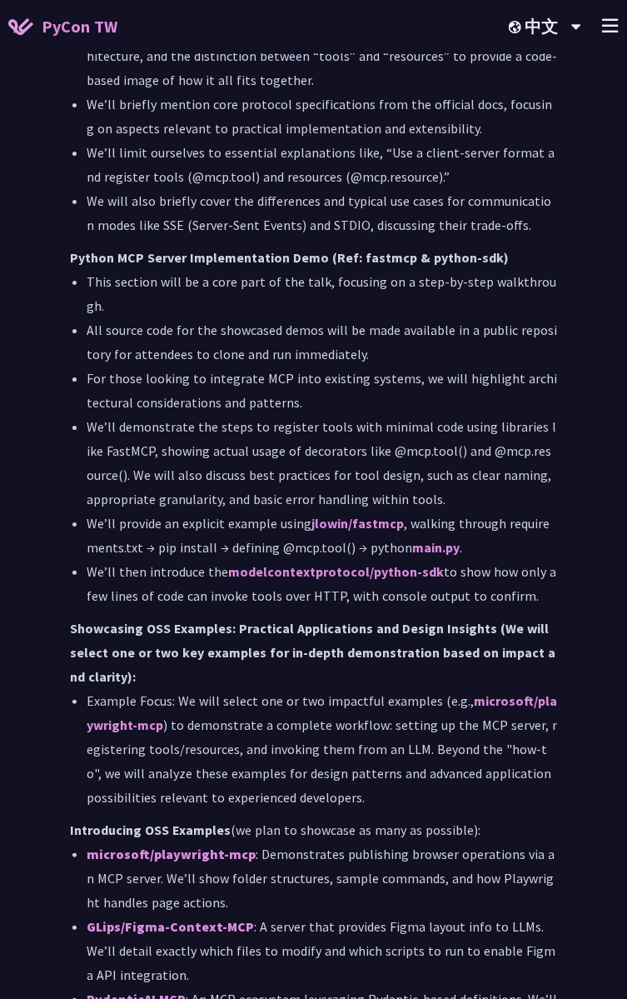
drag, startPoint x: 143, startPoint y: 445, endPoint x: 139, endPoint y: 486, distance: 41.9
click at [139, 560] on li "We’ll then introduce the modelcontextprotocol/python-sdk to show how only a few…" at bounding box center [322, 584] width 471 height 48
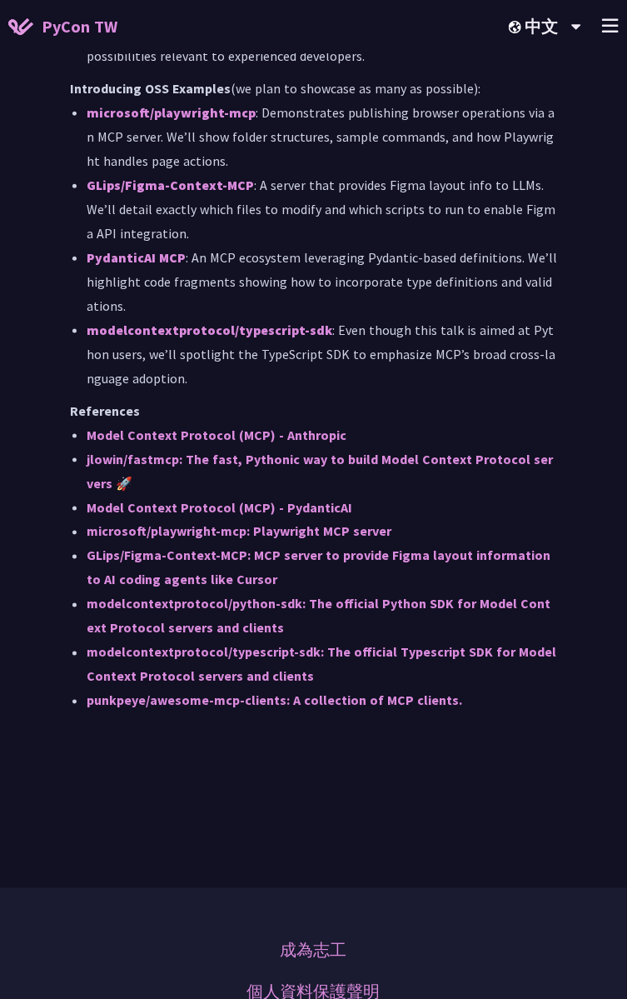
scroll to position [2104, 0]
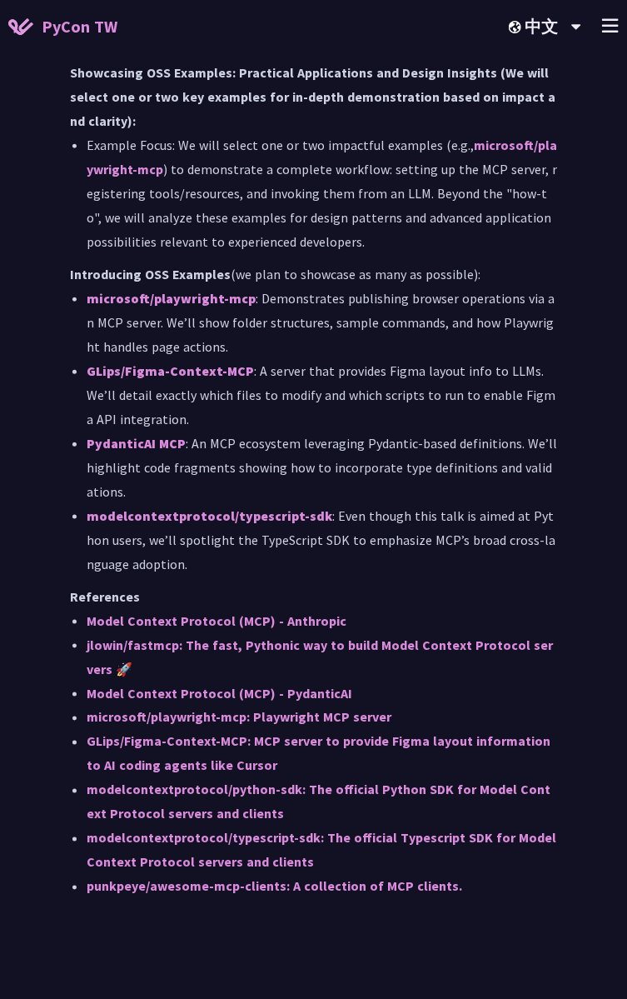
click at [307, 431] on li "PydanticAI MCP : An MCP ecosystem leveraging Pydantic-based definitions. We’ll …" at bounding box center [322, 467] width 471 height 72
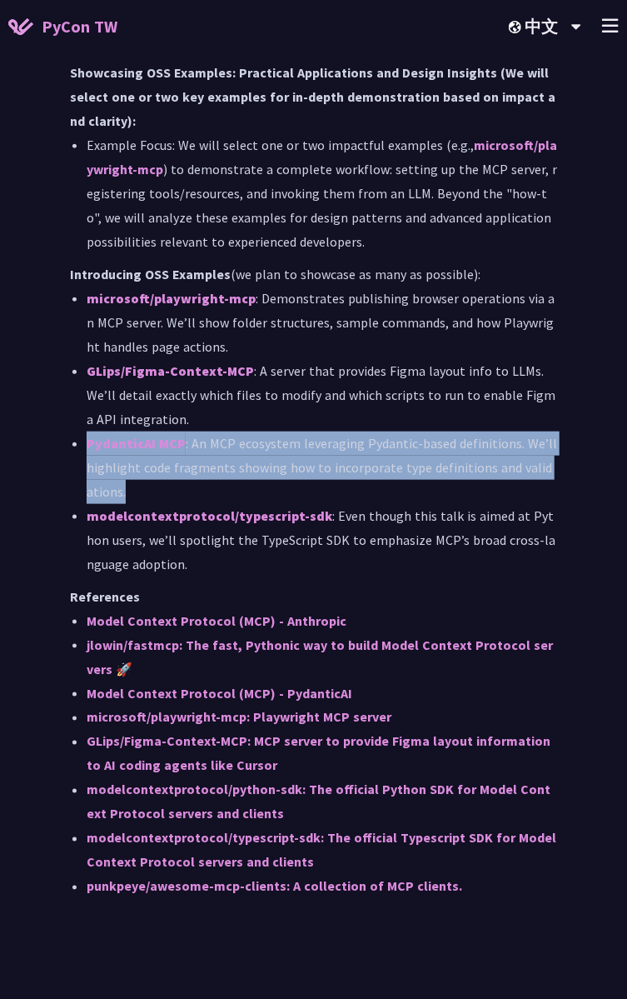
click at [307, 431] on li "PydanticAI MCP : An MCP ecosystem leveraging Pydantic-based definitions. We’ll …" at bounding box center [322, 467] width 471 height 72
drag, startPoint x: 307, startPoint y: 363, endPoint x: 365, endPoint y: 366, distance: 57.6
click at [365, 431] on li "PydanticAI MCP : An MCP ecosystem leveraging Pydantic-based definitions. We’ll …" at bounding box center [322, 467] width 471 height 72
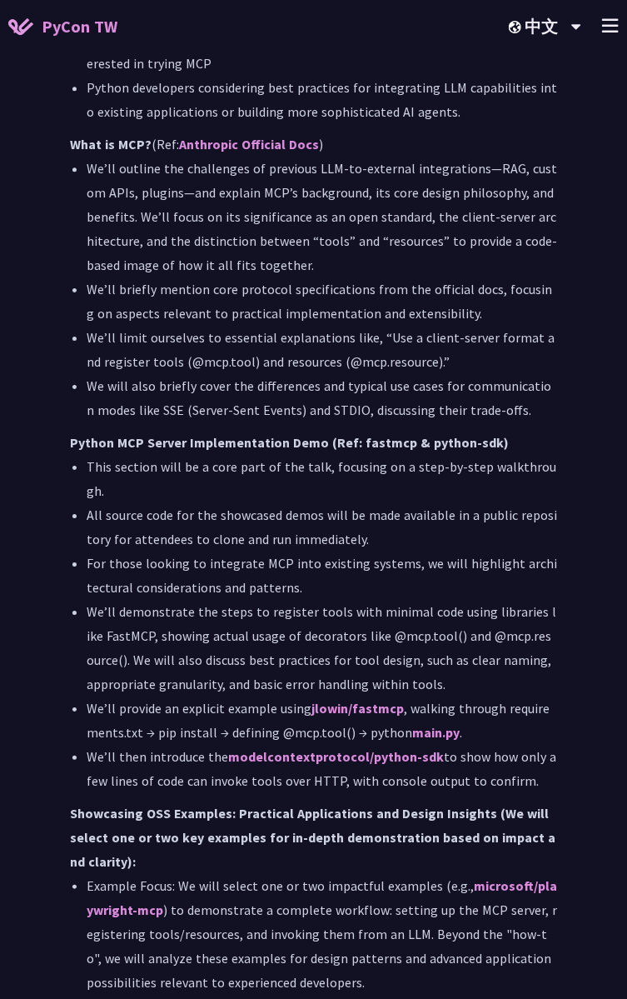
click at [282, 374] on li "We will also briefly cover the differences and typical use cases for communicat…" at bounding box center [322, 398] width 471 height 48
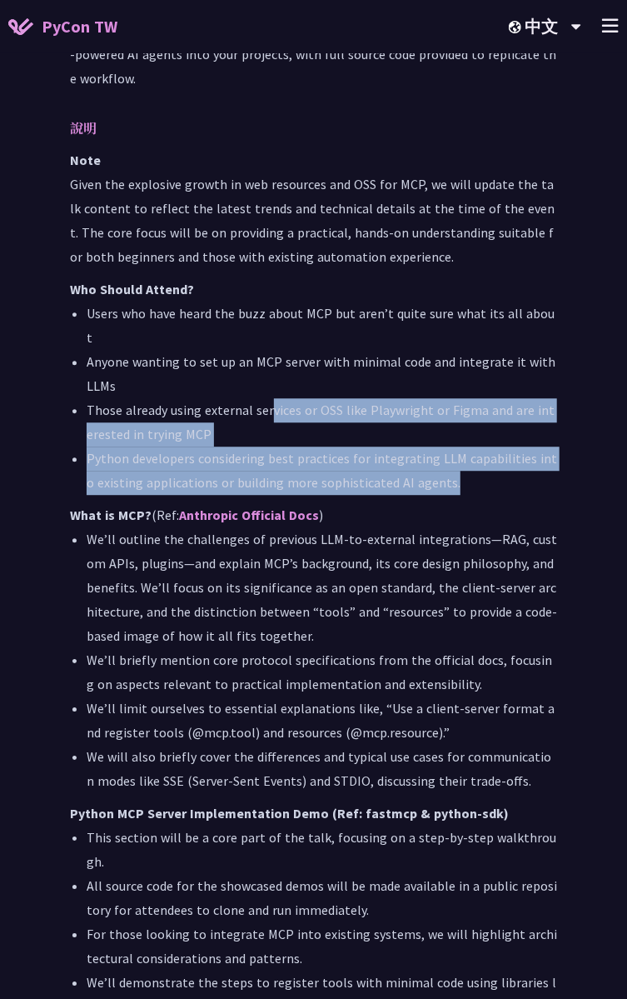
drag, startPoint x: 269, startPoint y: 328, endPoint x: 449, endPoint y: 405, distance: 195.6
click at [449, 405] on ul "Users who have heard the buzz about MCP but aren’t quite sure what its all abou…" at bounding box center [313, 398] width 487 height 193
click at [449, 446] on li "Python developers considering best practices for integrating LLM capabilities i…" at bounding box center [322, 470] width 471 height 48
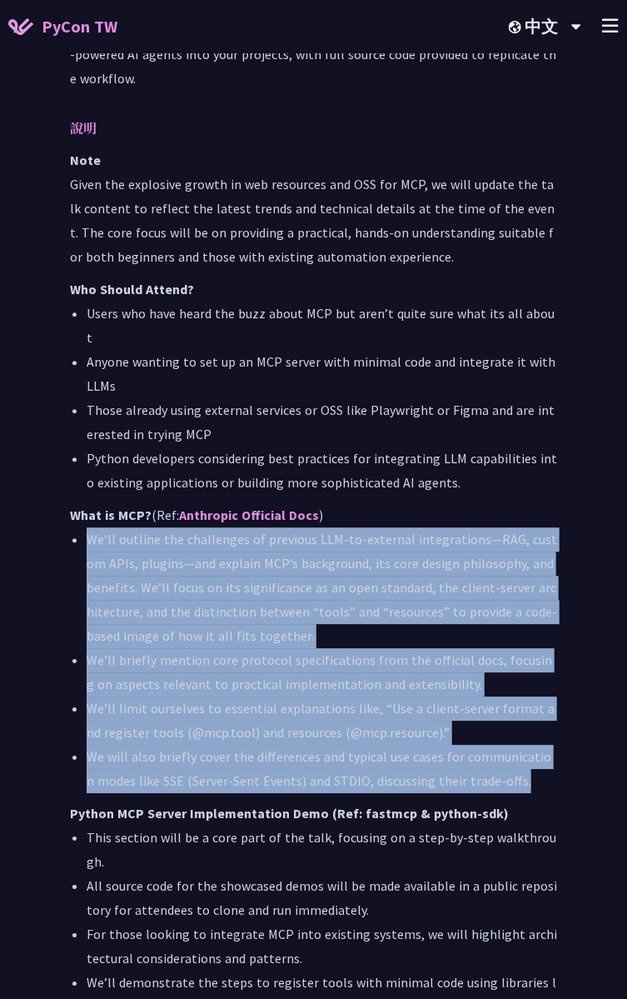
drag, startPoint x: 458, startPoint y: 445, endPoint x: 556, endPoint y: 698, distance: 271.3
click at [556, 745] on li "We will also briefly cover the differences and typical use cases for communicat…" at bounding box center [322, 769] width 471 height 48
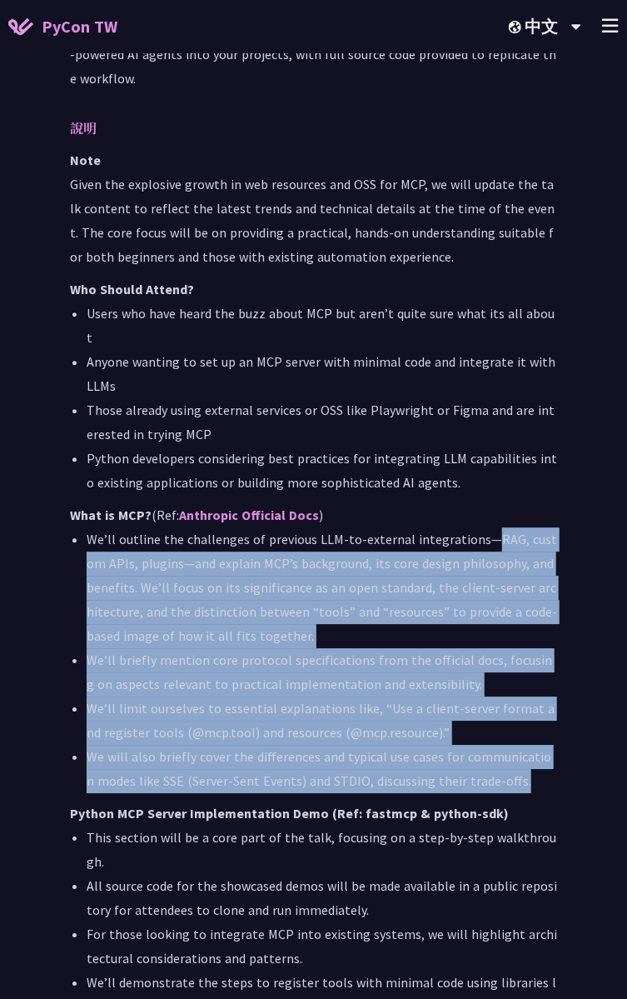
drag, startPoint x: 506, startPoint y: 623, endPoint x: 475, endPoint y: 456, distance: 169.6
click at [475, 527] on ul "We’ll outline the challenges of previous LLM-to-external integrations—RAG, cust…" at bounding box center [313, 660] width 487 height 266
click at [475, 527] on li "We’ll outline the challenges of previous LLM-to-external integrations—RAG, cust…" at bounding box center [322, 587] width 471 height 121
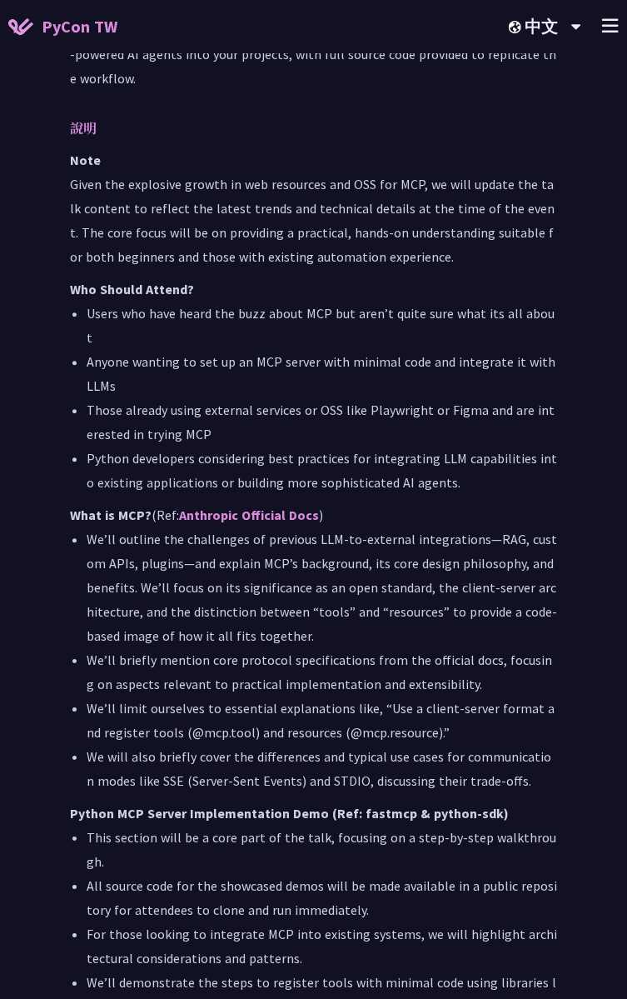
click at [470, 527] on li "We’ll outline the challenges of previous LLM-to-external integrations—RAG, cust…" at bounding box center [322, 587] width 471 height 121
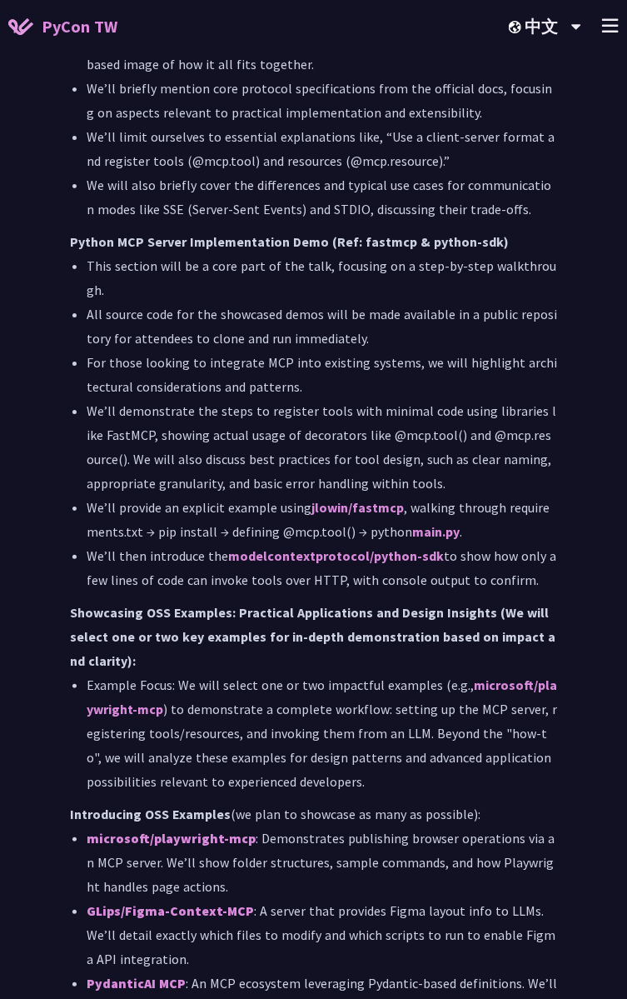
scroll to position [1919, 0]
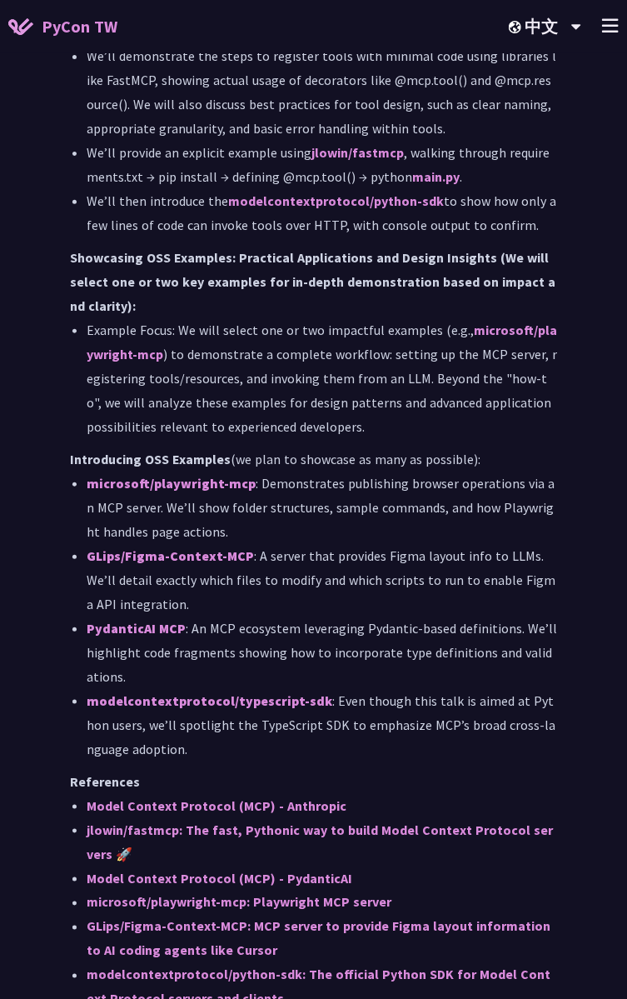
click at [505, 471] on li "microsoft/playwright-mcp : Demonstrates publishing browser operations via an MC…" at bounding box center [322, 507] width 471 height 72
